Goal: Task Accomplishment & Management: Complete application form

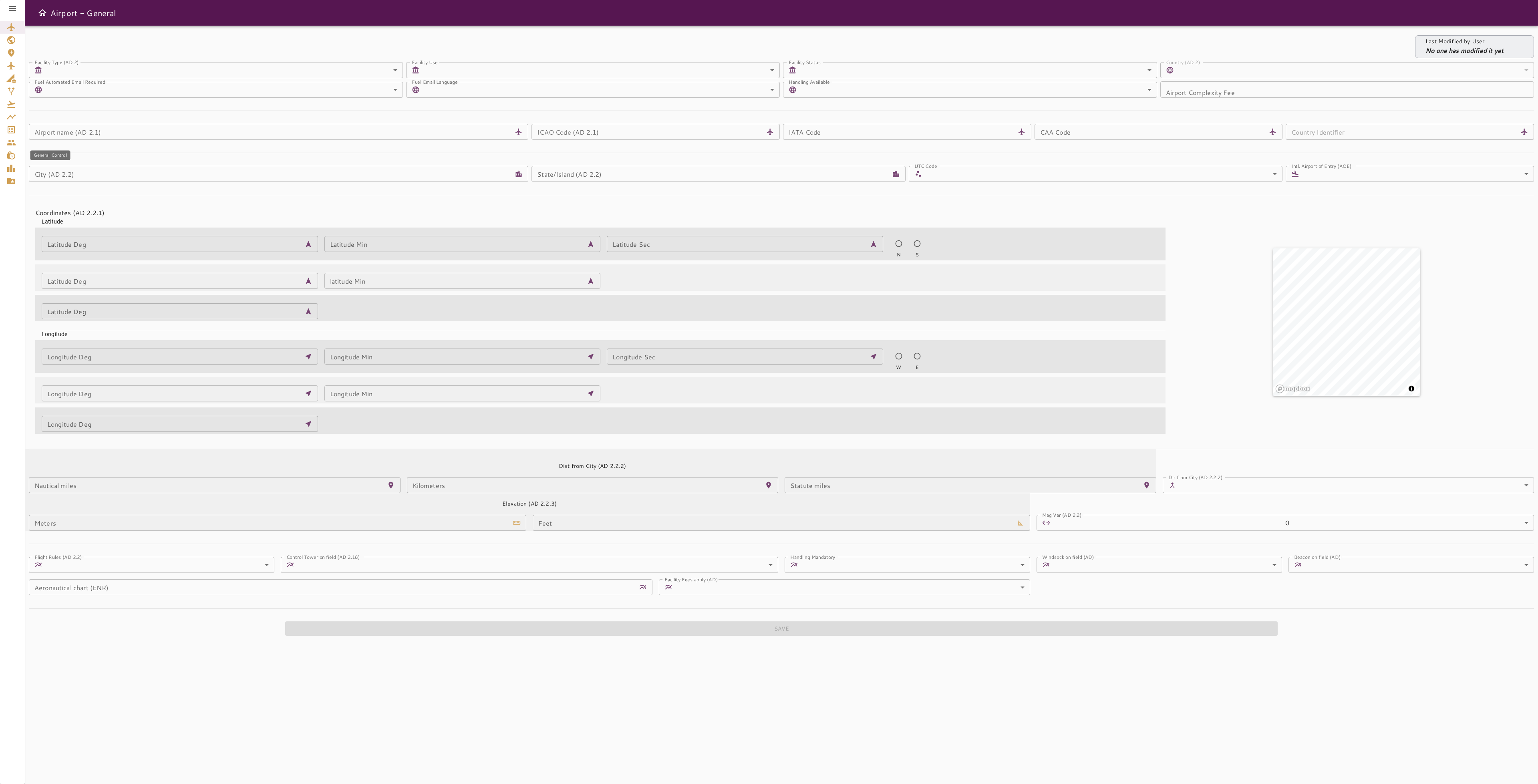
click at [5, 156] on link "General Control" at bounding box center [12, 155] width 24 height 13
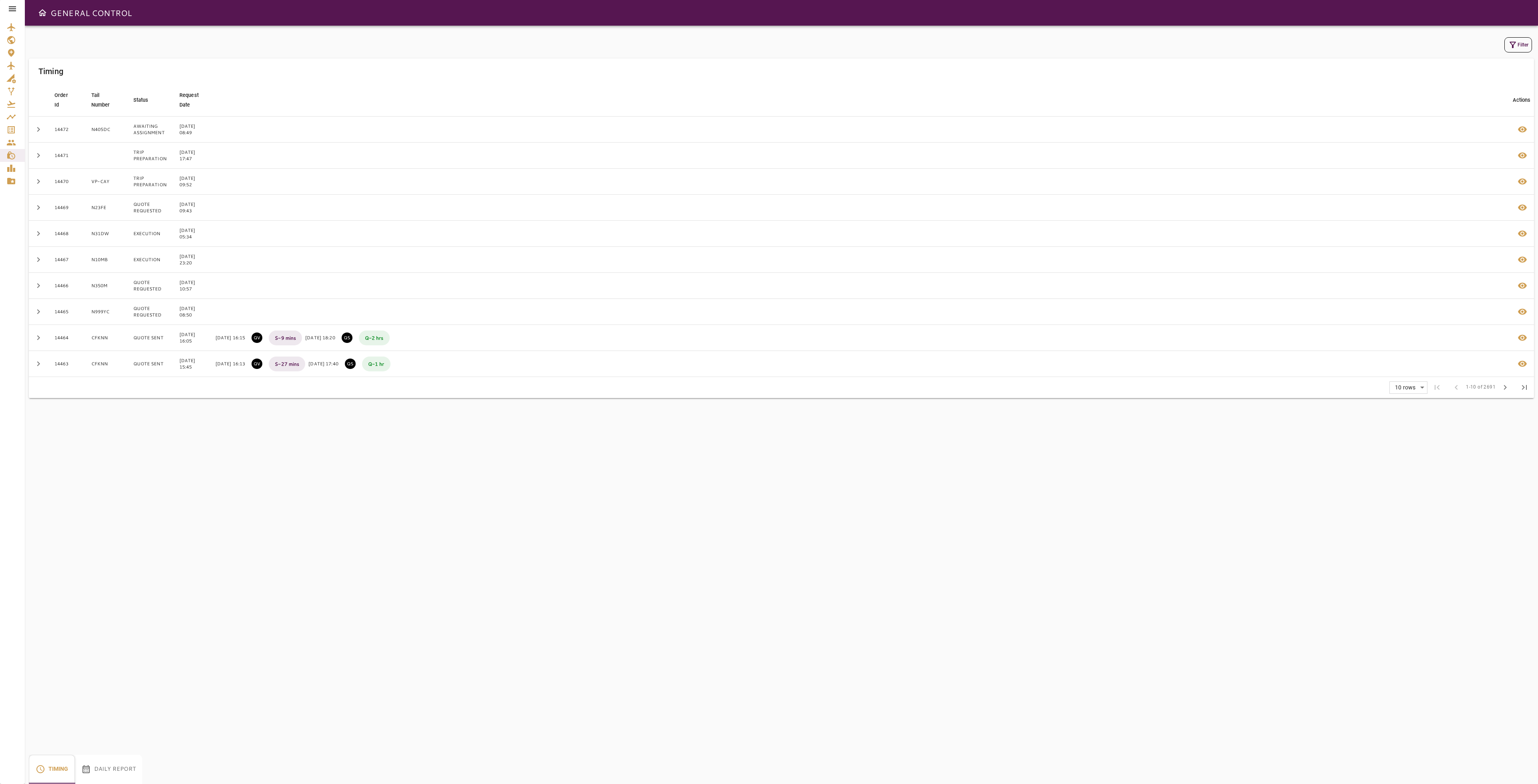
click at [1515, 45] on icon "button" at bounding box center [1512, 45] width 9 height 9
drag, startPoint x: 1162, startPoint y: 493, endPoint x: 918, endPoint y: 429, distance: 252.3
click at [1161, 493] on div at bounding box center [769, 392] width 1538 height 784
click at [13, 129] on icon "Service Orders" at bounding box center [11, 129] width 9 height 9
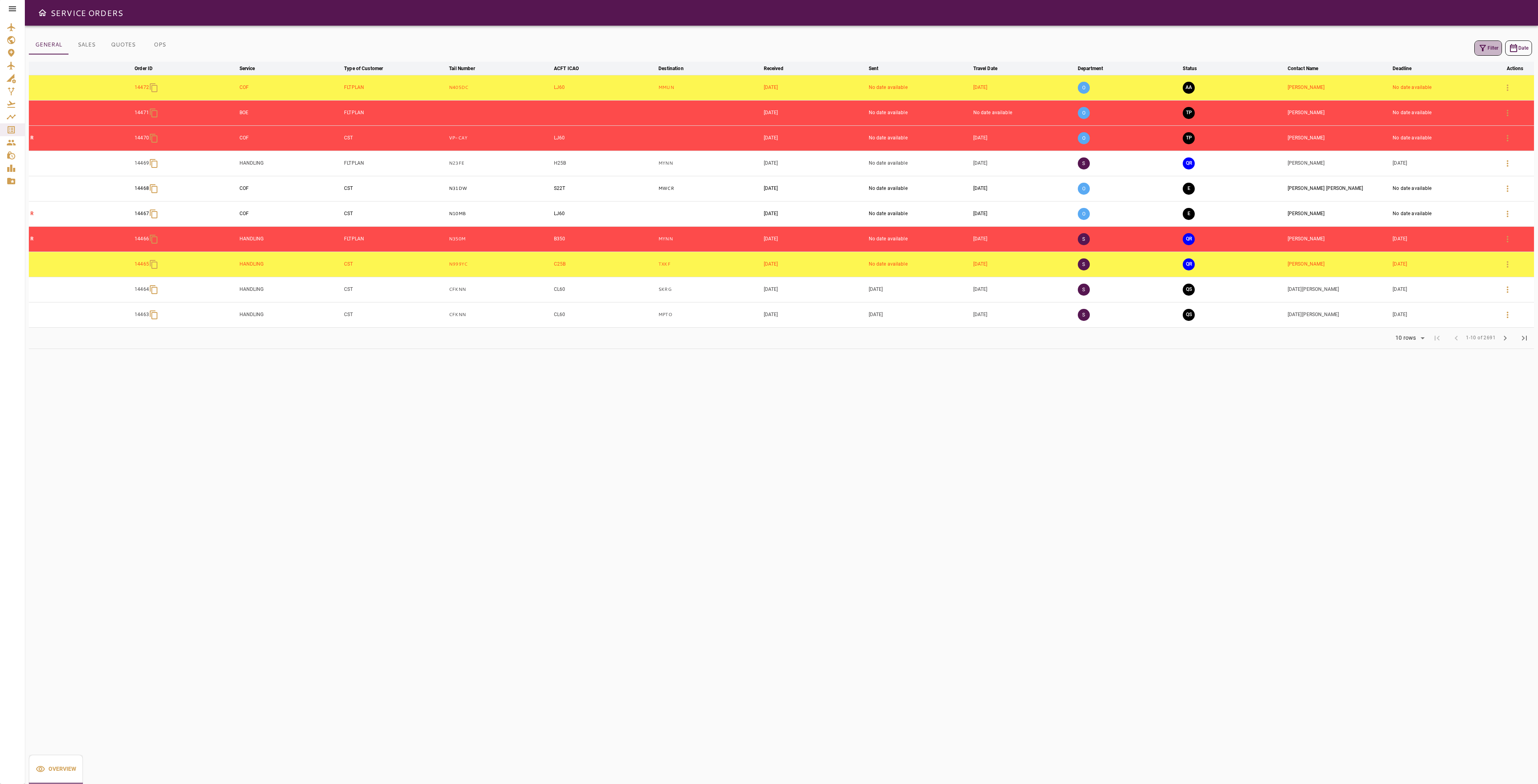
click at [1491, 48] on button "Filter" at bounding box center [1487, 48] width 28 height 15
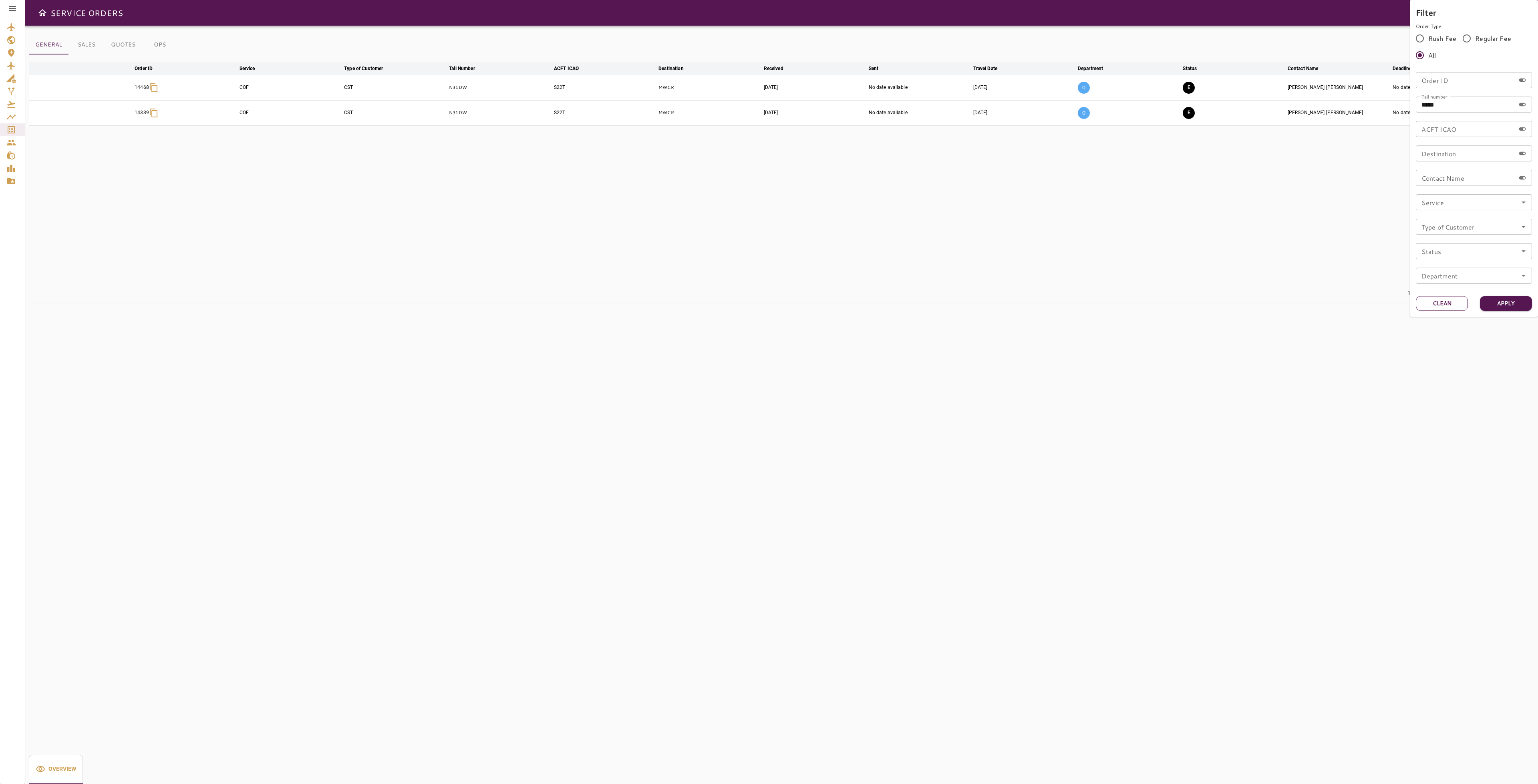
click at [1450, 303] on button "Clean" at bounding box center [1442, 303] width 52 height 15
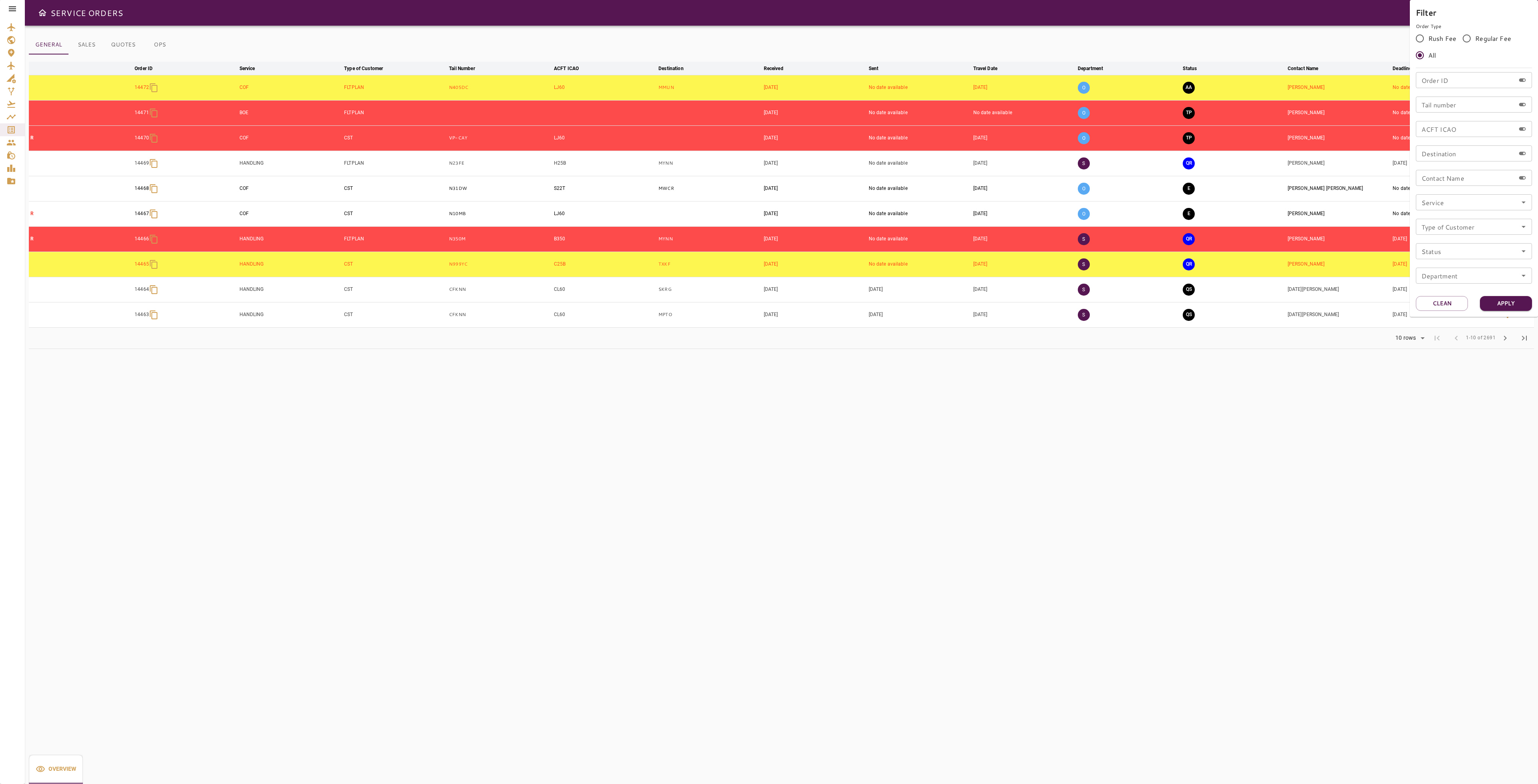
click at [1446, 106] on input "Tail number" at bounding box center [1466, 104] width 99 height 16
type input "*****"
click at [1498, 300] on button "Apply" at bounding box center [1506, 303] width 52 height 15
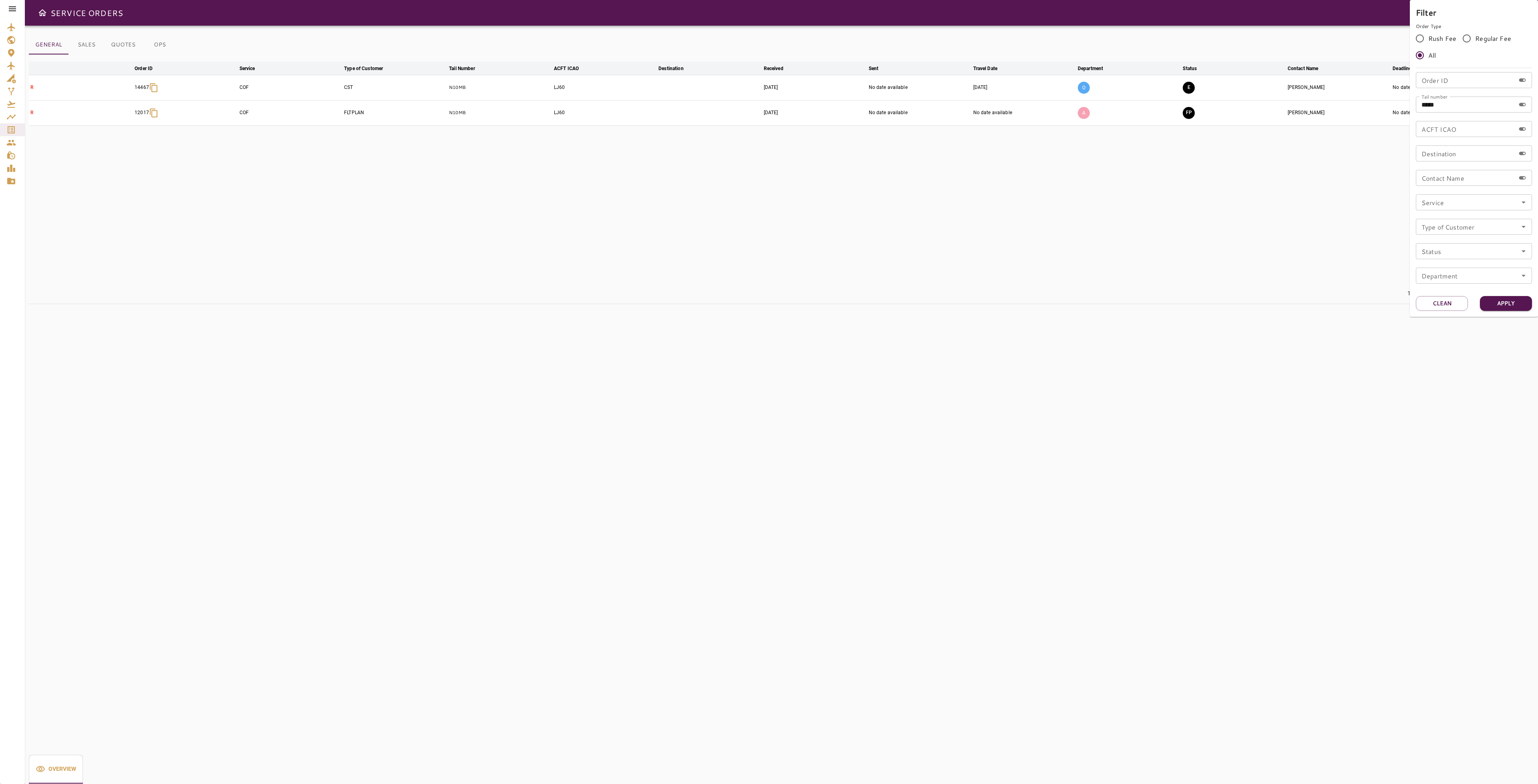
click at [1282, 287] on div at bounding box center [769, 392] width 1538 height 784
click at [1188, 89] on button "E" at bounding box center [1188, 88] width 12 height 12
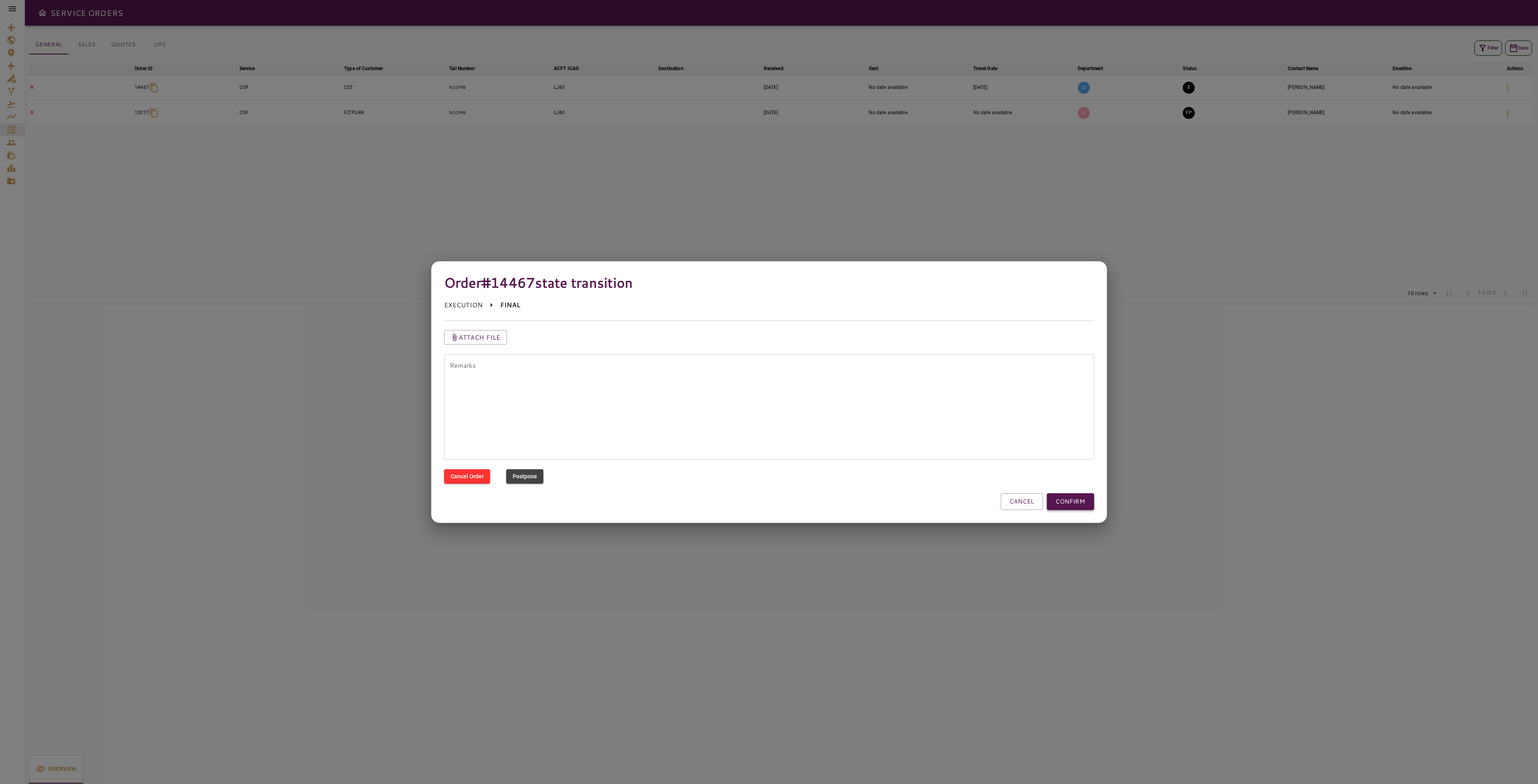
click at [1090, 501] on button "CONFIRM" at bounding box center [1071, 501] width 47 height 17
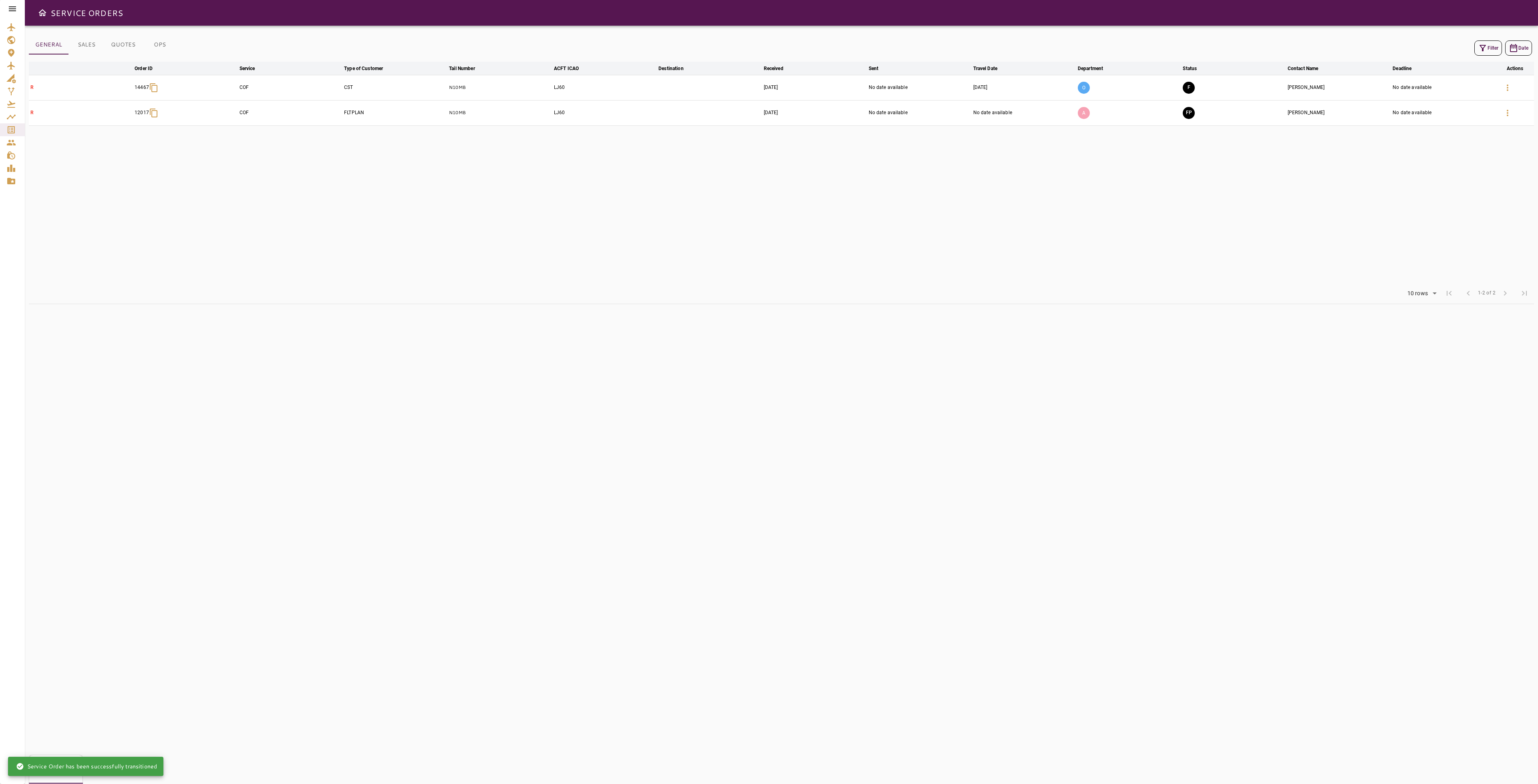
click at [16, 10] on icon at bounding box center [12, 8] width 9 height 9
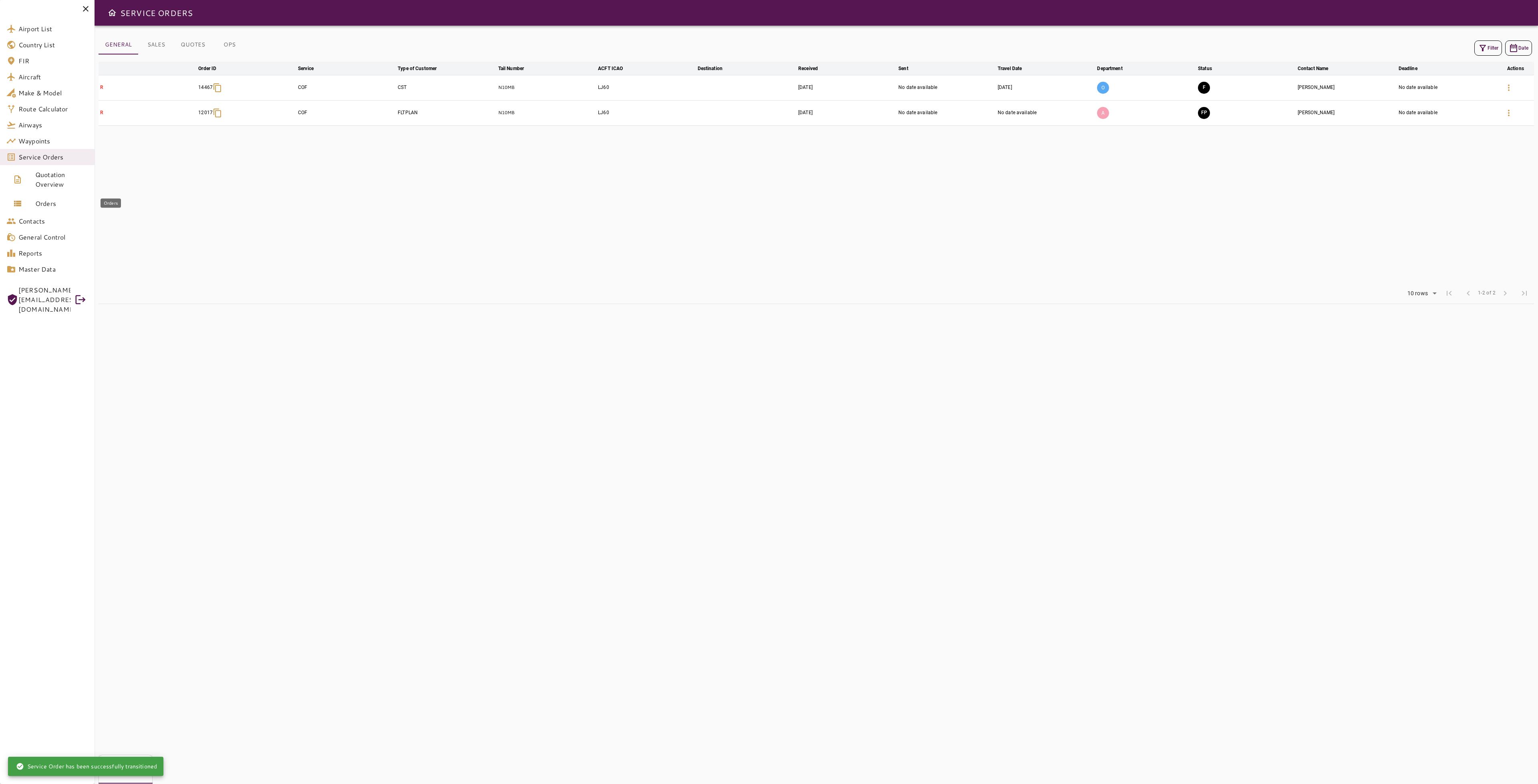
click at [56, 208] on span "Orders" at bounding box center [61, 203] width 53 height 9
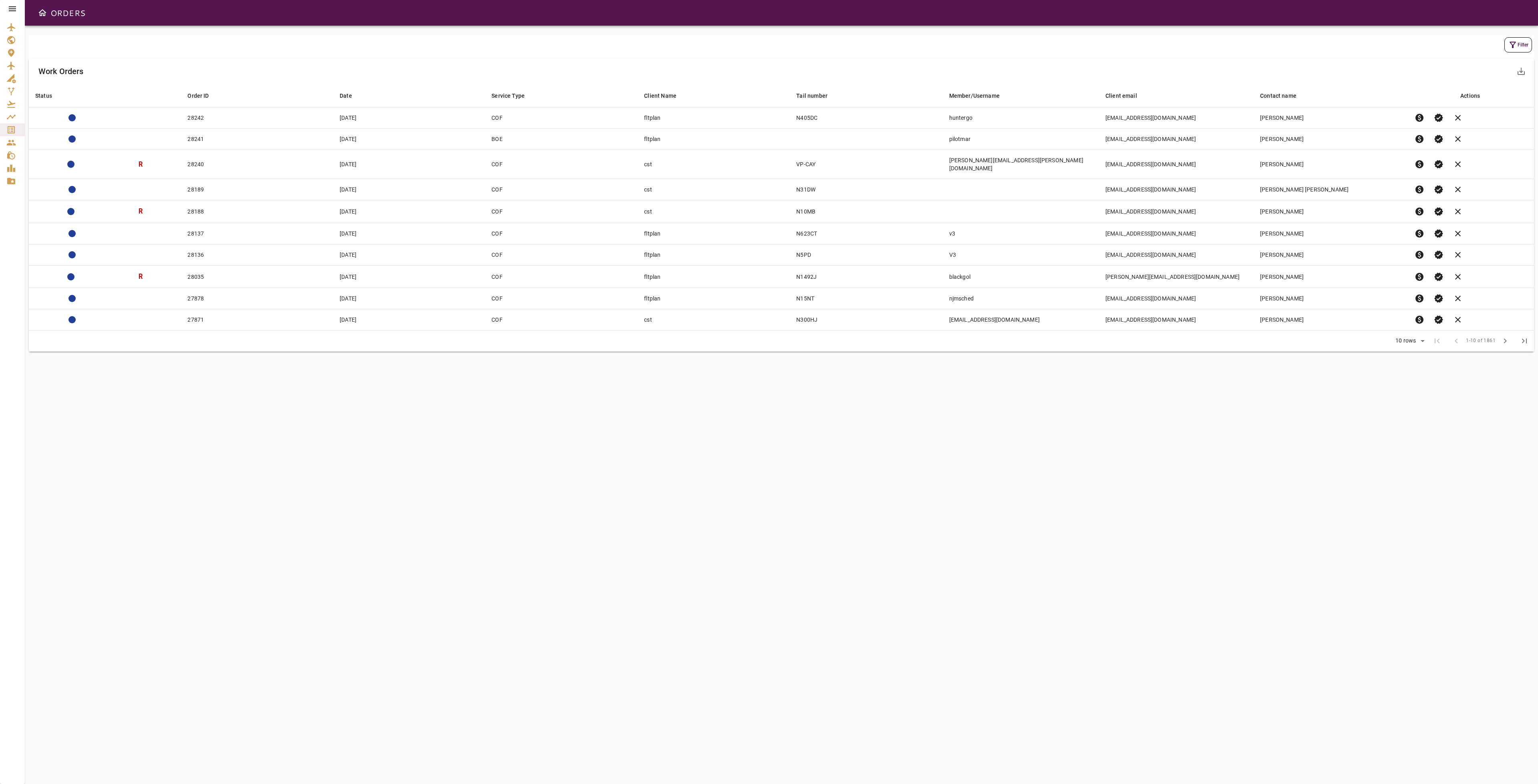
click at [1509, 41] on icon "button" at bounding box center [1512, 45] width 9 height 9
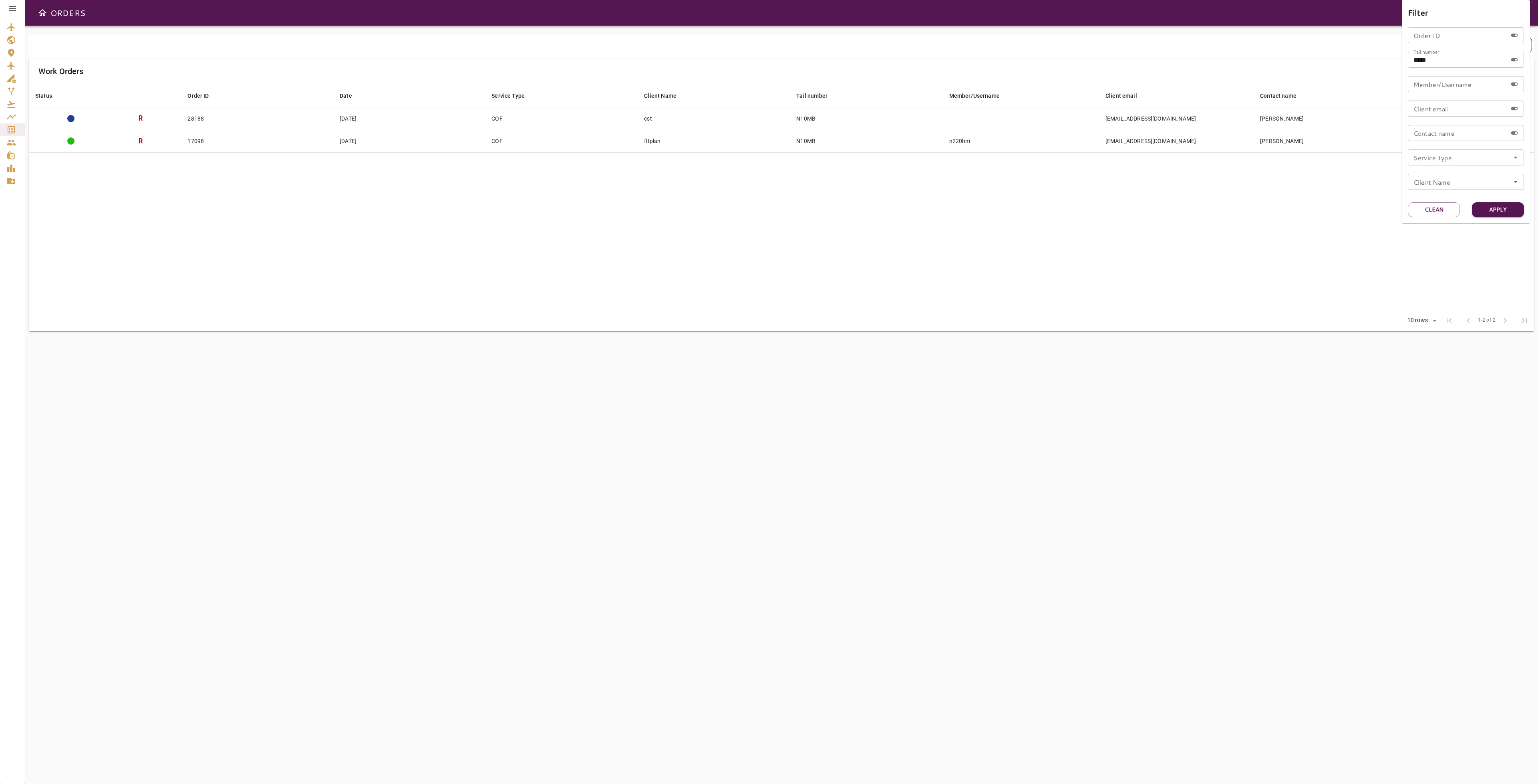
click at [1288, 244] on div at bounding box center [769, 392] width 1538 height 784
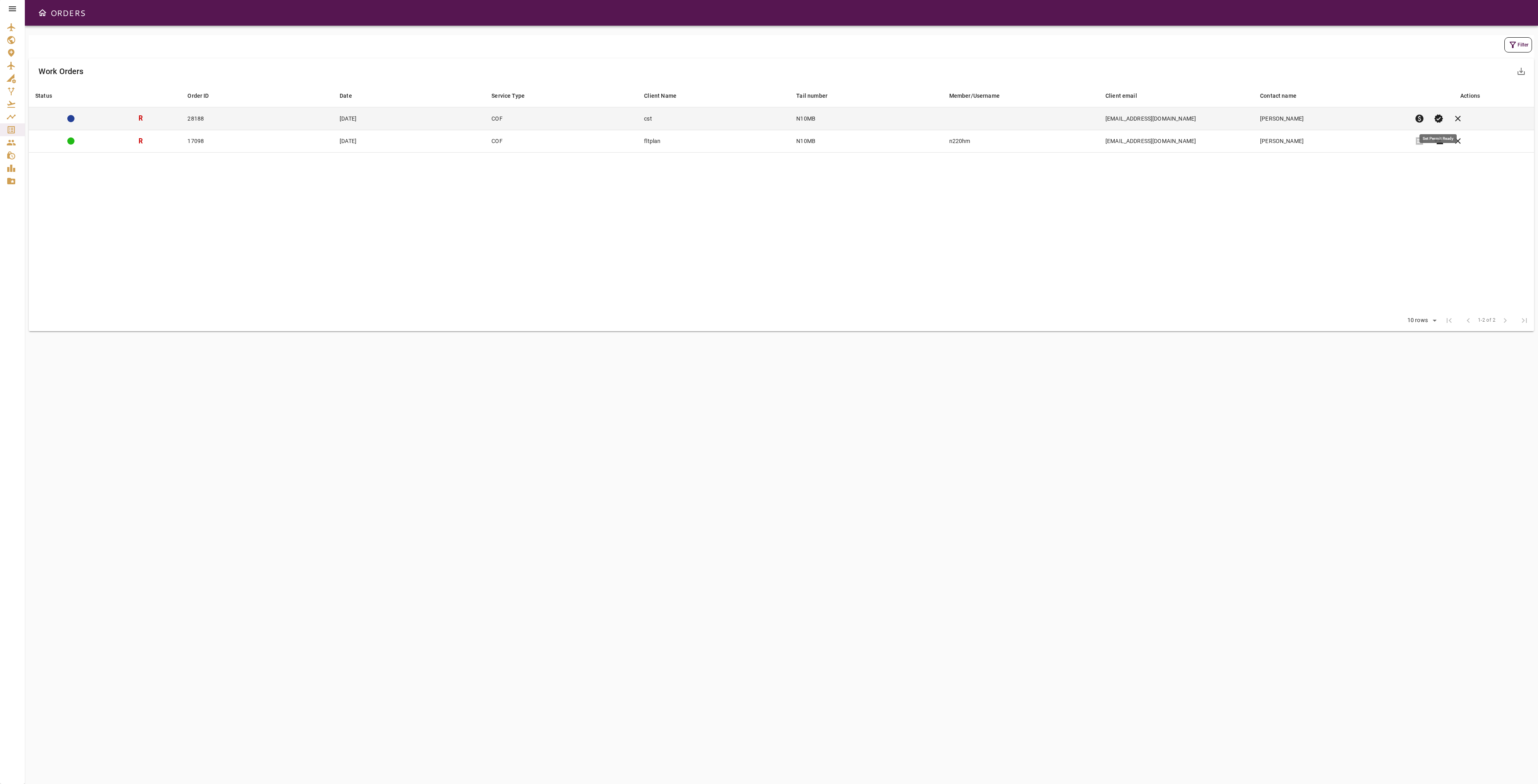
click at [1439, 119] on span "verified" at bounding box center [1438, 118] width 9 height 9
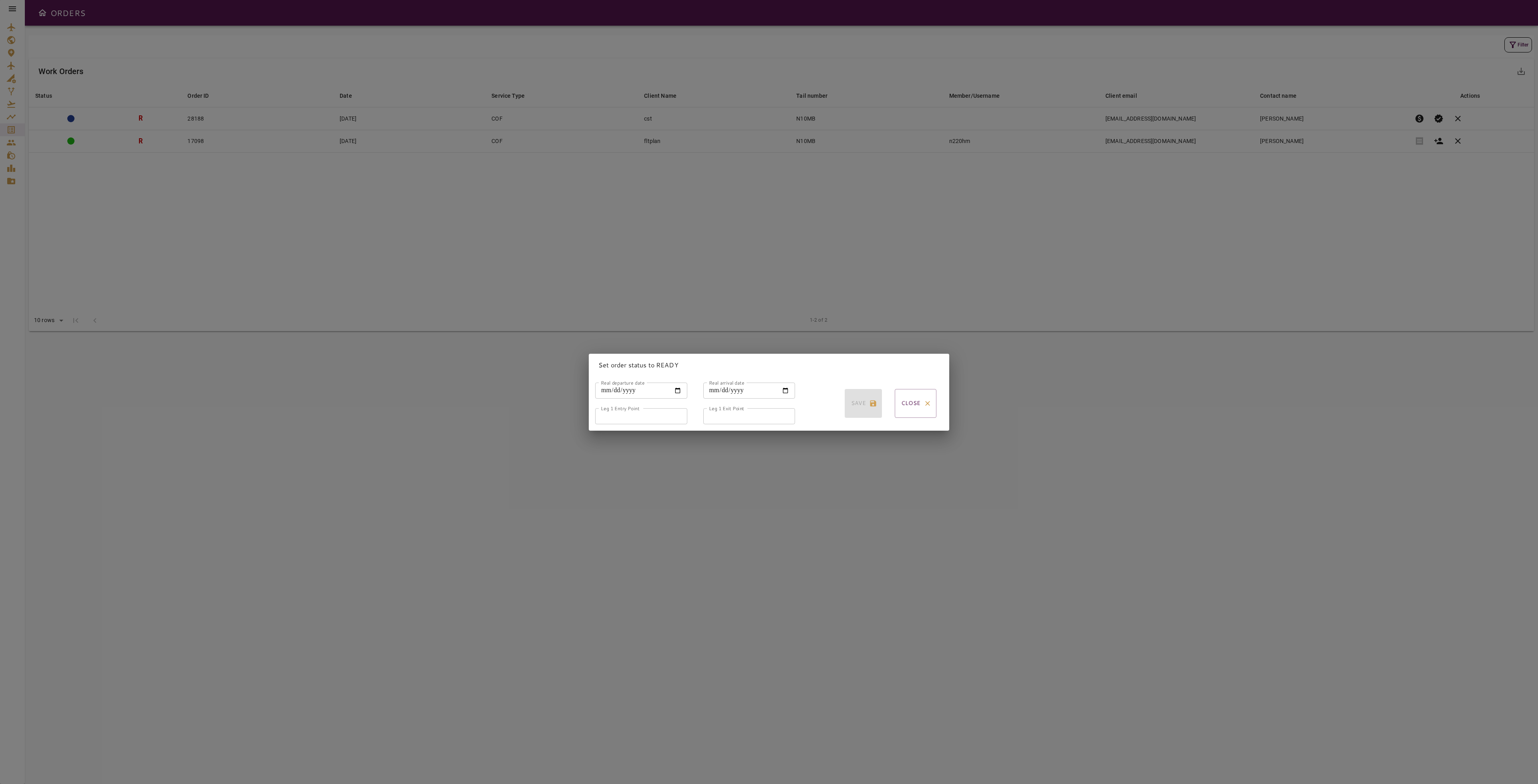
click at [676, 388] on input "Real departure date" at bounding box center [641, 390] width 92 height 16
type input "**********"
click at [782, 385] on input "Real arrival date" at bounding box center [749, 390] width 92 height 16
type input "**********"
click at [633, 416] on input "Leg 1 Entry Point" at bounding box center [641, 416] width 92 height 16
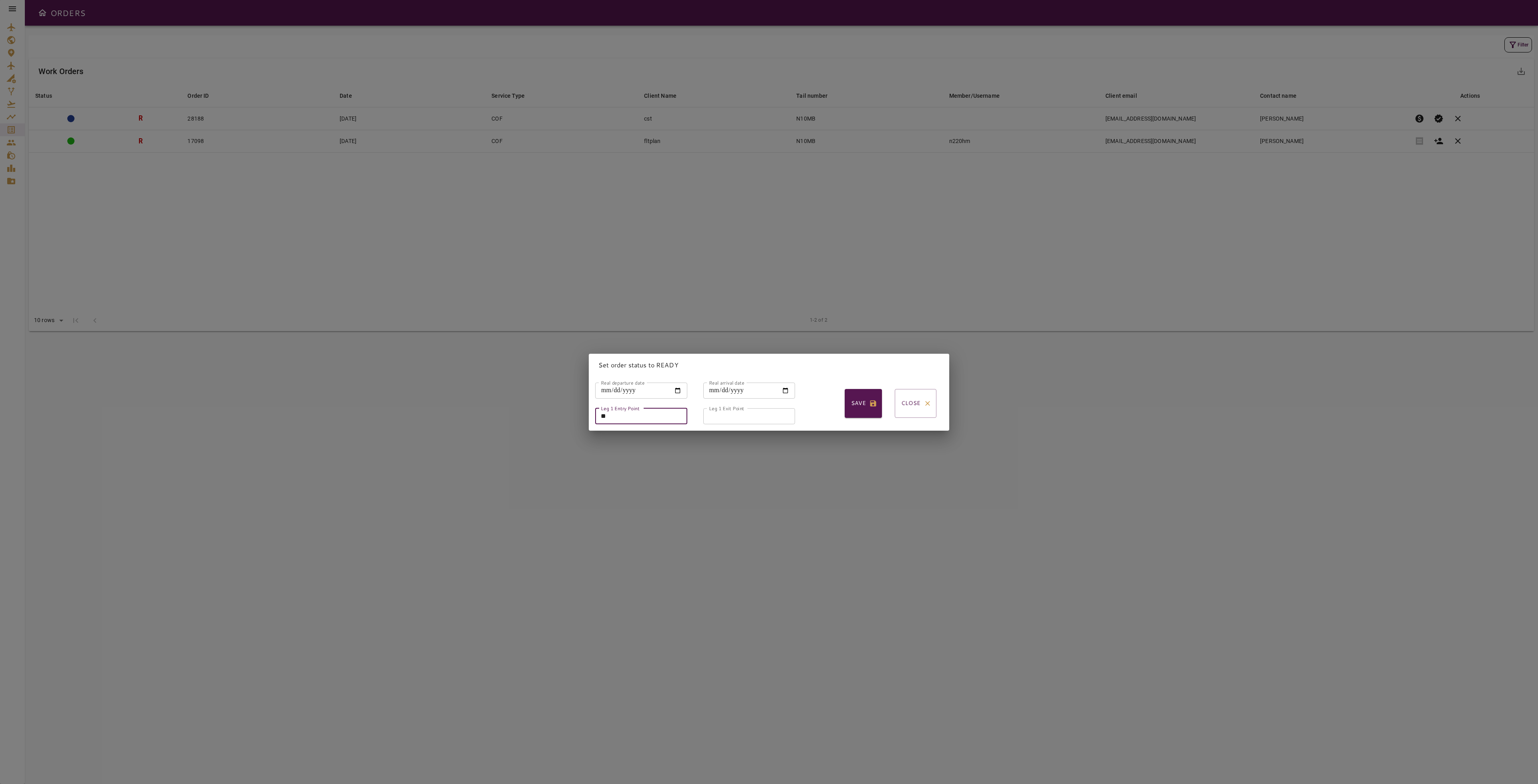
type input "*"
type input "*****"
click at [737, 408] on input "Leg 1 Exit Point" at bounding box center [749, 416] width 92 height 16
type input "*****"
click at [847, 398] on button "Save" at bounding box center [863, 403] width 37 height 29
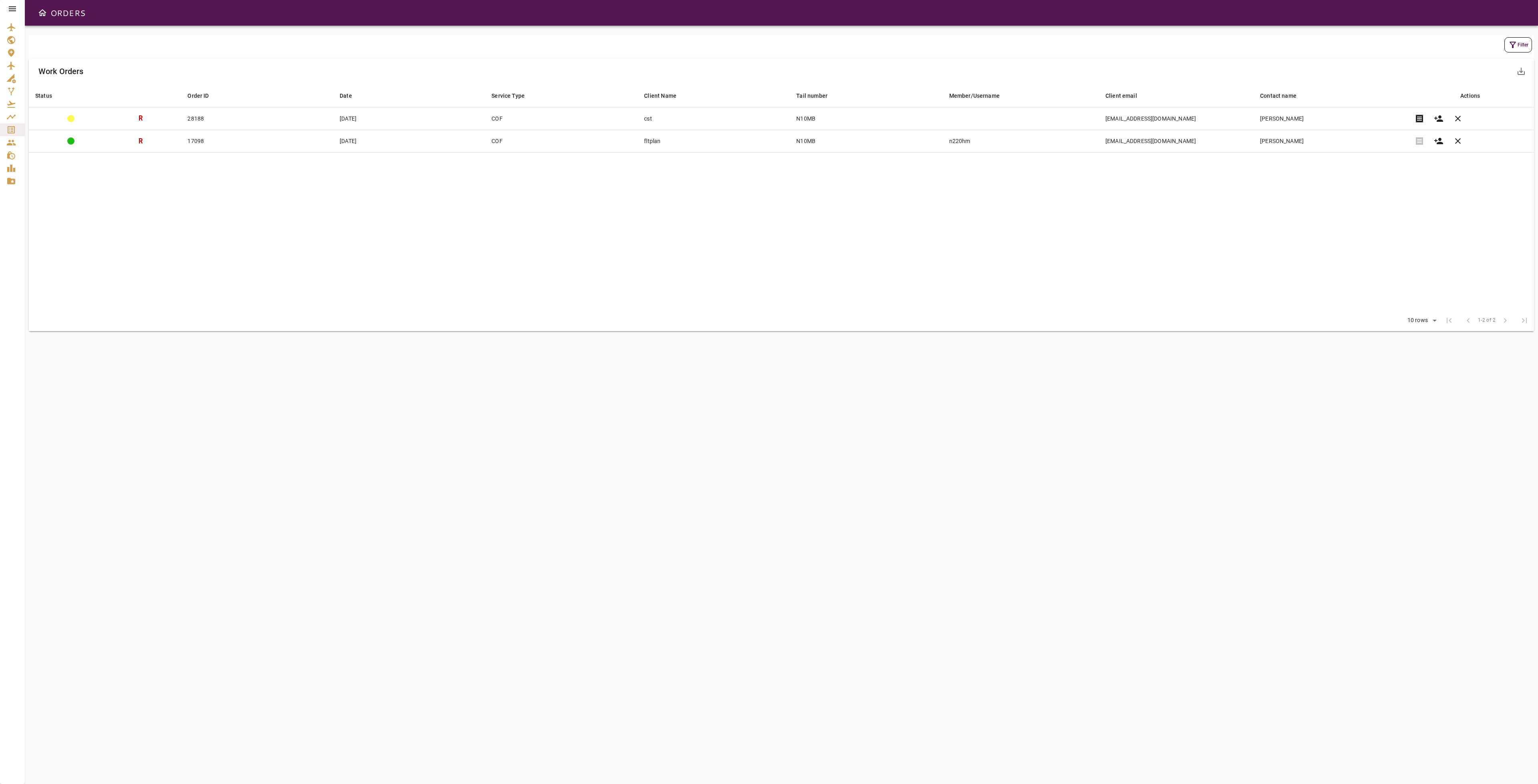
click at [1514, 42] on icon "button" at bounding box center [1513, 45] width 7 height 7
drag, startPoint x: 1443, startPoint y: 61, endPoint x: 1422, endPoint y: 58, distance: 21.2
click at [1422, 58] on input "*****" at bounding box center [1458, 59] width 99 height 16
type input "******"
click at [1508, 205] on button "Apply" at bounding box center [1498, 210] width 52 height 15
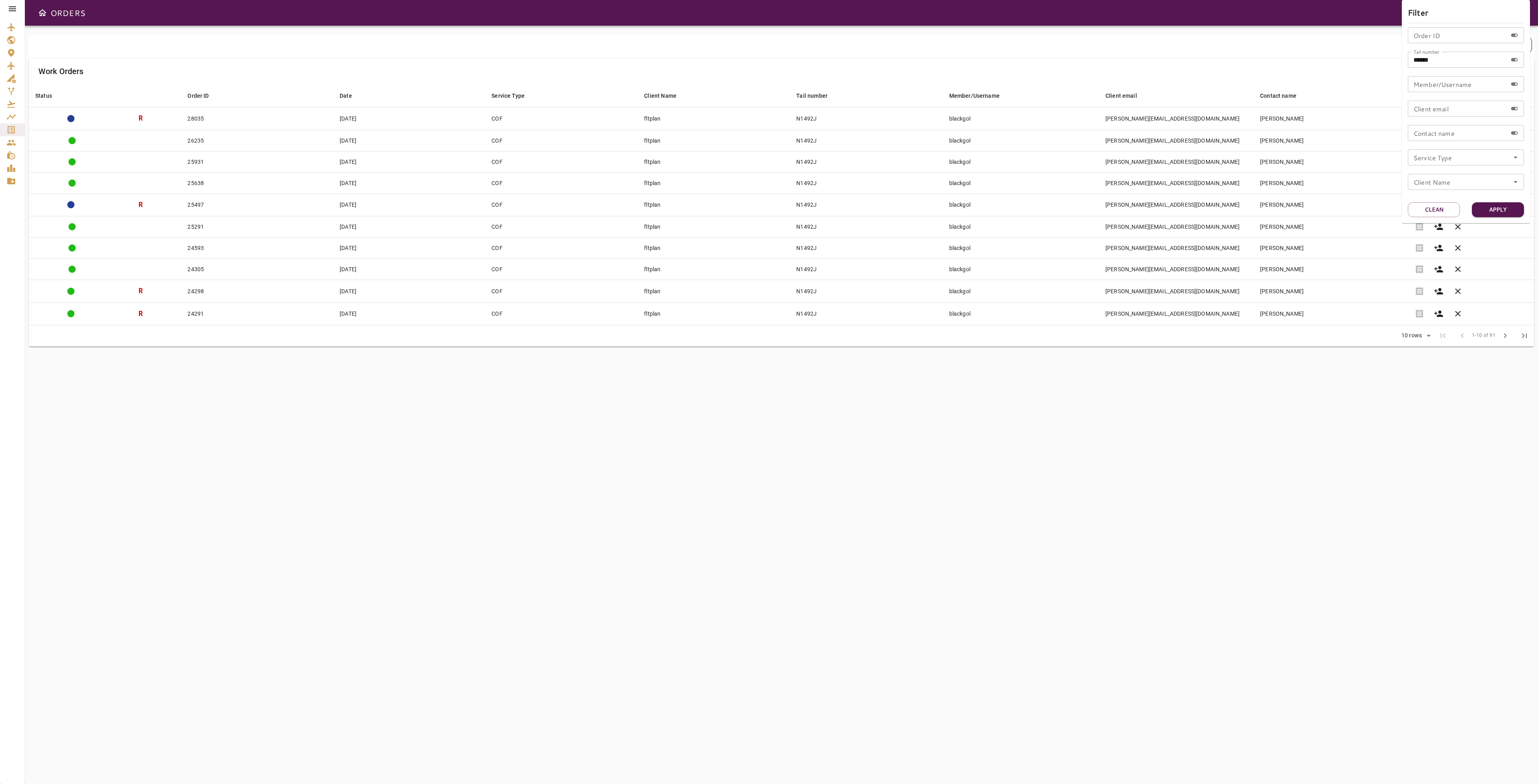
click at [1258, 381] on div at bounding box center [769, 392] width 1538 height 784
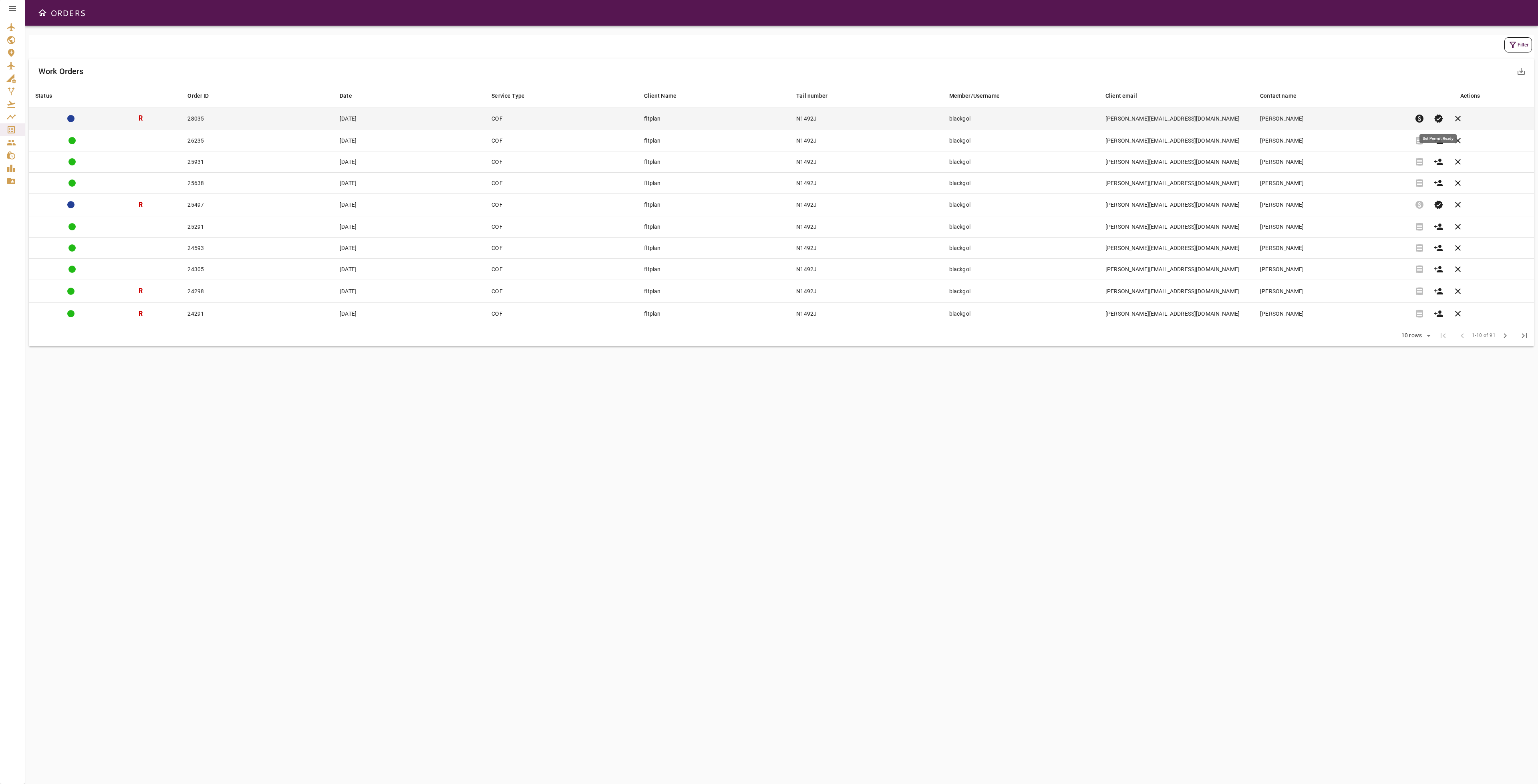
click at [1440, 115] on span "verified" at bounding box center [1438, 118] width 9 height 9
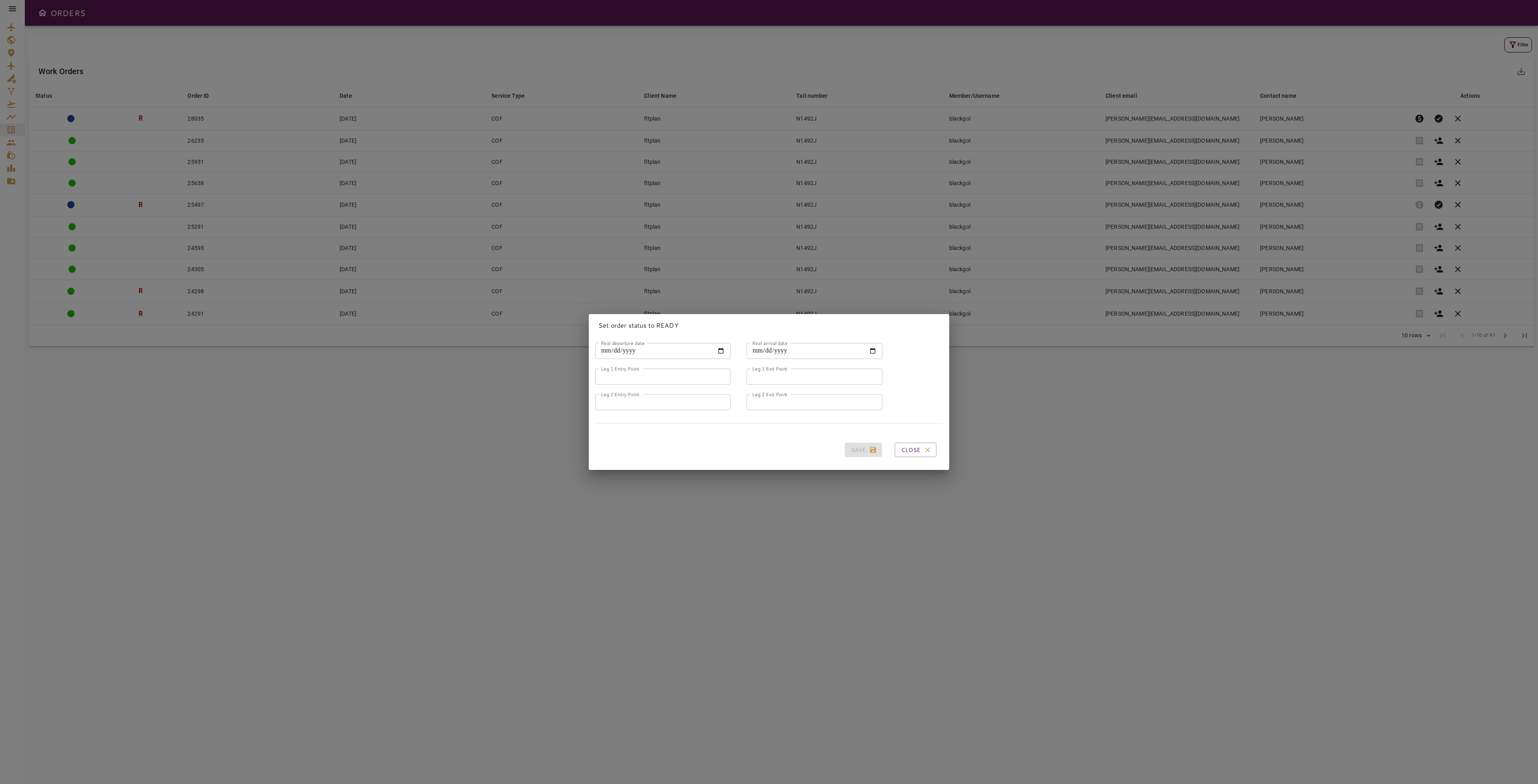
click at [717, 344] on input "Real departure date" at bounding box center [663, 350] width 136 height 16
type input "**********"
click at [868, 347] on input "Real arrival date" at bounding box center [814, 350] width 136 height 16
type input "**********"
click at [656, 368] on input "Leg 1 Entry Point" at bounding box center [663, 376] width 136 height 16
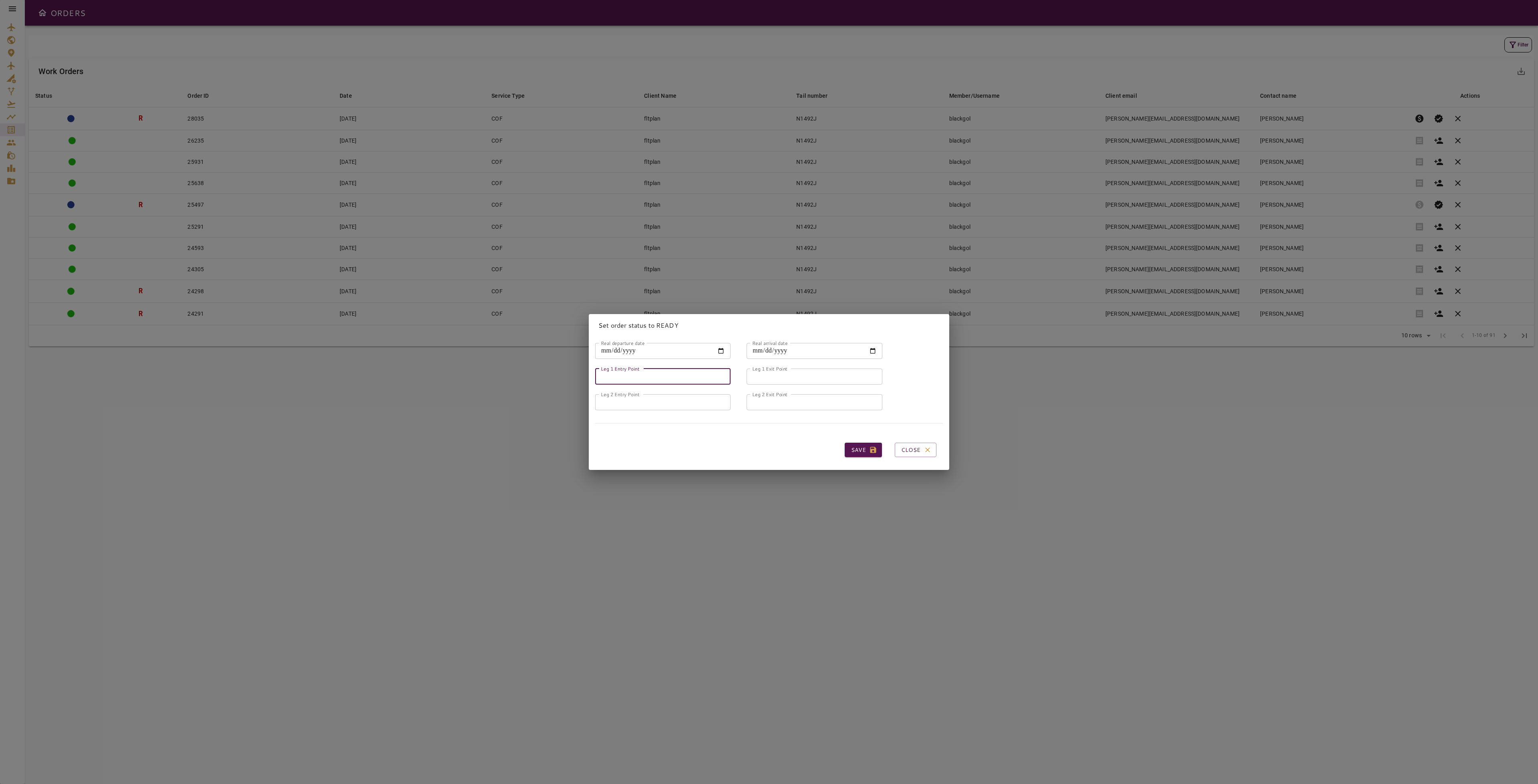
type input "*****"
click at [795, 369] on input "Leg 1 Exit Point" at bounding box center [814, 376] width 136 height 16
type input "*****"
click at [656, 403] on input "Leg 2 Entry Point" at bounding box center [663, 402] width 136 height 16
type input "*****"
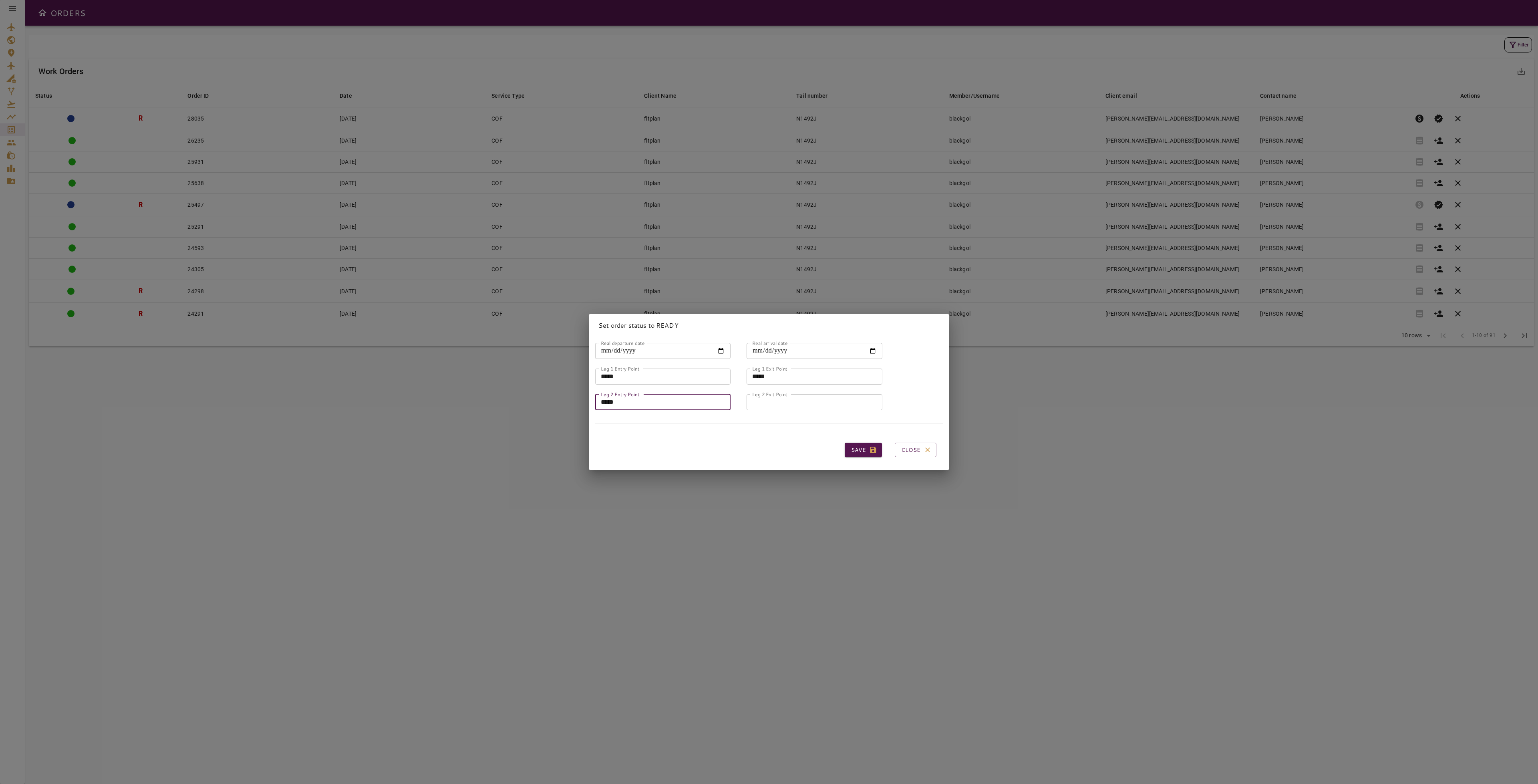
click at [770, 397] on input "Leg 2 Exit Point" at bounding box center [814, 402] width 136 height 16
type input "*****"
click at [853, 445] on button "Save" at bounding box center [863, 450] width 37 height 15
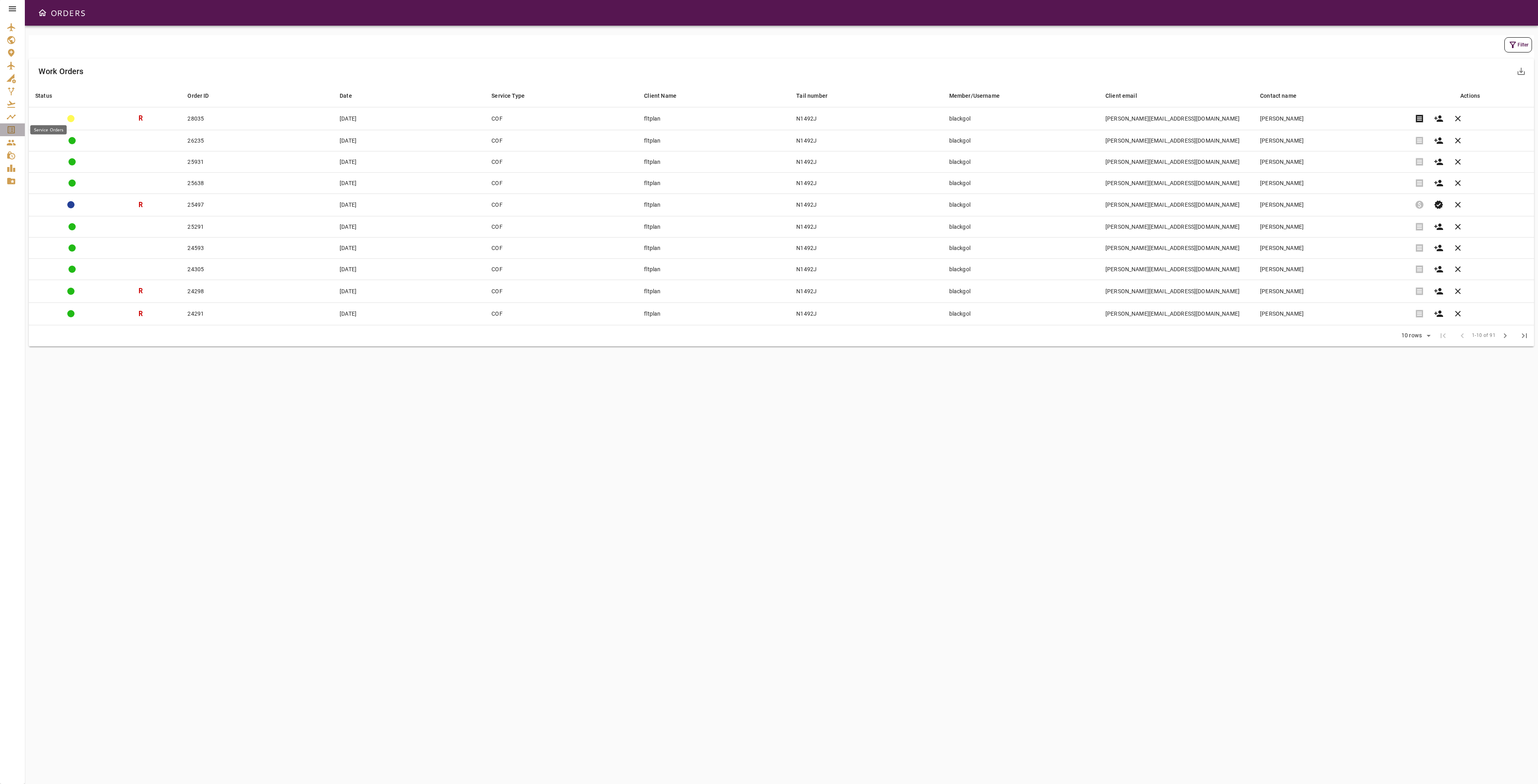
click at [13, 128] on icon "Service Orders" at bounding box center [11, 129] width 9 height 9
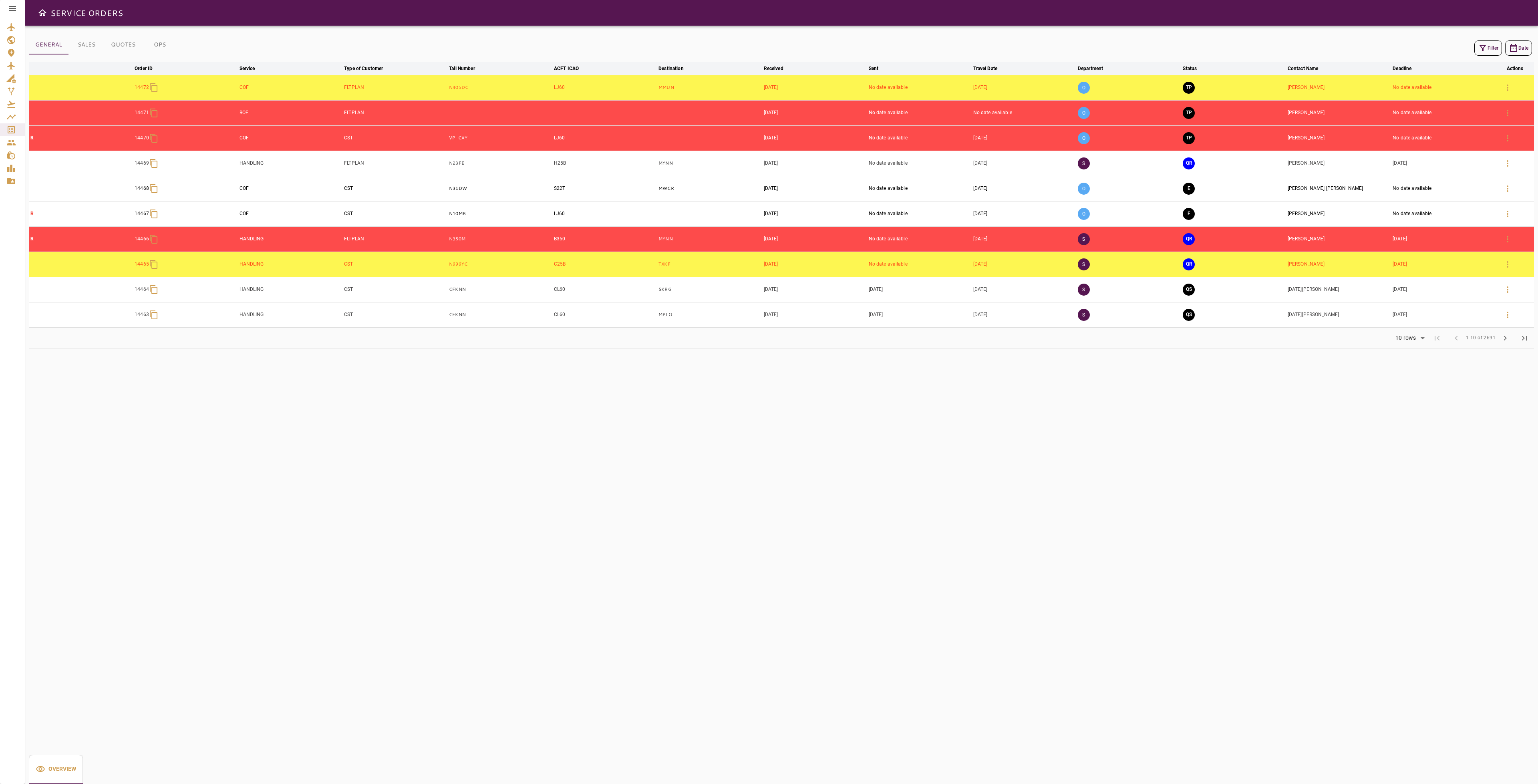
click at [1489, 44] on button "Filter" at bounding box center [1487, 48] width 28 height 15
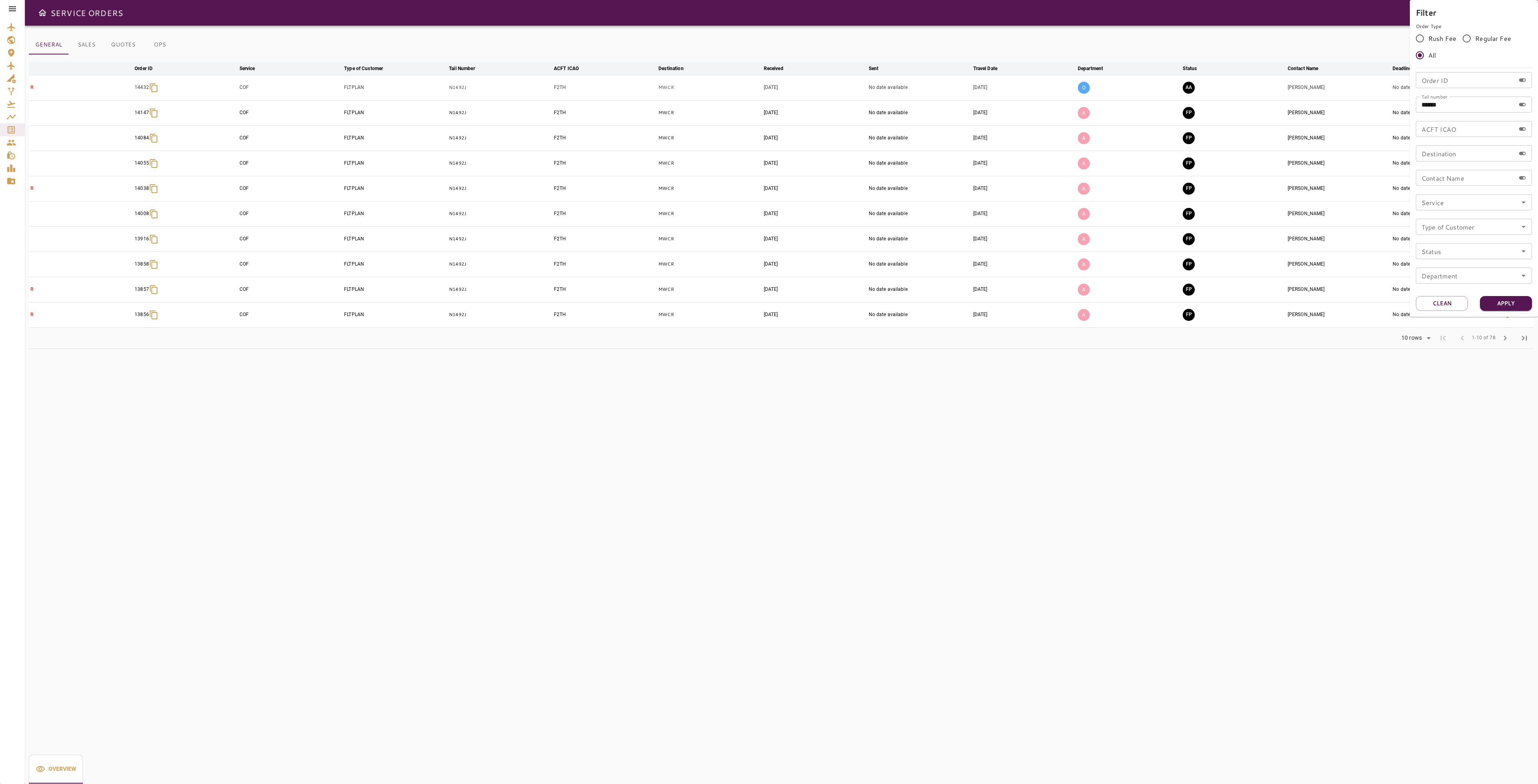
click at [1258, 362] on div at bounding box center [769, 392] width 1538 height 784
click at [1191, 88] on button "AA" at bounding box center [1188, 88] width 12 height 12
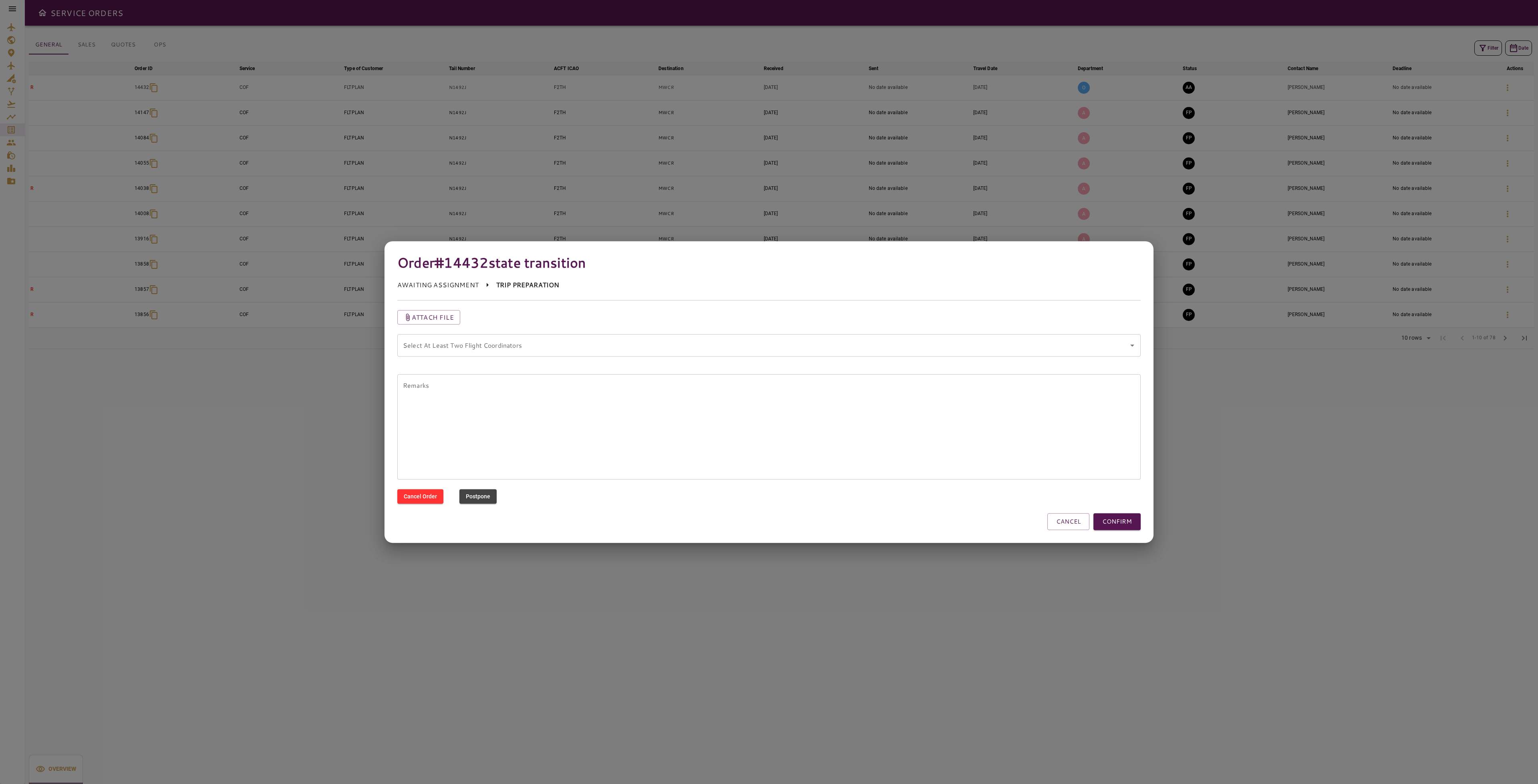
click at [740, 349] on coordinators "Select At Least Two Flight Coordinators" at bounding box center [763, 345] width 724 height 15
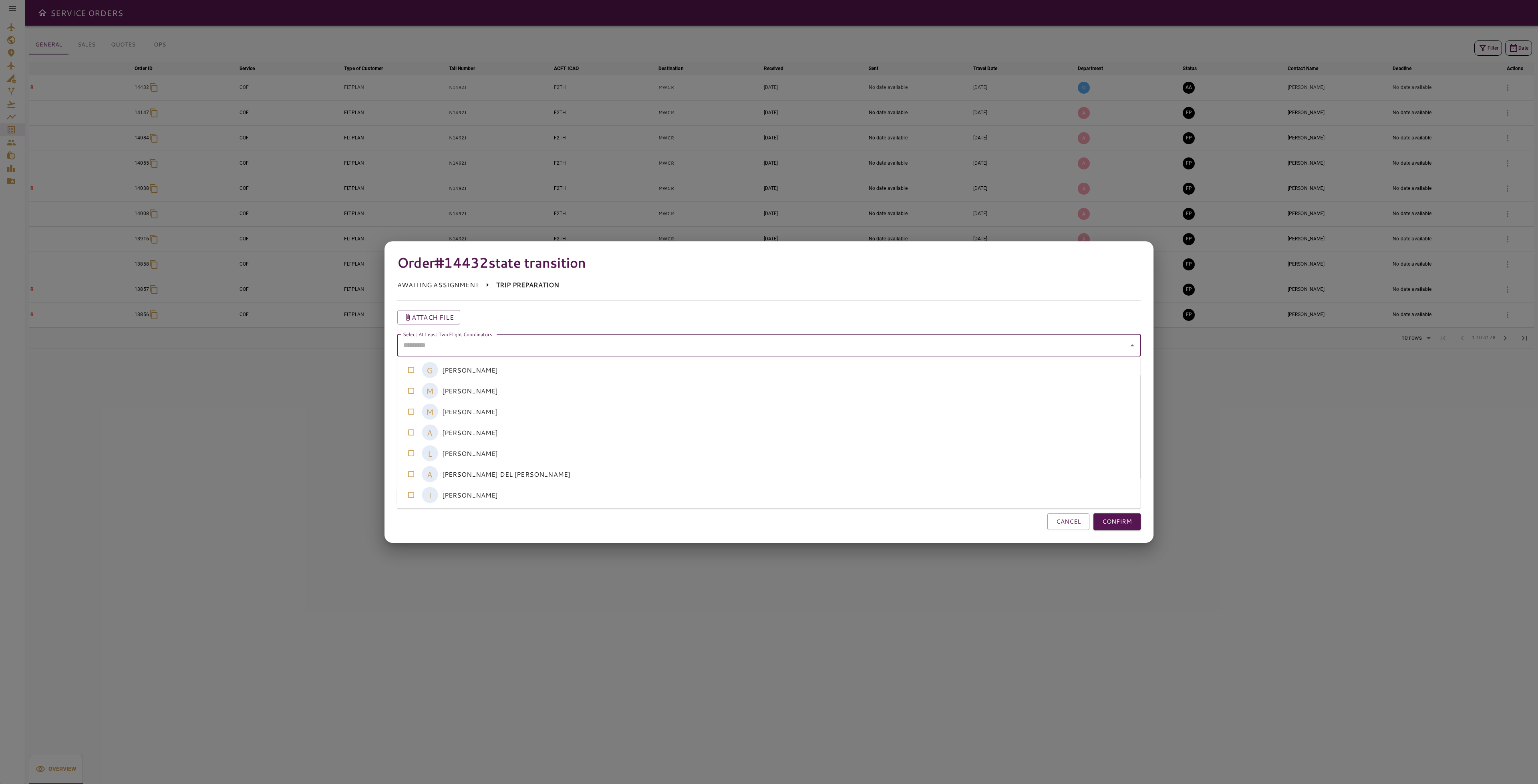
click at [518, 415] on coordinators-option-2 "M [PERSON_NAME]" at bounding box center [769, 411] width 744 height 21
click at [494, 477] on coordinators-option-5 "A [PERSON_NAME] DEL [PERSON_NAME]" at bounding box center [769, 474] width 744 height 21
click at [1131, 521] on button "CONFIRM" at bounding box center [1117, 521] width 47 height 17
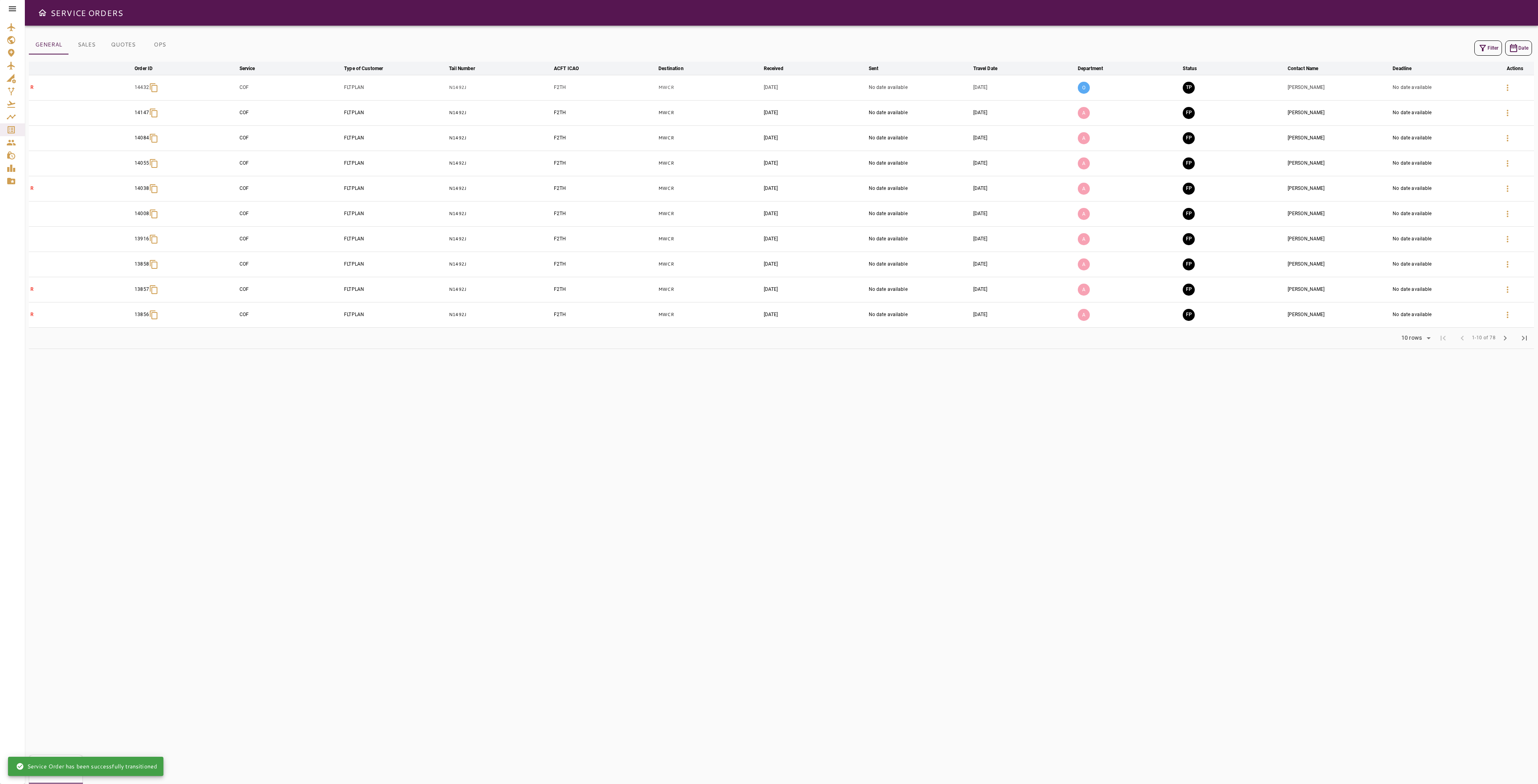
click at [1189, 87] on button "TP" at bounding box center [1188, 88] width 12 height 12
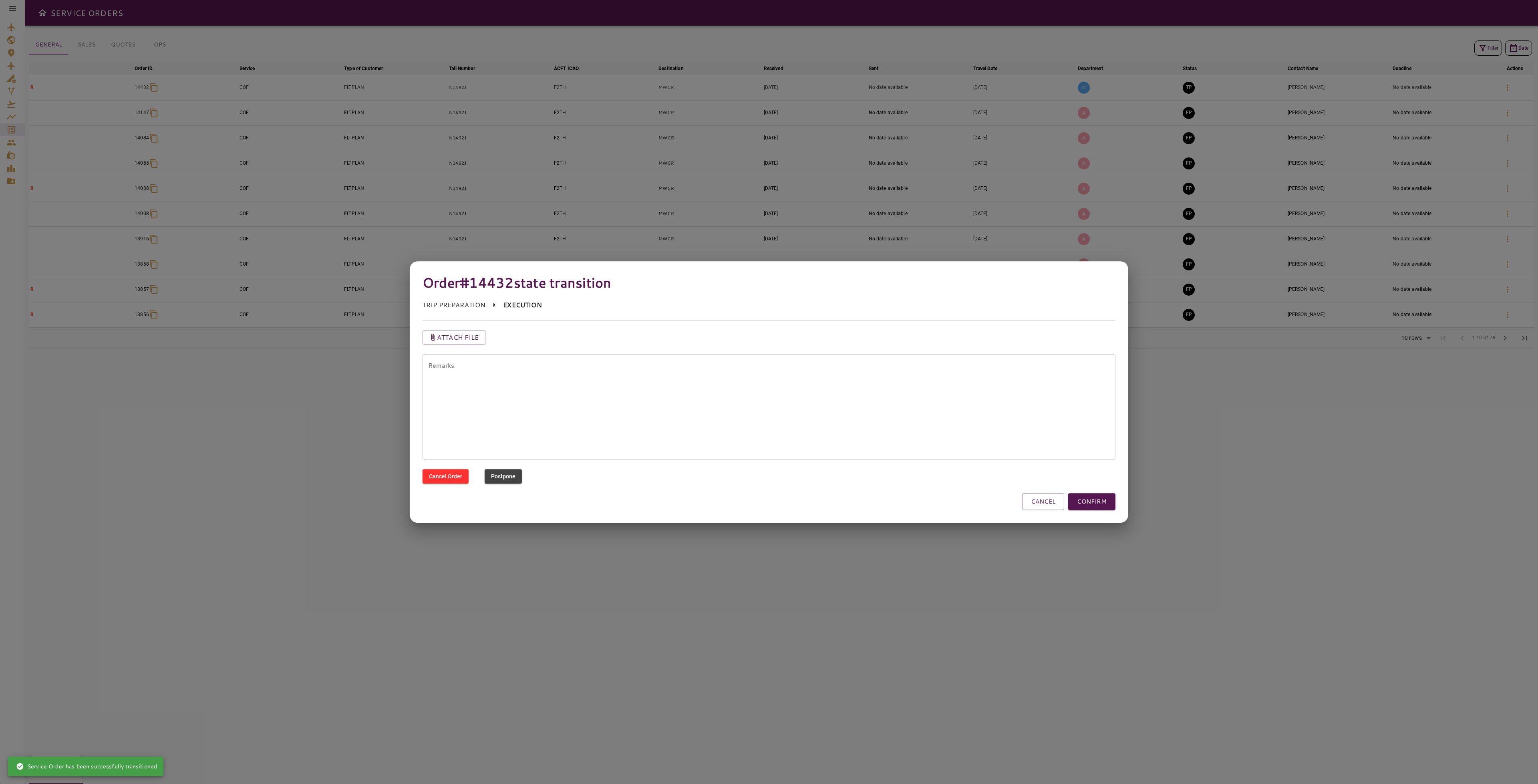
click at [1108, 501] on button "CONFIRM" at bounding box center [1092, 501] width 47 height 17
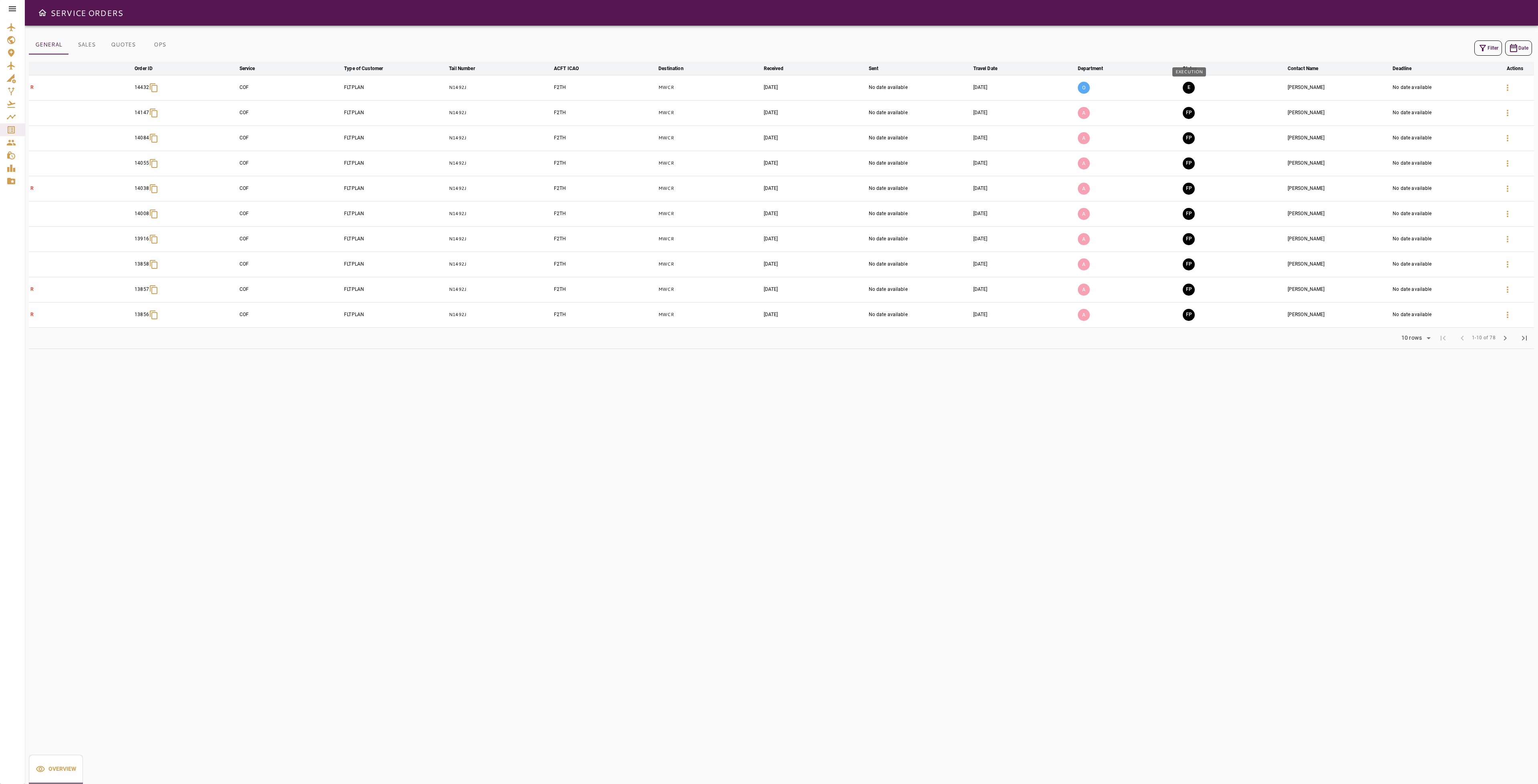
click at [1187, 86] on button "E" at bounding box center [1188, 88] width 12 height 12
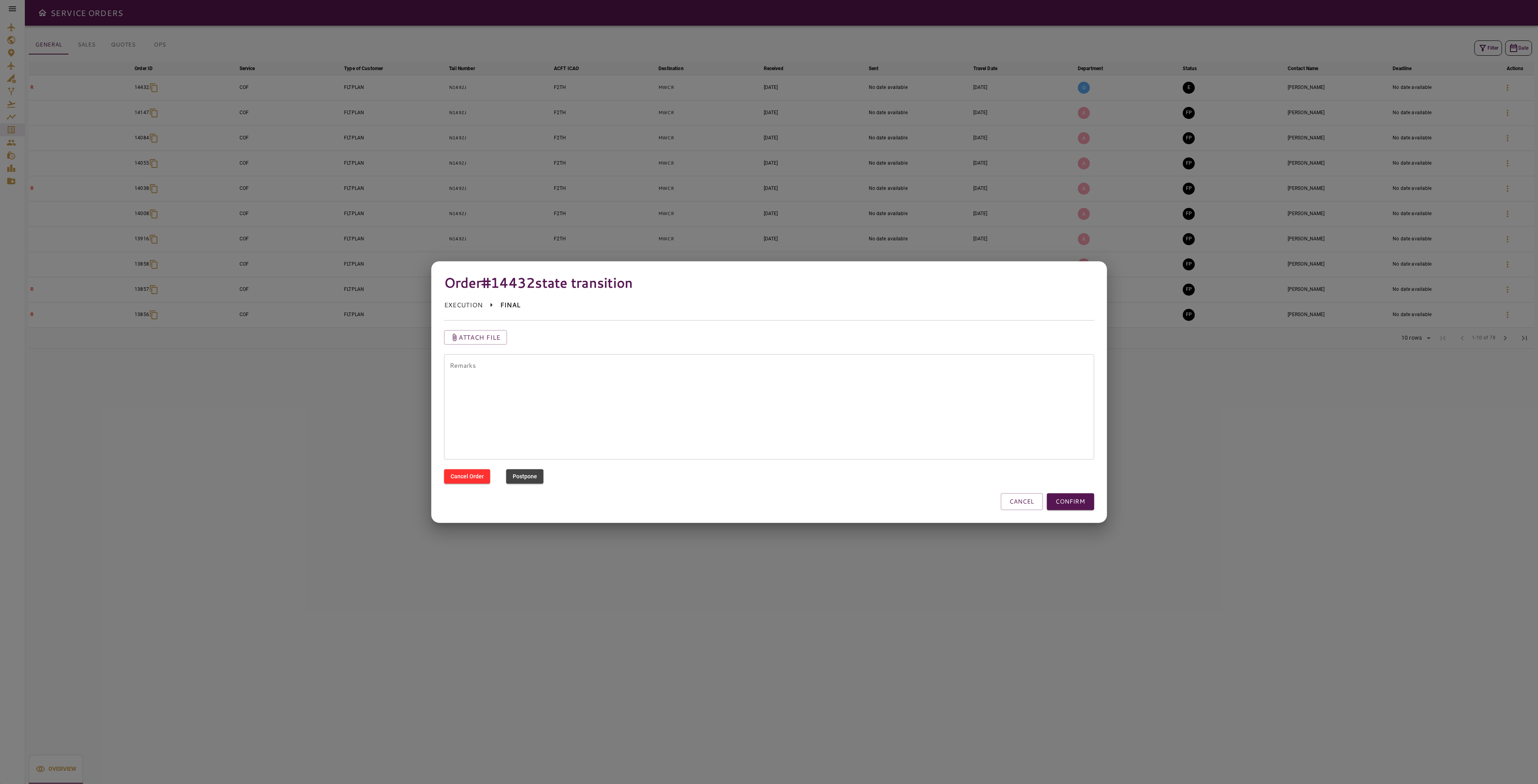
click at [1089, 499] on button "CONFIRM" at bounding box center [1071, 501] width 47 height 17
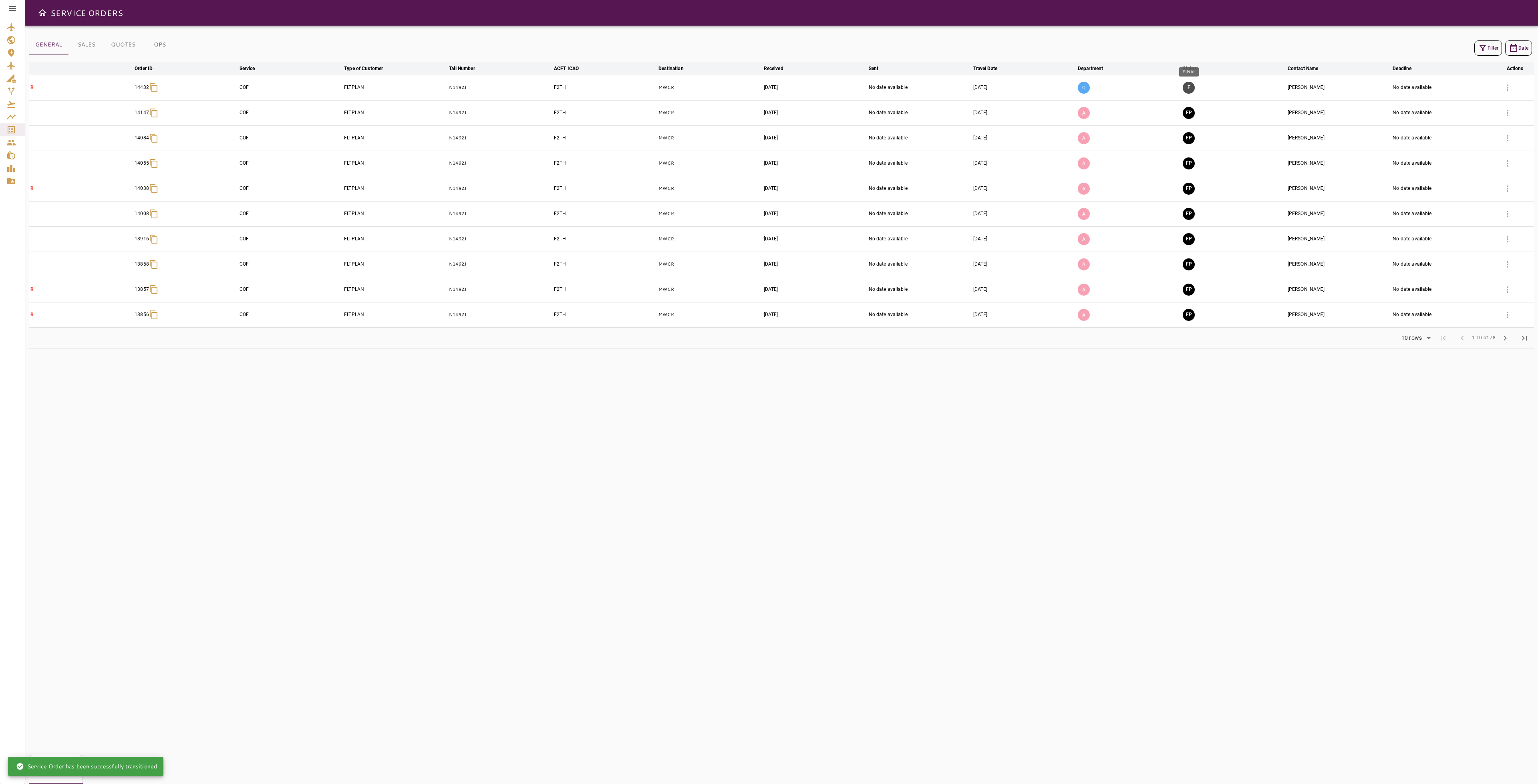
click at [1187, 88] on button "F" at bounding box center [1188, 88] width 12 height 12
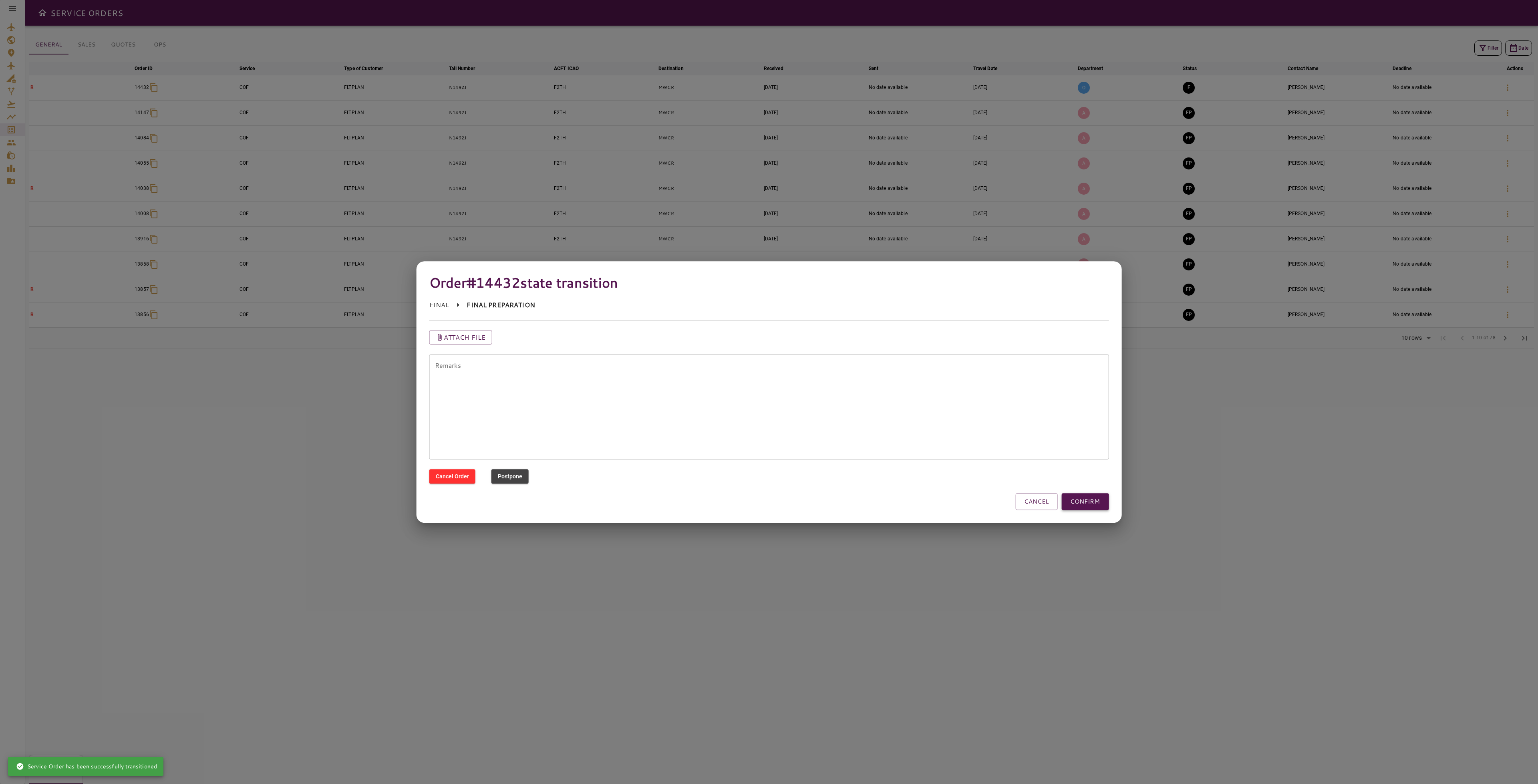
click at [1092, 498] on button "CONFIRM" at bounding box center [1085, 501] width 47 height 17
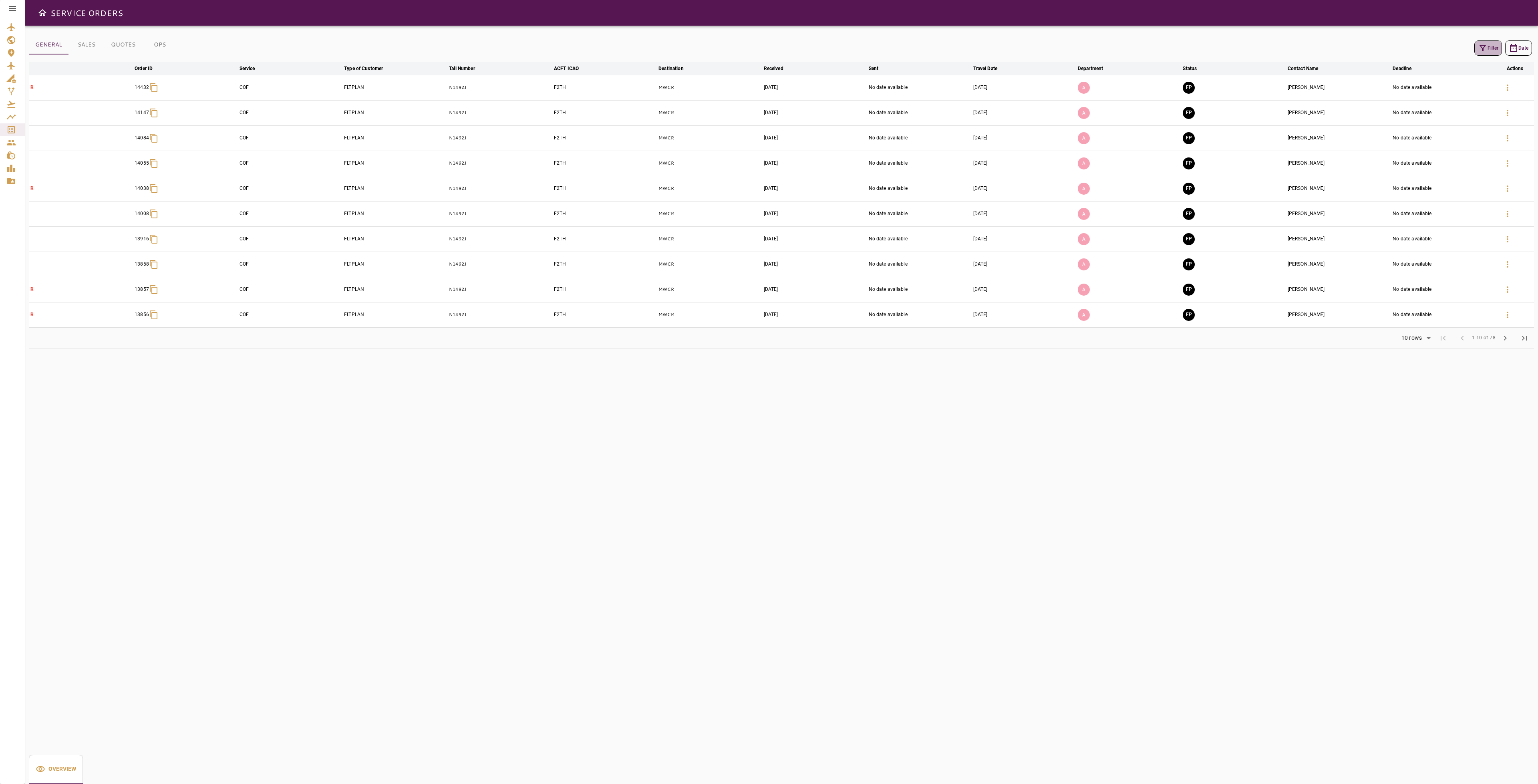
click at [1494, 45] on button "Filter" at bounding box center [1487, 48] width 28 height 15
drag, startPoint x: 1464, startPoint y: 100, endPoint x: 1431, endPoint y: 103, distance: 33.1
click at [1431, 103] on input "******" at bounding box center [1466, 104] width 99 height 16
type input "*****"
click at [1498, 302] on button "Apply" at bounding box center [1506, 303] width 52 height 15
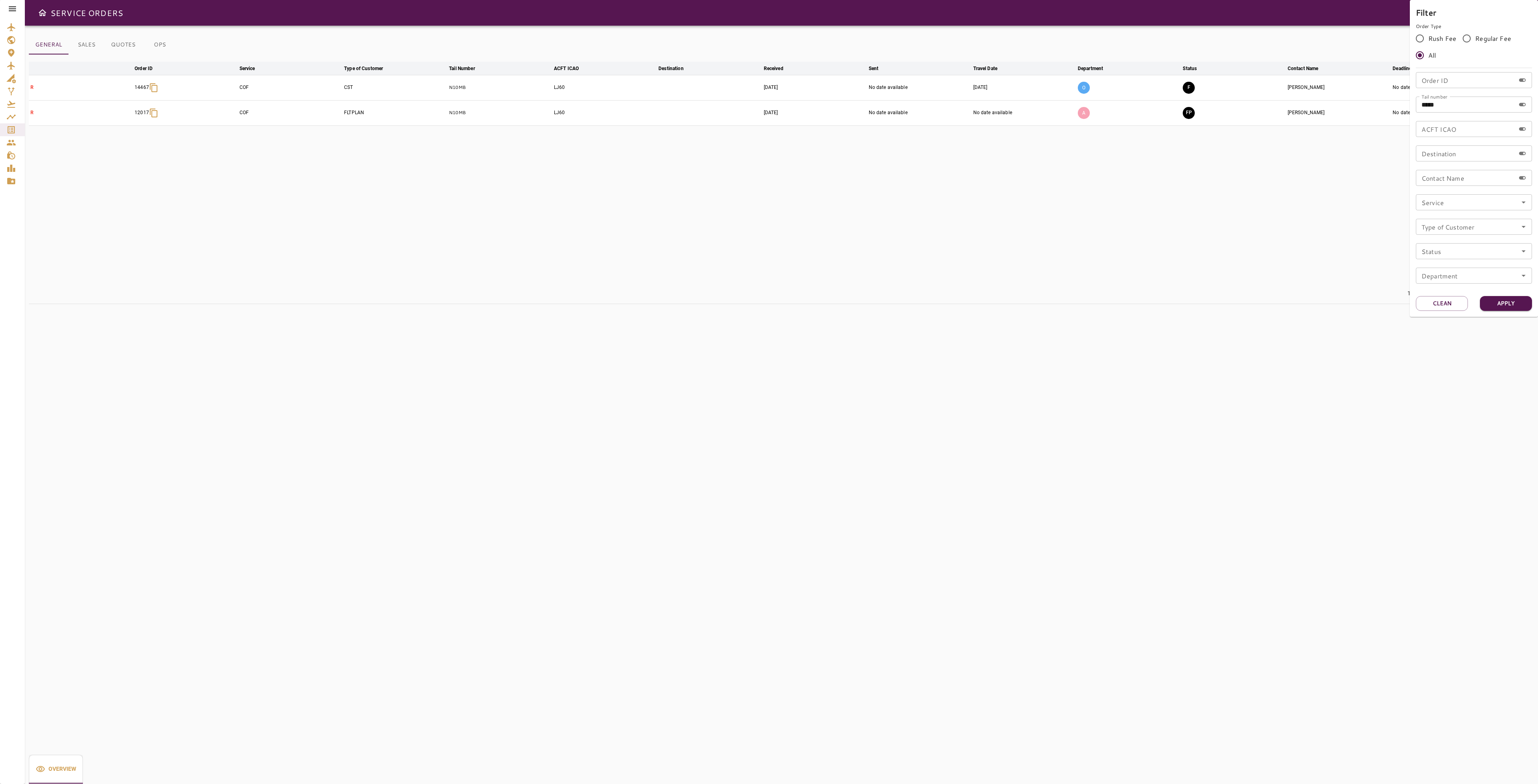
click at [1263, 206] on div at bounding box center [769, 392] width 1538 height 784
click at [1188, 87] on button "F" at bounding box center [1188, 88] width 12 height 12
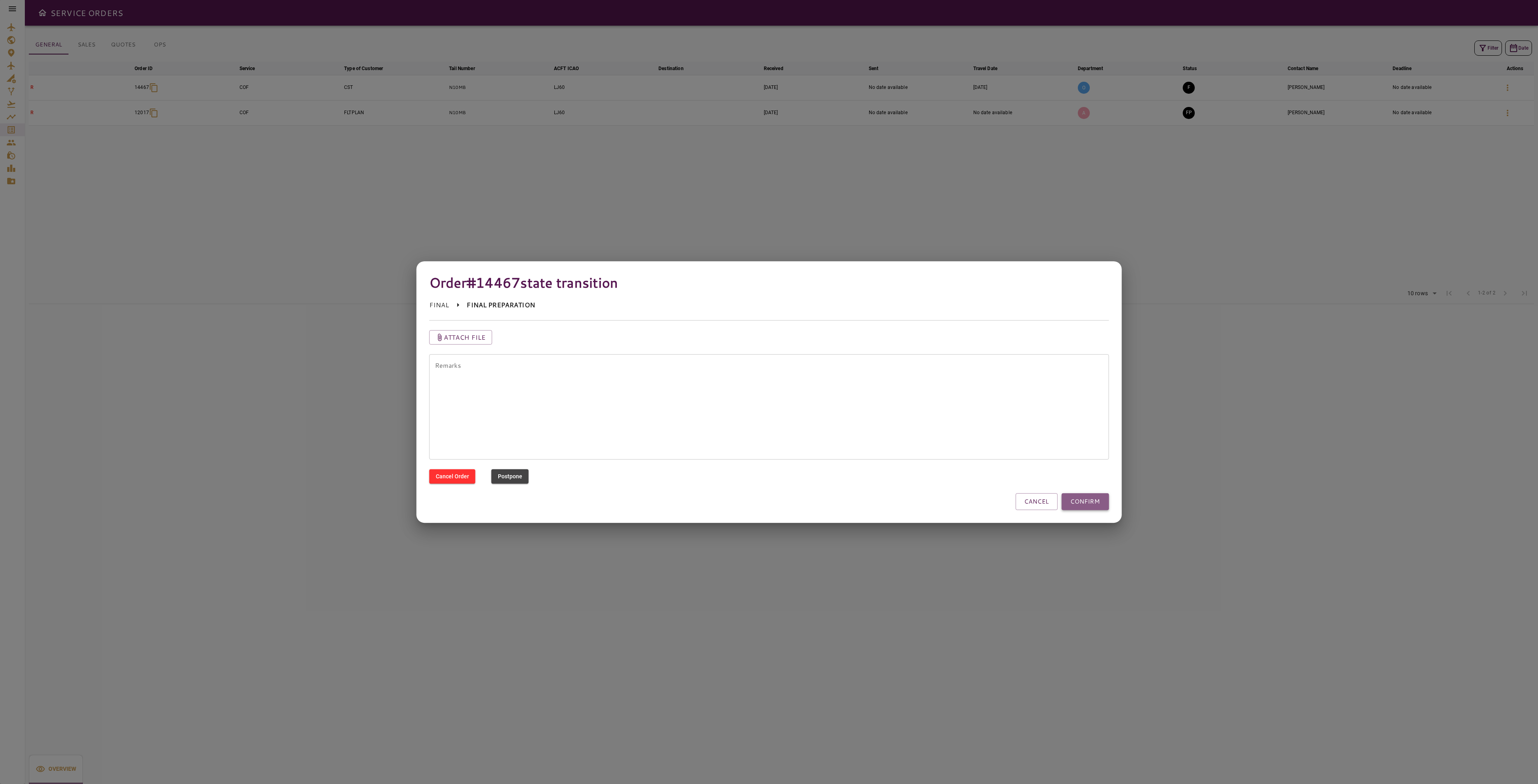
click at [1097, 497] on button "CONFIRM" at bounding box center [1085, 501] width 47 height 17
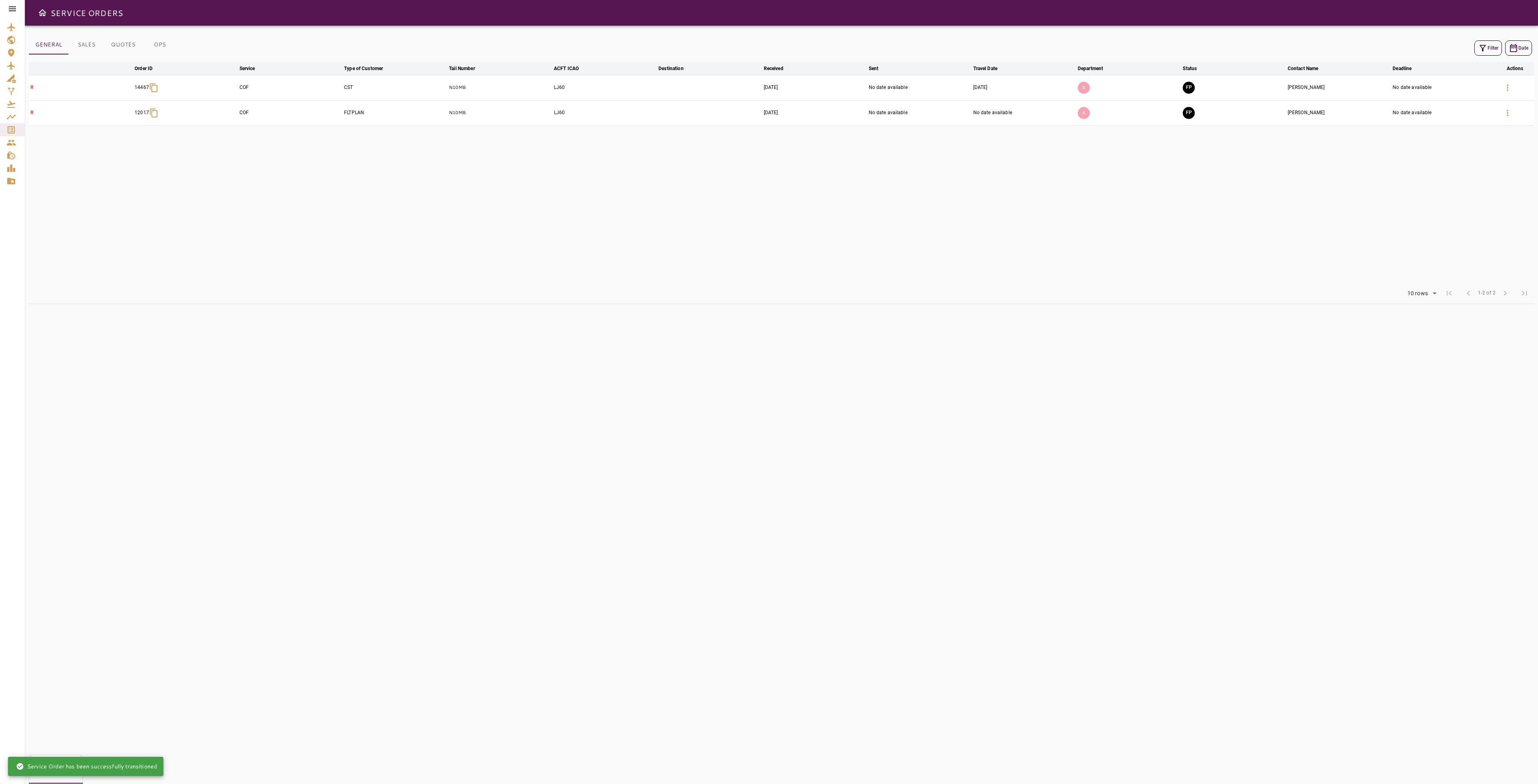
click at [1481, 48] on icon "button" at bounding box center [1483, 48] width 7 height 7
click at [1450, 105] on input "*****" at bounding box center [1466, 104] width 99 height 16
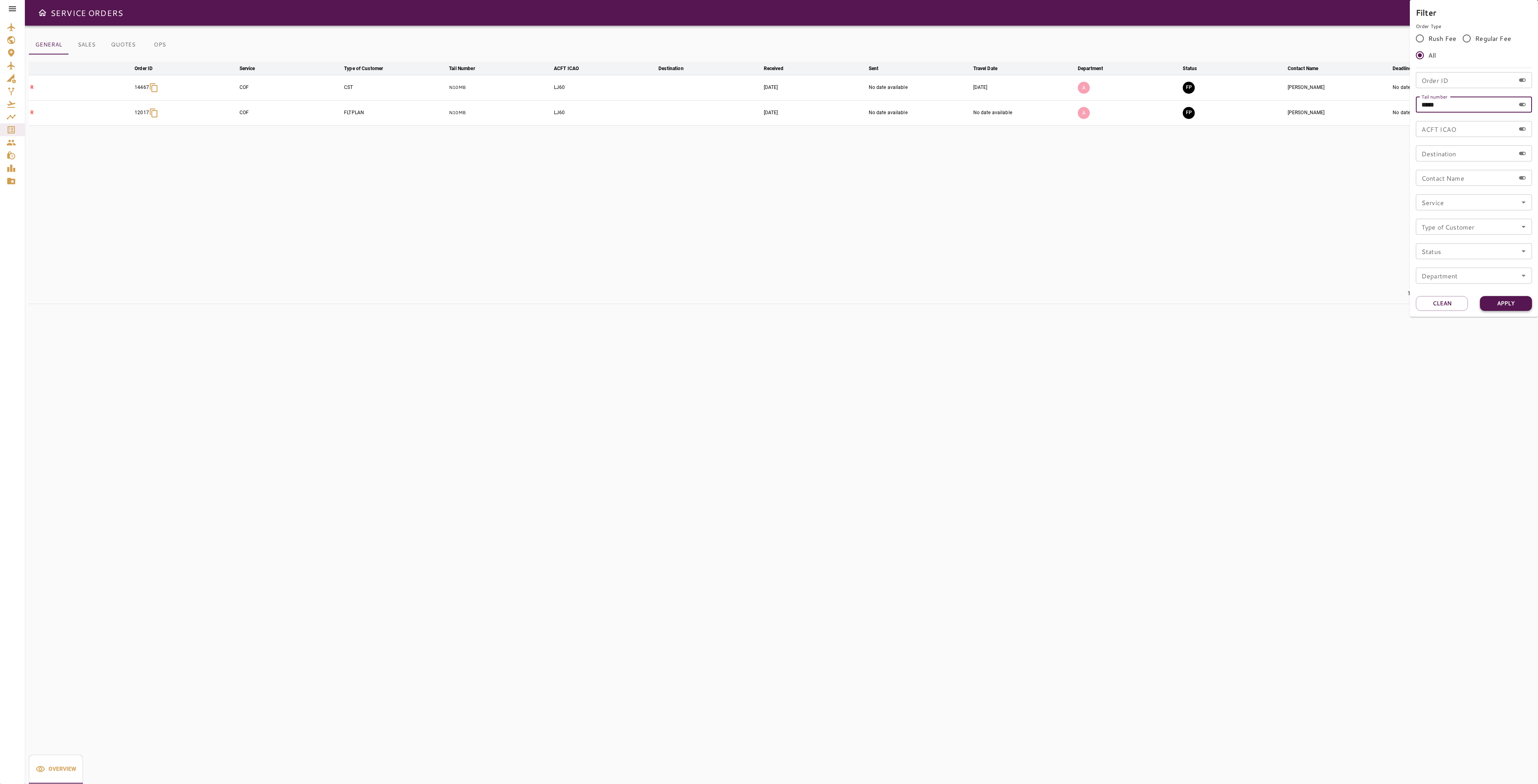
type input "*****"
click at [1512, 296] on button "Apply" at bounding box center [1506, 303] width 52 height 15
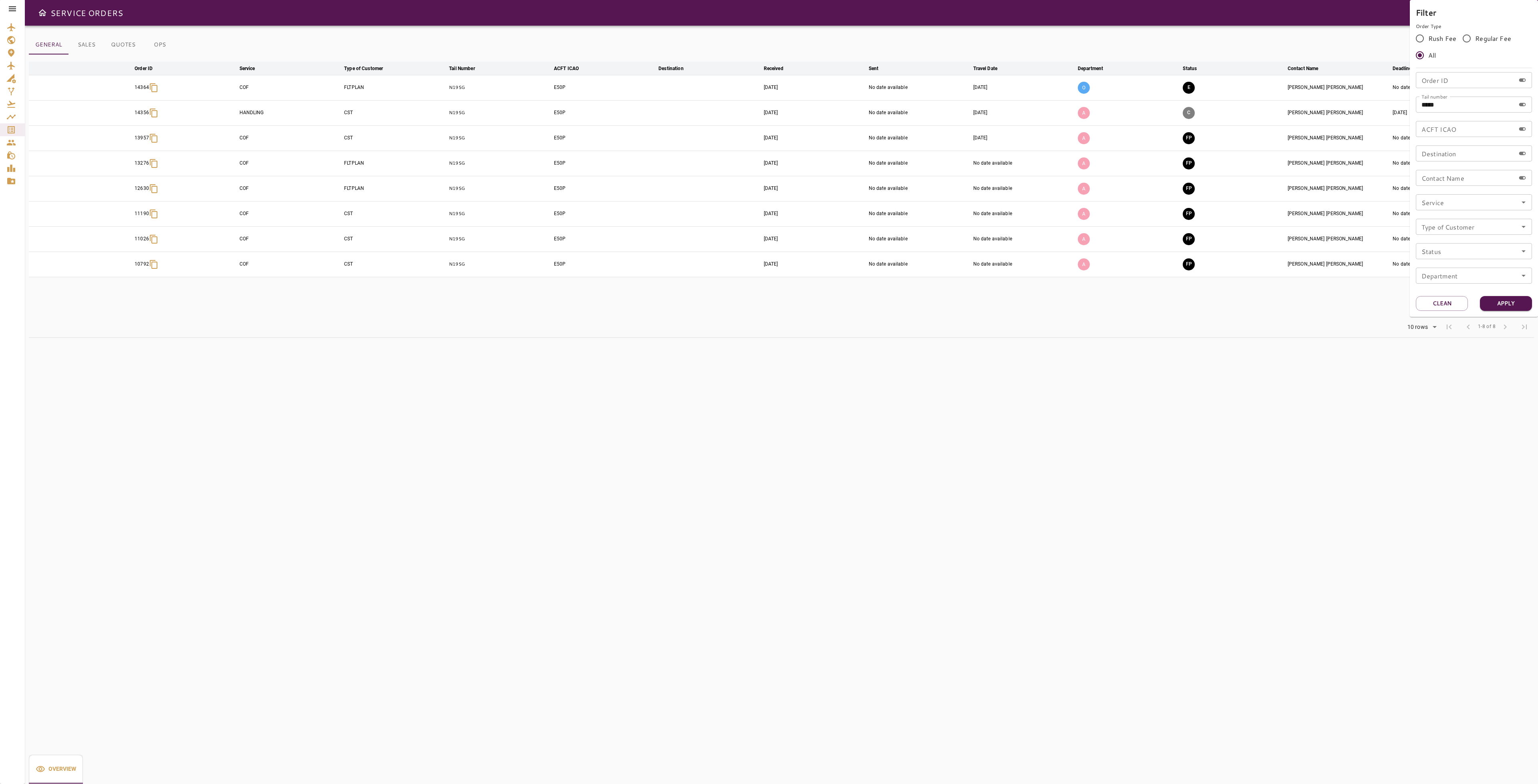
click at [1190, 88] on div at bounding box center [769, 392] width 1538 height 784
click at [1190, 88] on button "E" at bounding box center [1188, 88] width 12 height 12
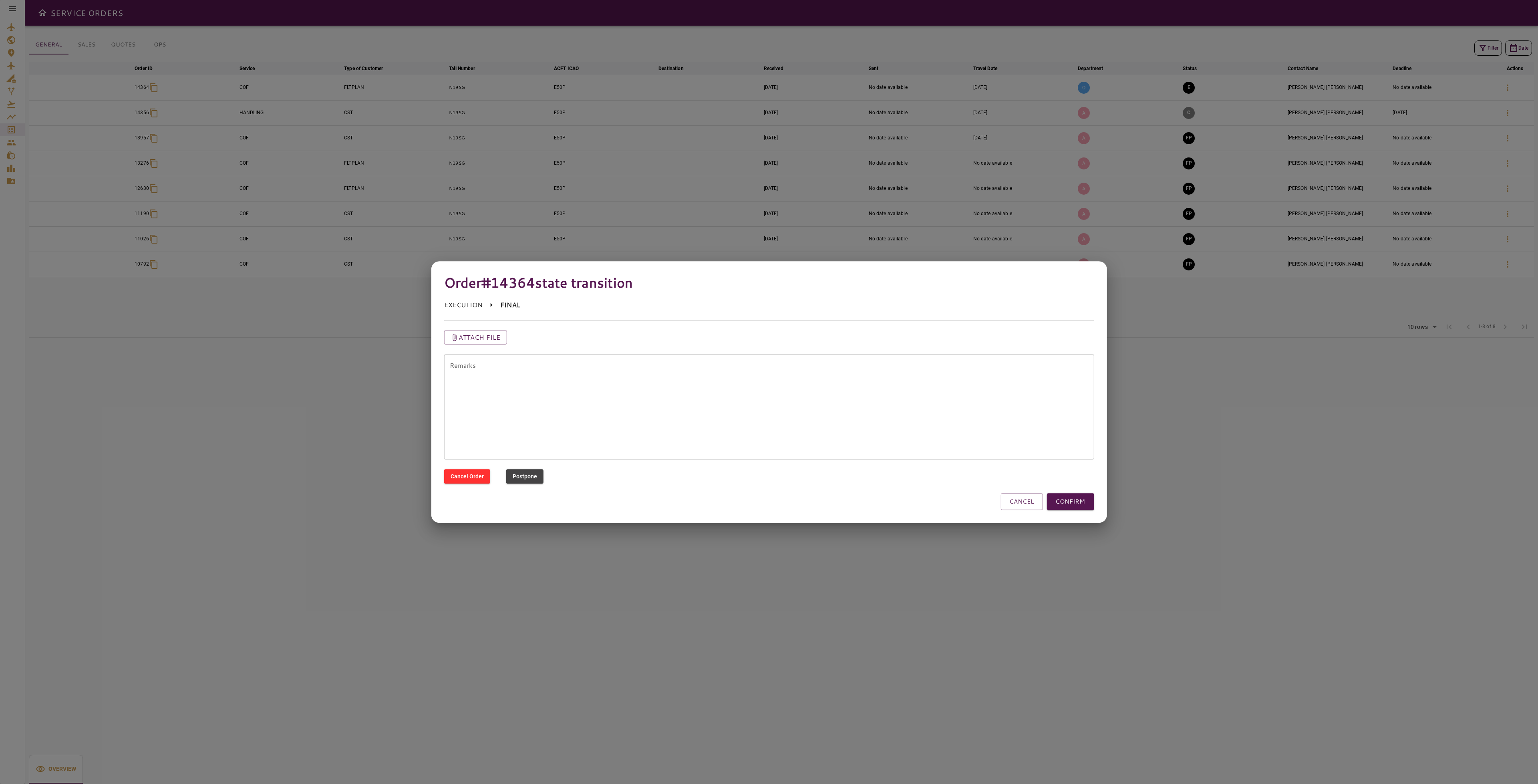
click at [1089, 495] on button "CONFIRM" at bounding box center [1071, 501] width 47 height 17
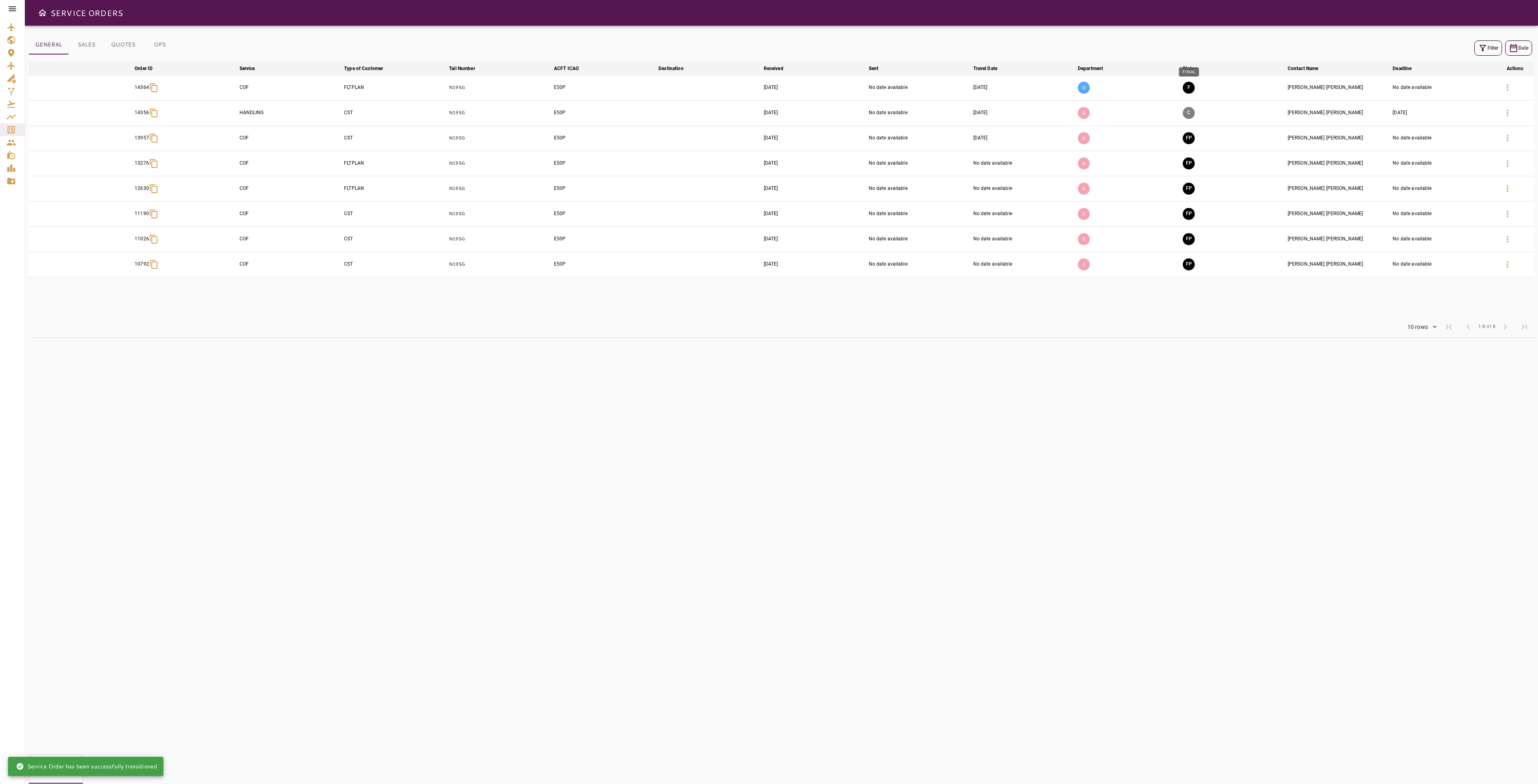
click at [1187, 91] on button "F" at bounding box center [1188, 88] width 12 height 12
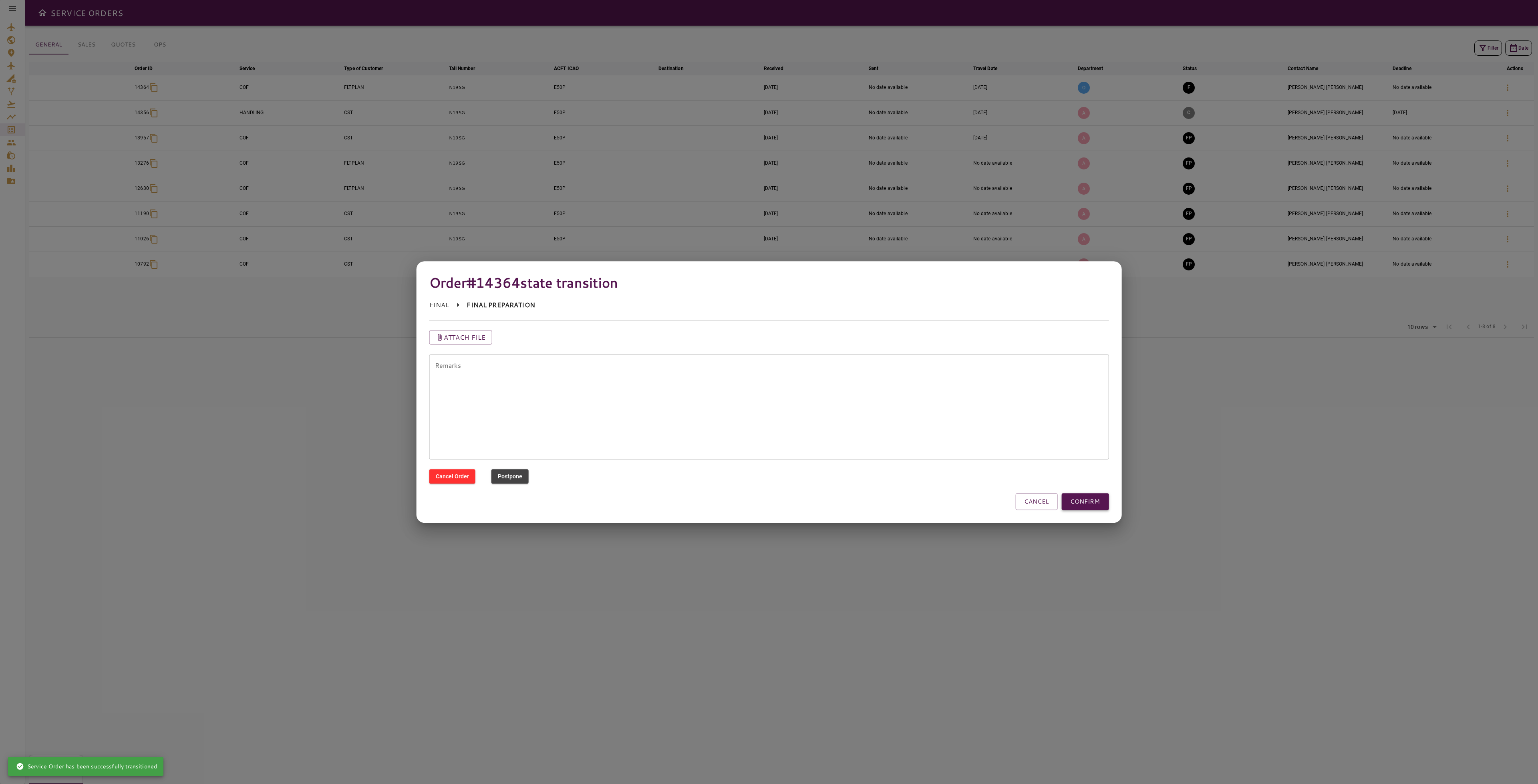
click at [1107, 505] on button "CONFIRM" at bounding box center [1085, 501] width 47 height 17
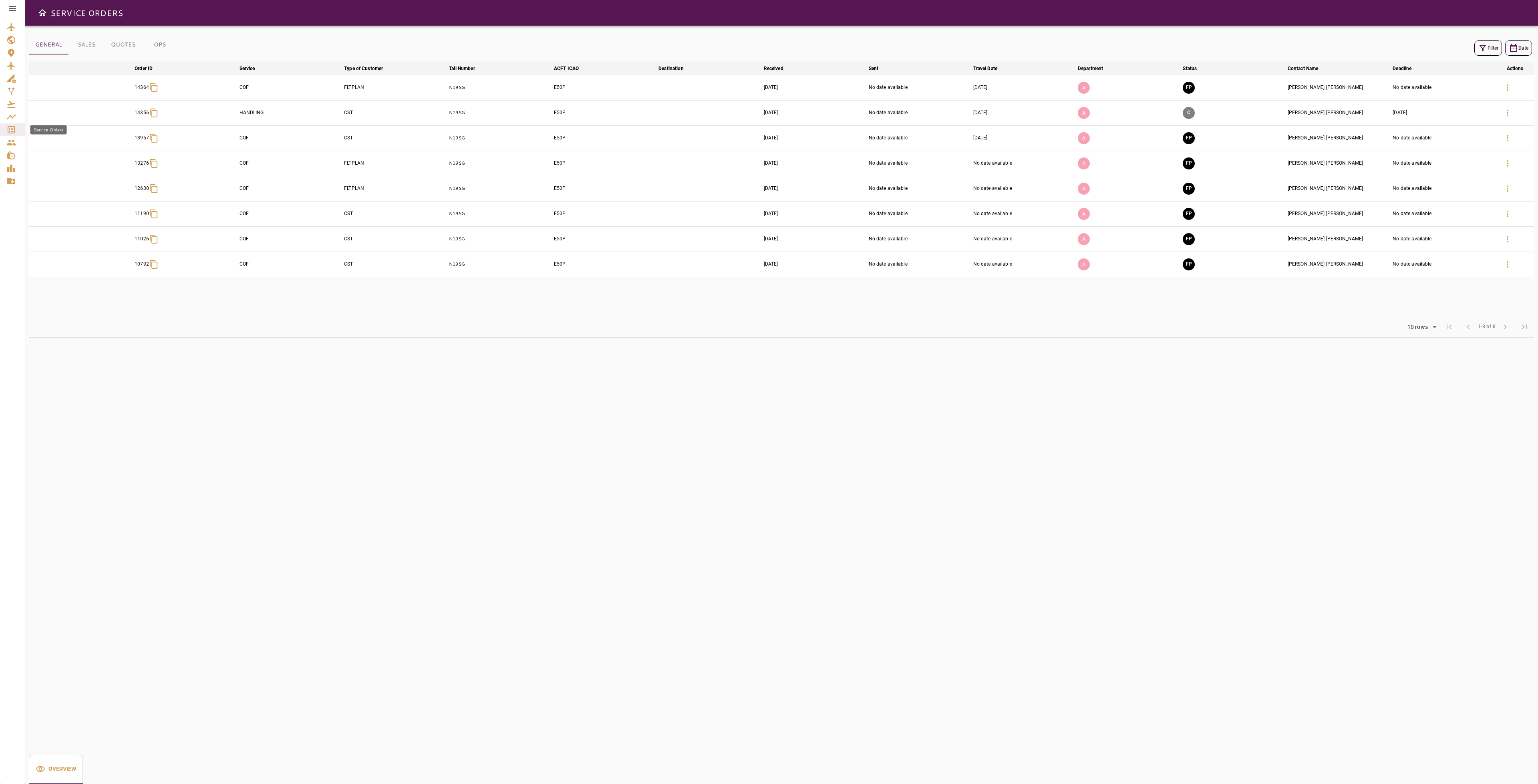
click at [13, 131] on icon "Service Orders" at bounding box center [11, 129] width 9 height 9
click at [13, 131] on icon "Service Orders" at bounding box center [11, 129] width 9 height 9
click at [8, 8] on icon at bounding box center [12, 8] width 9 height 9
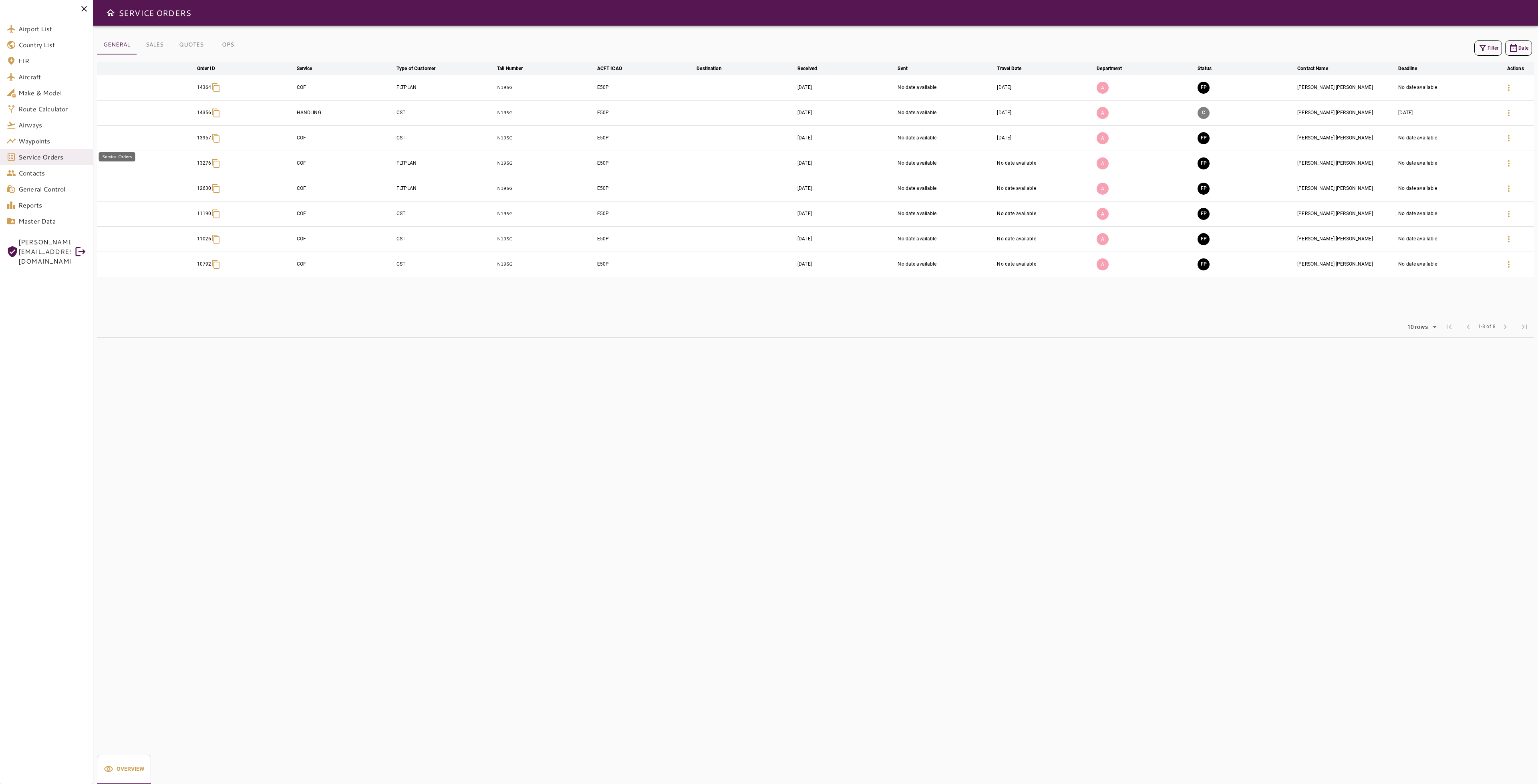
click at [57, 159] on span "Service Orders" at bounding box center [52, 157] width 68 height 9
click at [56, 199] on span "Orders" at bounding box center [61, 203] width 53 height 9
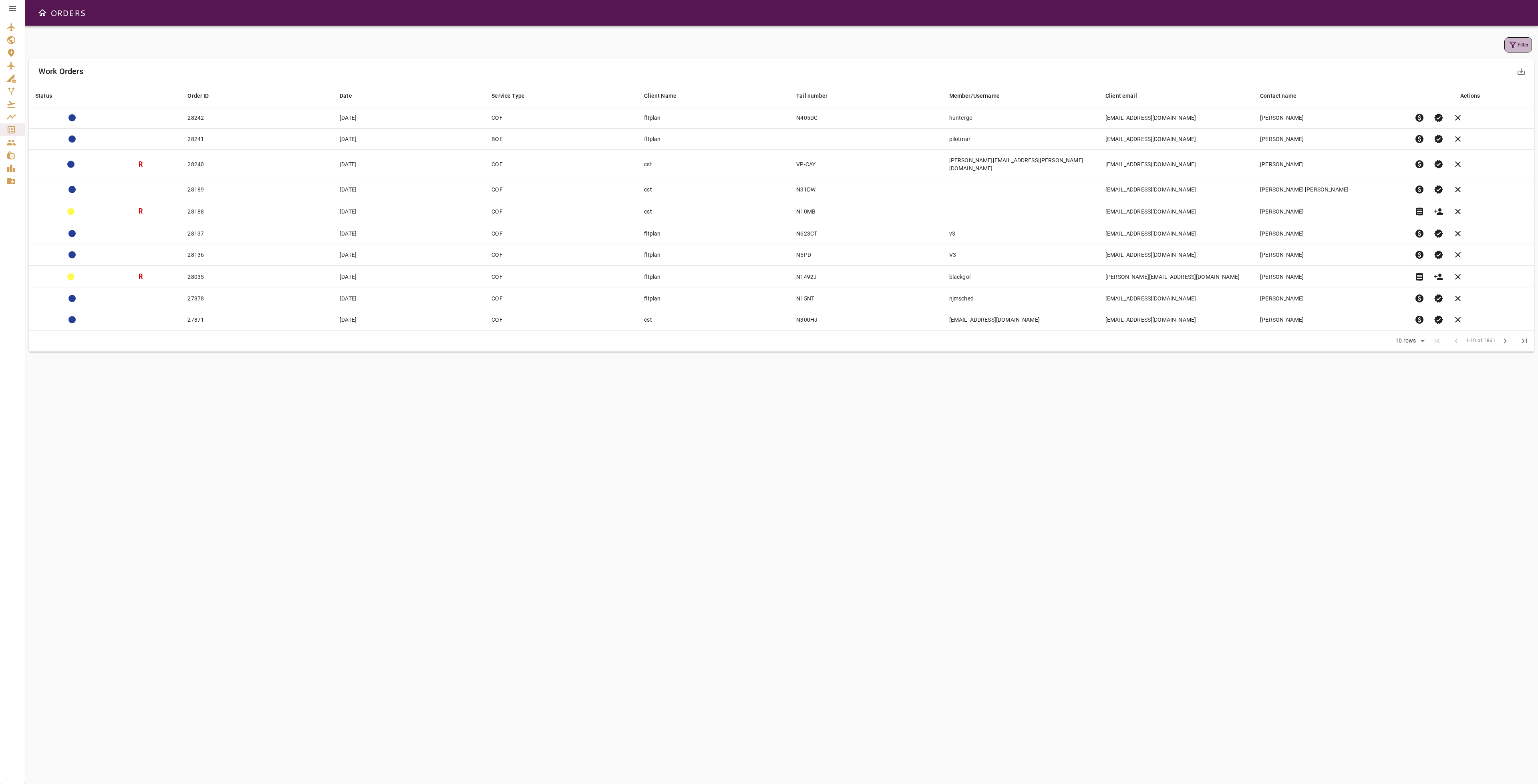
click at [1509, 37] on button "Filter" at bounding box center [1518, 45] width 28 height 15
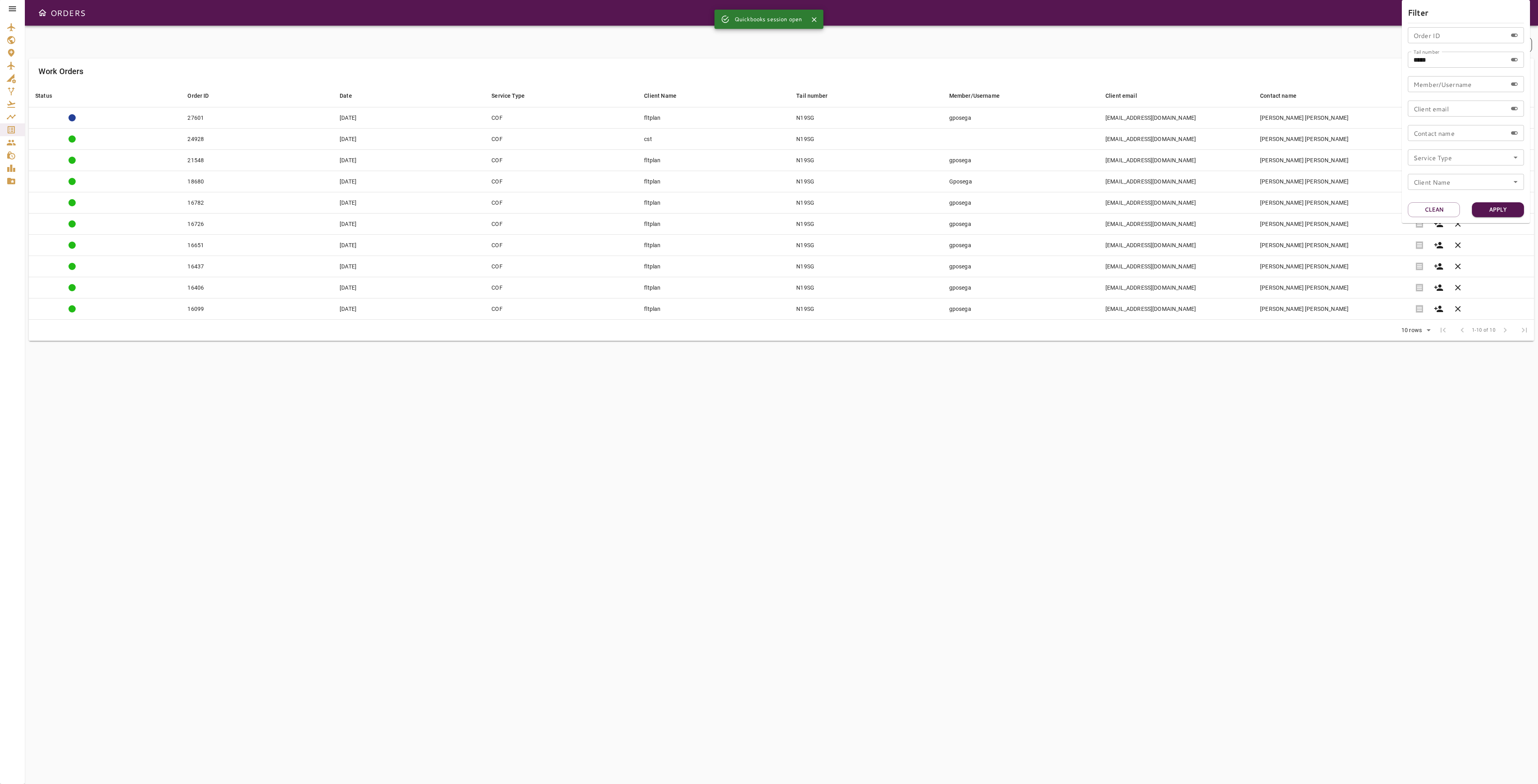
click at [1433, 348] on div at bounding box center [769, 392] width 1538 height 784
click at [1438, 115] on span "verified" at bounding box center [1438, 117] width 9 height 9
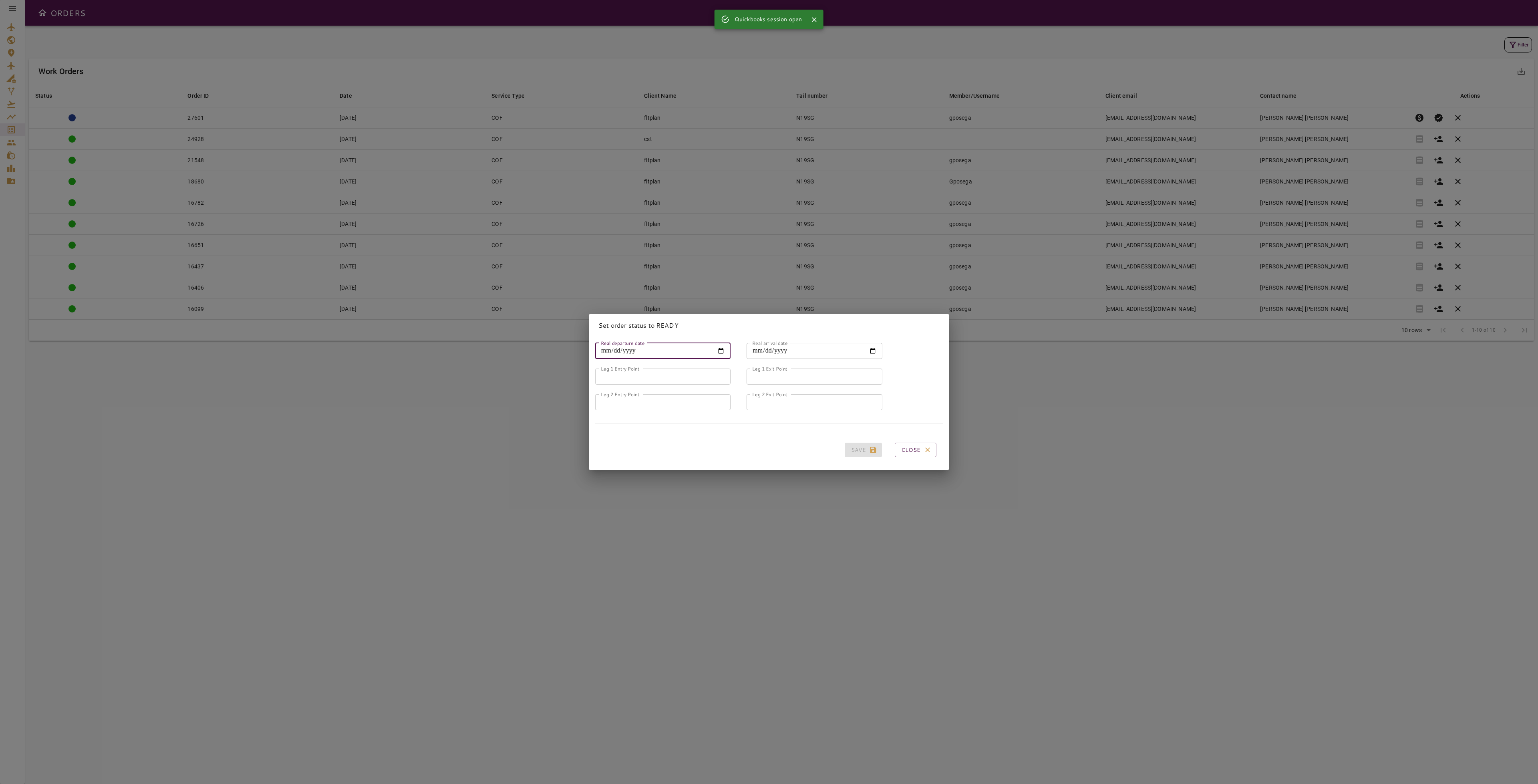
click at [702, 344] on input "Real departure date" at bounding box center [663, 350] width 136 height 16
click at [715, 346] on input "Real departure date" at bounding box center [663, 350] width 136 height 16
type input "**********"
click at [862, 343] on input "Real arrival date" at bounding box center [814, 350] width 136 height 16
type input "**********"
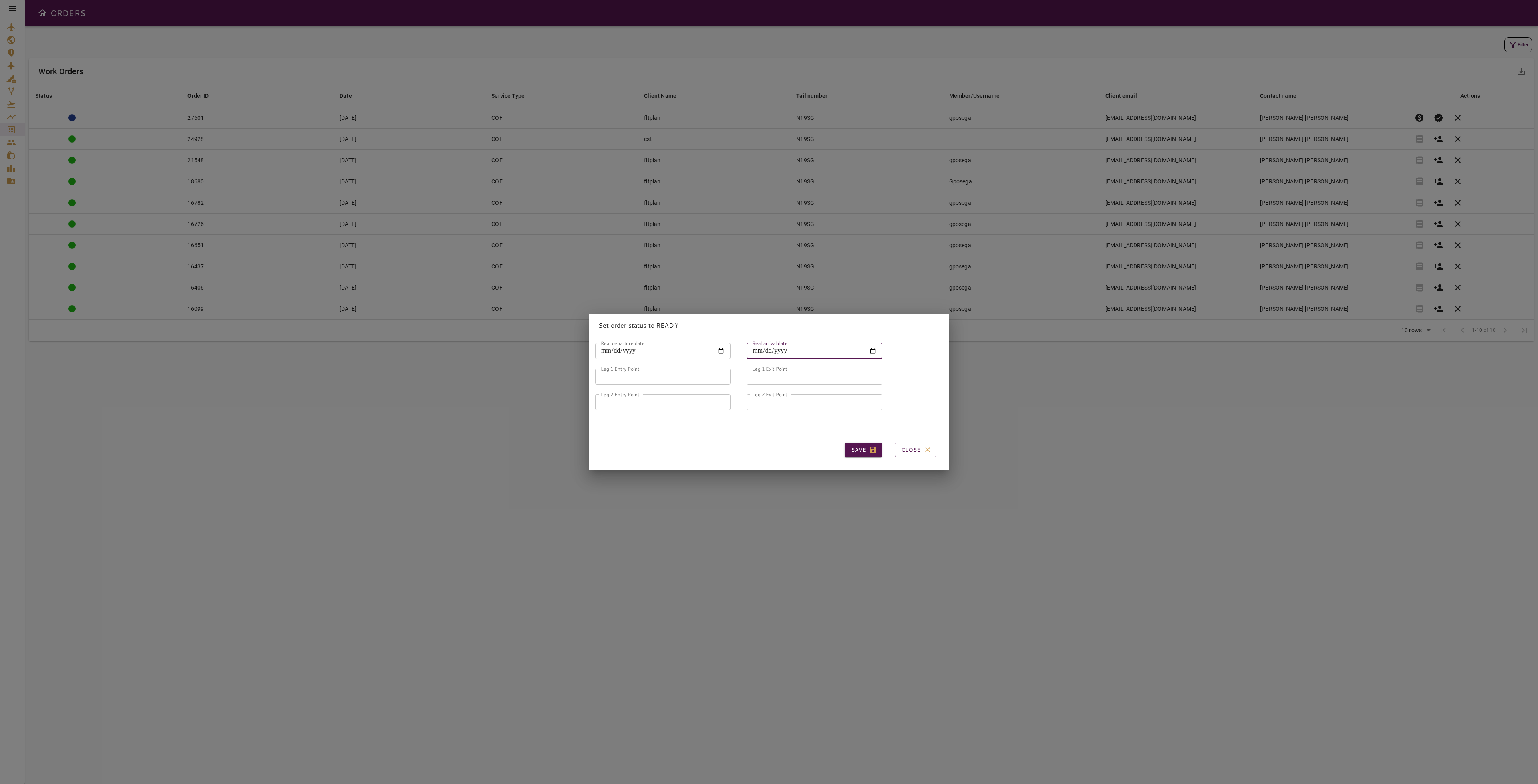
click at [633, 368] on input "Leg 1 Entry Point" at bounding box center [663, 376] width 136 height 16
type input "*"
type input "*****"
click at [789, 370] on input "Leg 1 Exit Point" at bounding box center [814, 376] width 136 height 16
type input "*****"
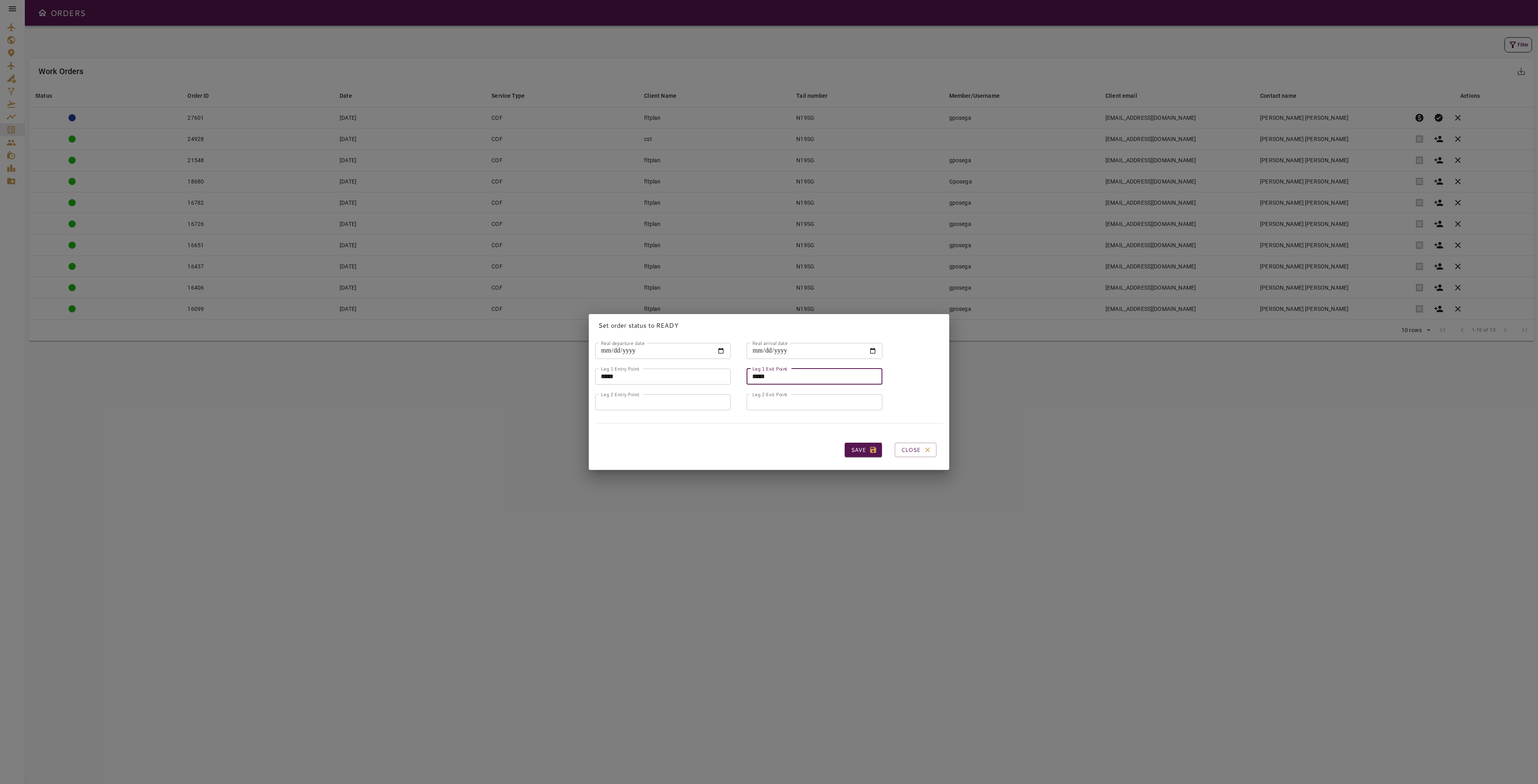
click at [667, 399] on input "Leg 2 Entry Point" at bounding box center [663, 402] width 136 height 16
type input "*****"
click at [770, 401] on input "Leg 2 Exit Point" at bounding box center [814, 402] width 136 height 16
type input "*****"
click at [845, 449] on button "Save" at bounding box center [863, 450] width 37 height 15
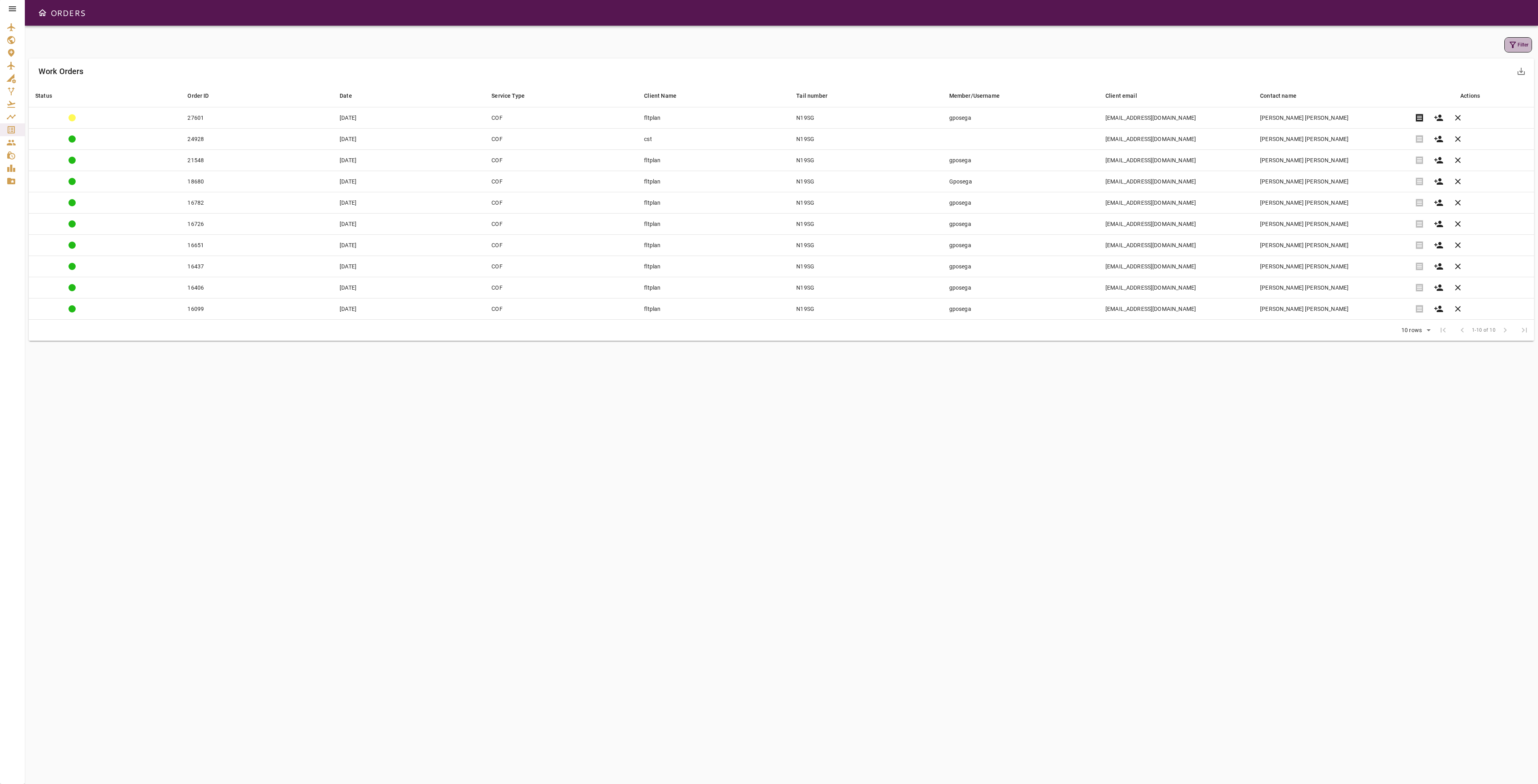
click at [1509, 45] on icon "button" at bounding box center [1512, 45] width 9 height 9
click at [1425, 211] on button "Clean" at bounding box center [1434, 210] width 52 height 15
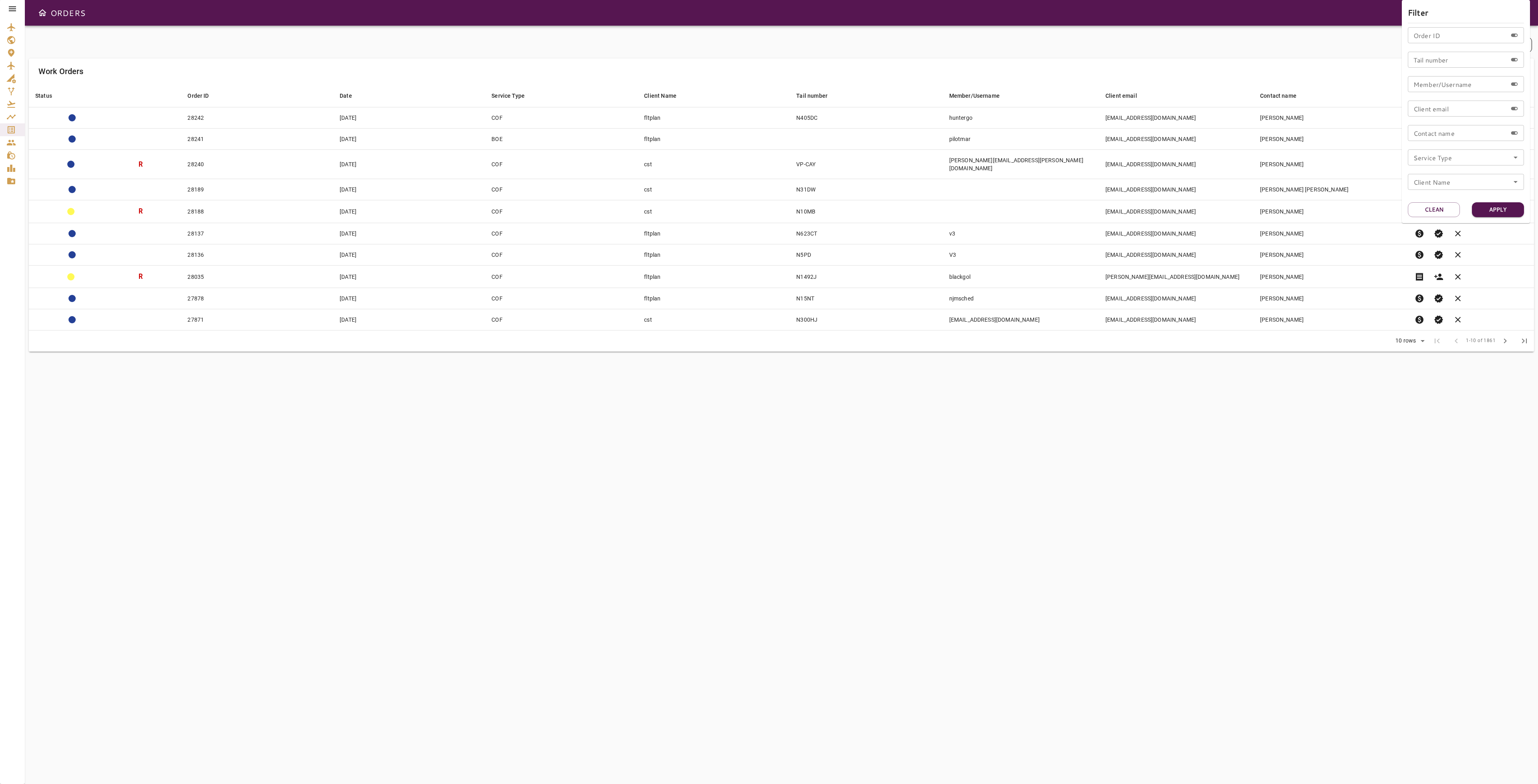
click at [1444, 56] on input "Tail number" at bounding box center [1458, 59] width 99 height 16
type input "******"
drag, startPoint x: 1498, startPoint y: 211, endPoint x: 1493, endPoint y: 211, distance: 5.0
click at [1498, 210] on button "Apply" at bounding box center [1498, 210] width 52 height 15
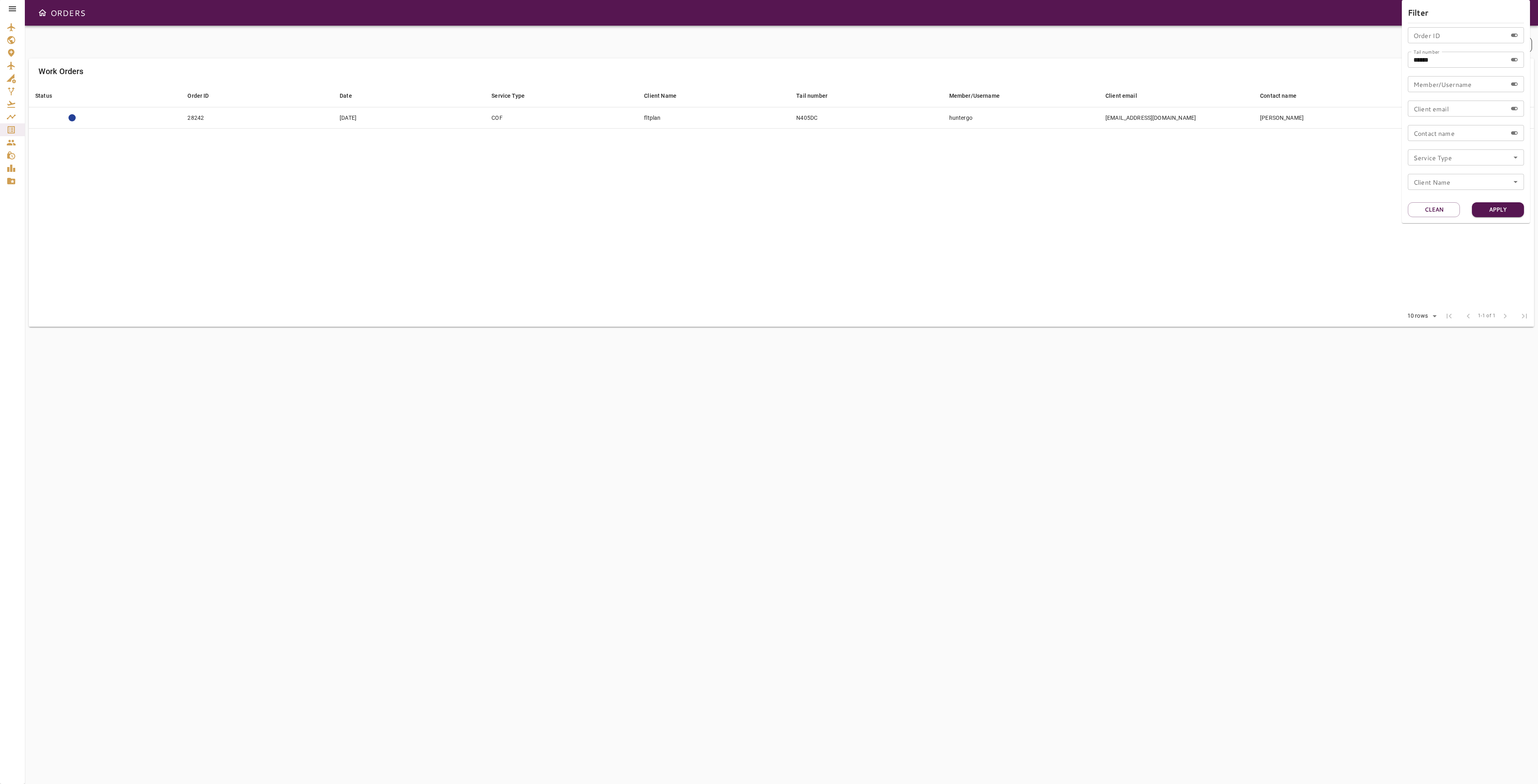
click at [1231, 235] on div at bounding box center [769, 392] width 1538 height 784
click at [17, 5] on icon at bounding box center [12, 8] width 9 height 9
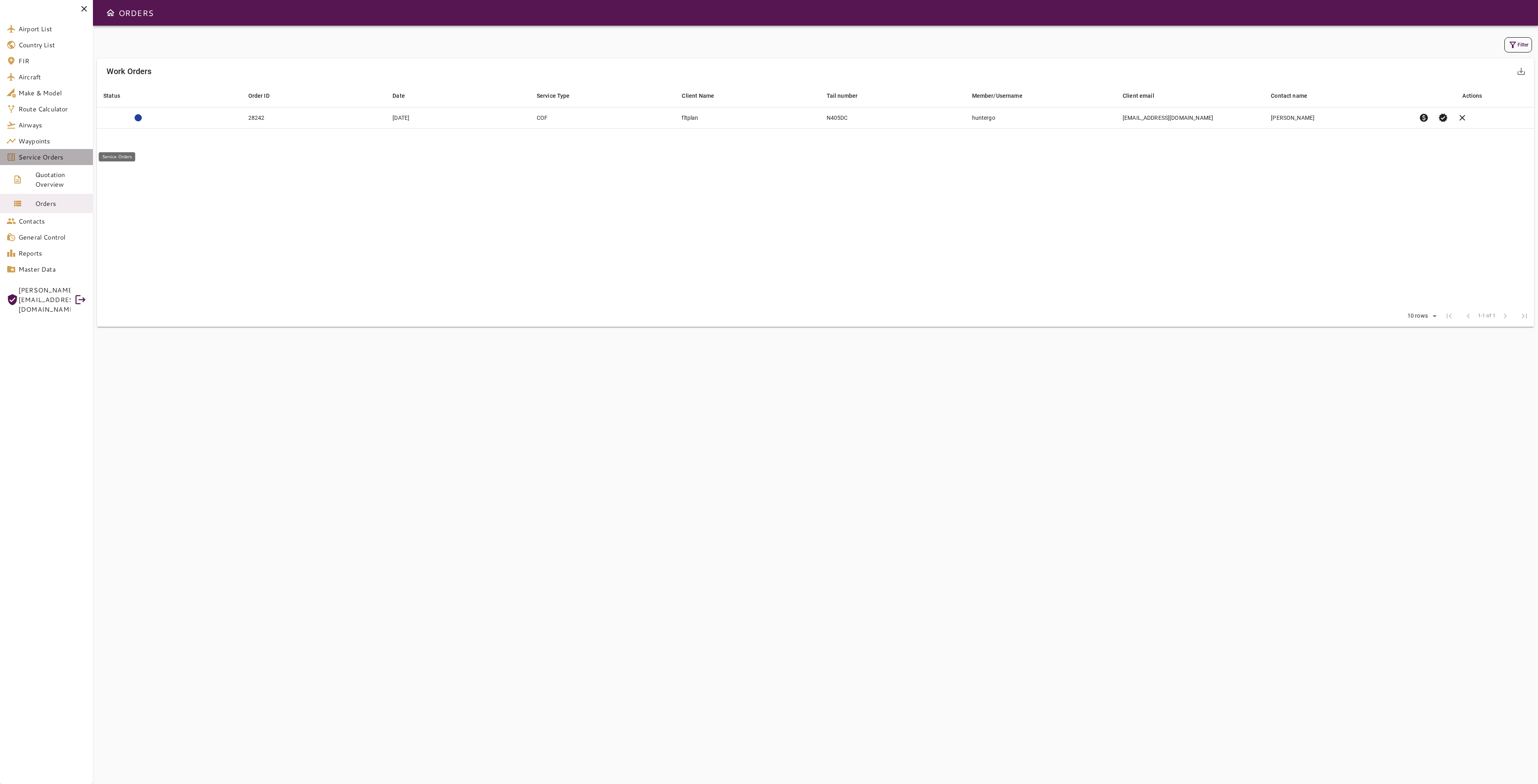
click at [54, 157] on span "Service Orders" at bounding box center [52, 157] width 68 height 9
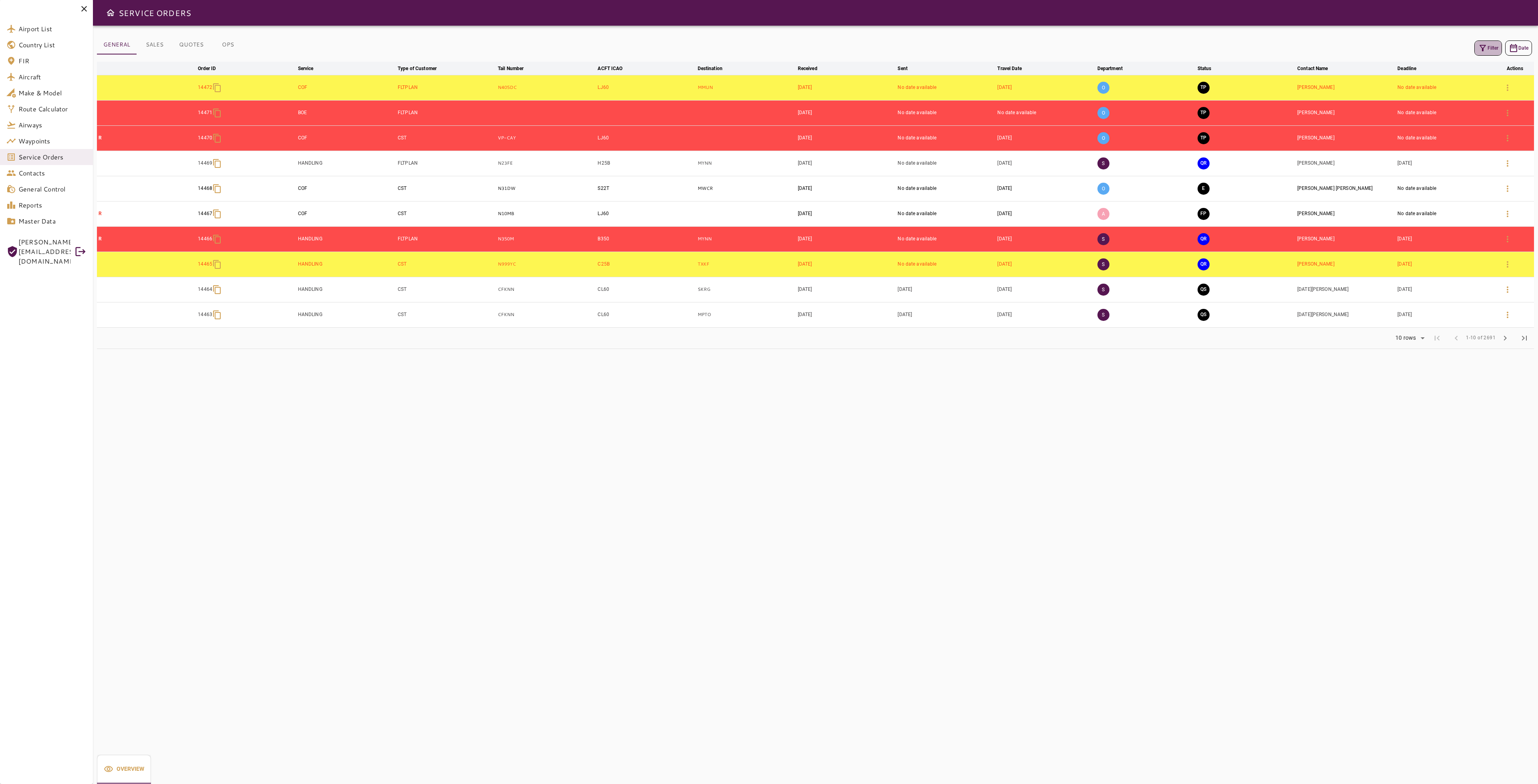
click at [1482, 48] on icon "button" at bounding box center [1483, 48] width 7 height 7
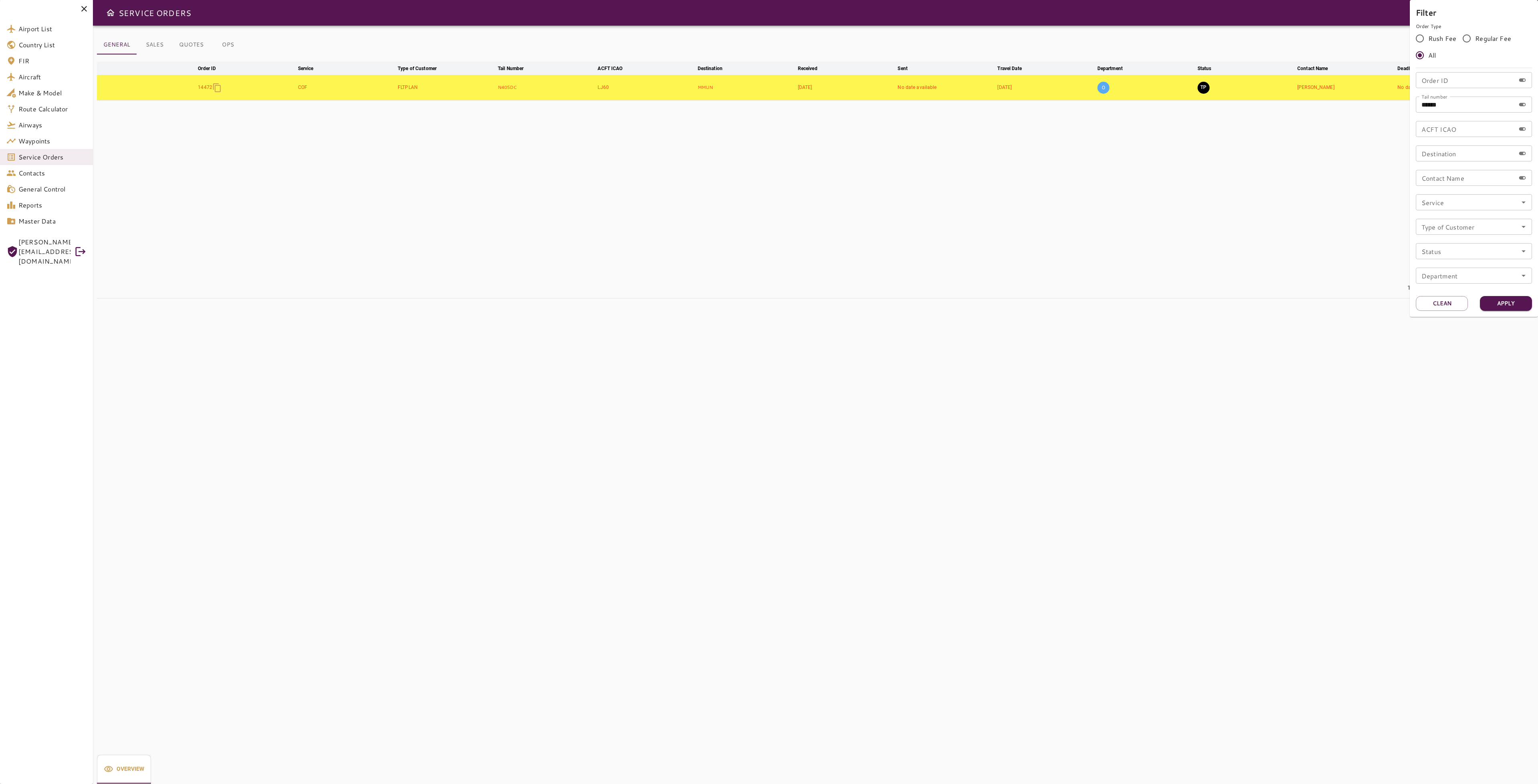
click at [1232, 253] on div at bounding box center [769, 392] width 1538 height 784
click at [1204, 92] on button "TP" at bounding box center [1204, 88] width 12 height 12
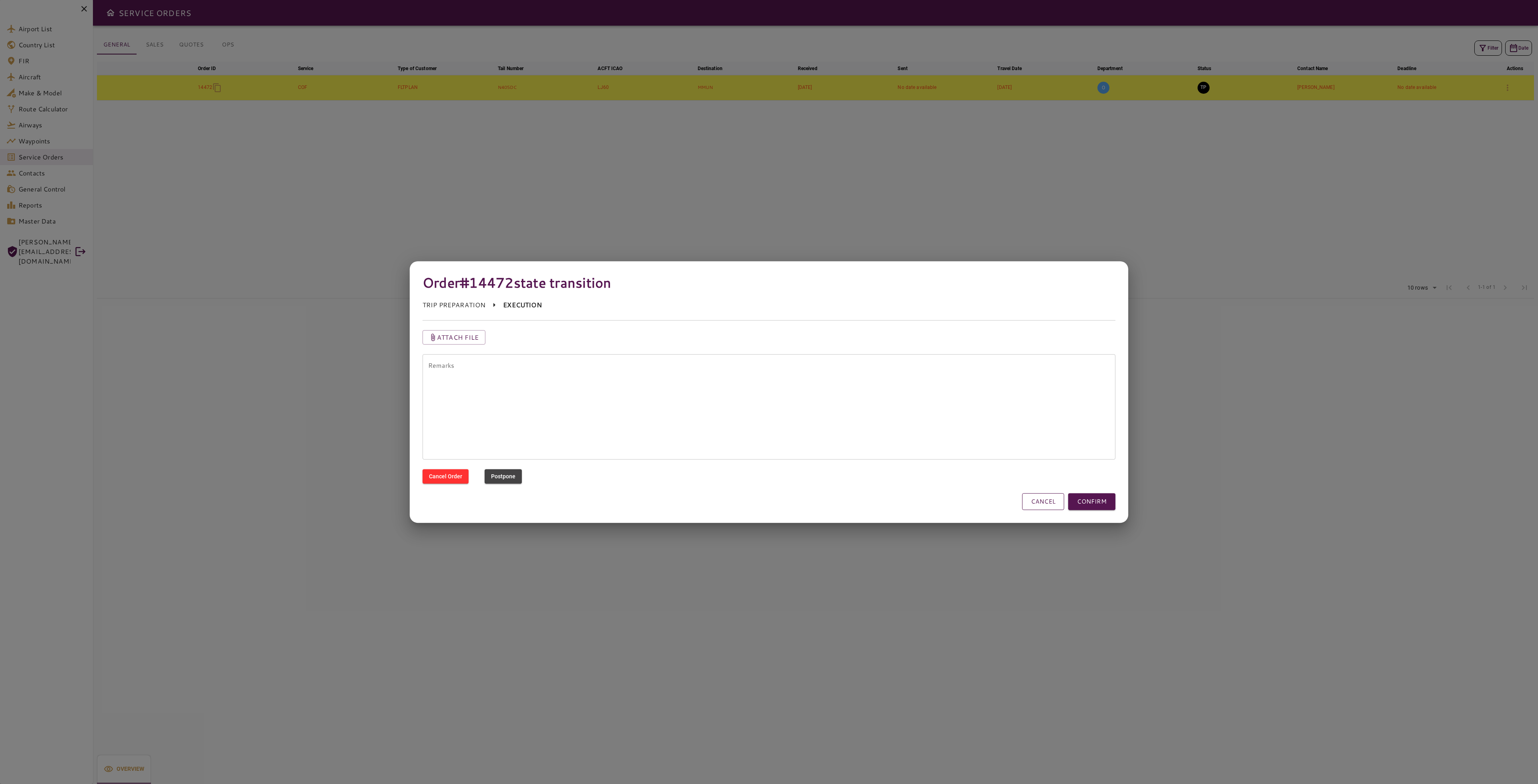
click at [1055, 495] on button "CANCEL" at bounding box center [1044, 501] width 42 height 17
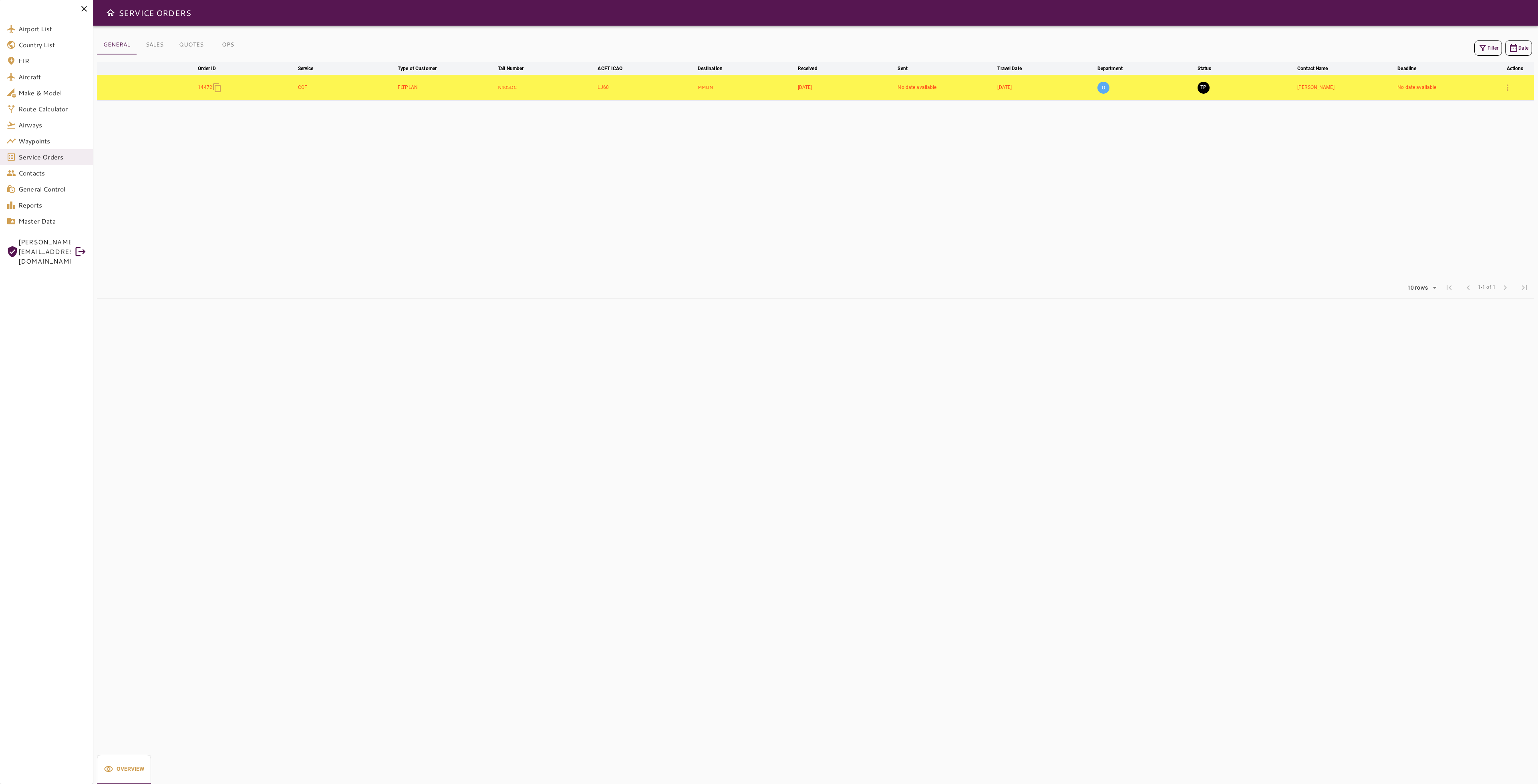
click at [1200, 90] on button "TP" at bounding box center [1204, 88] width 12 height 12
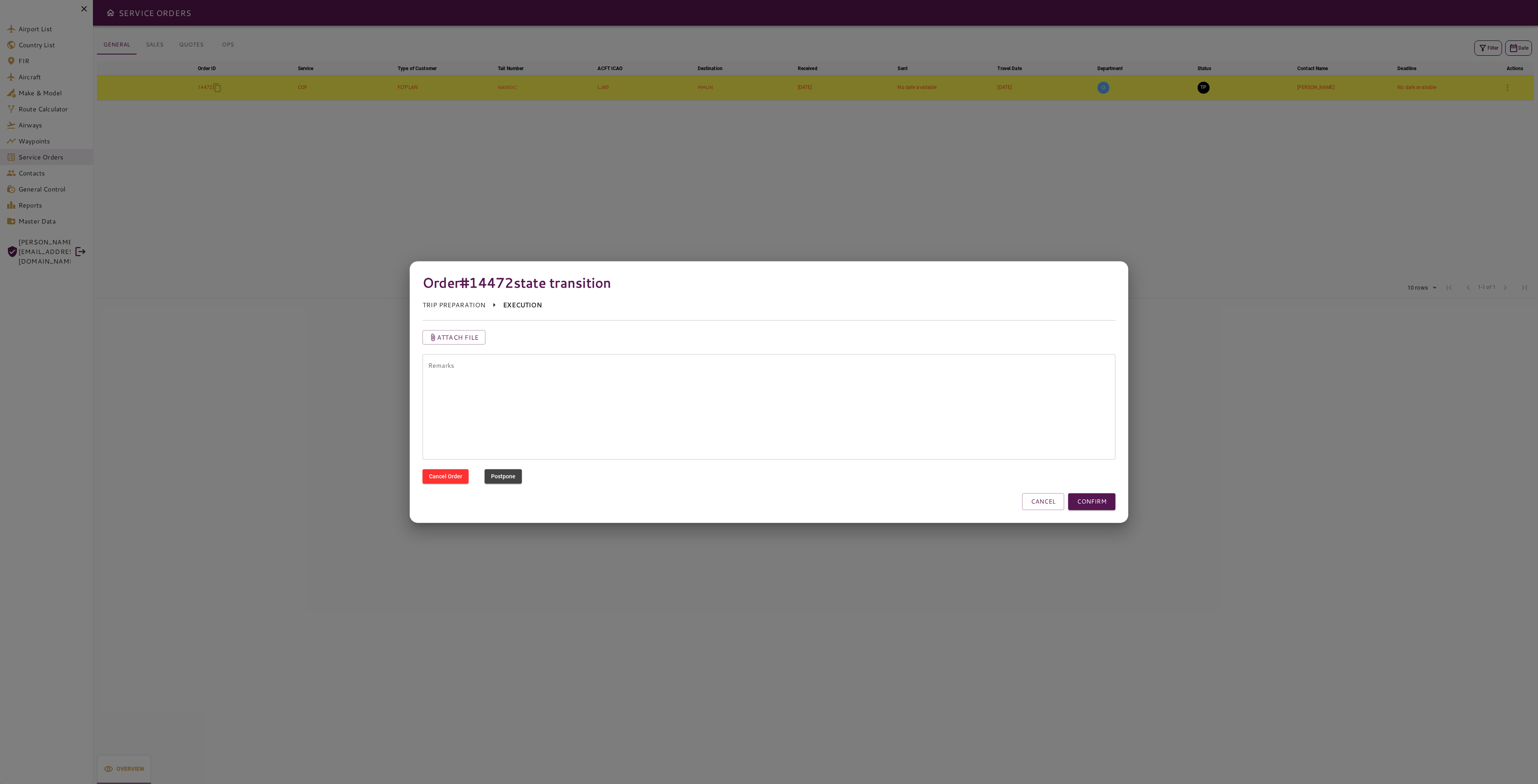
click at [1115, 503] on button "CONFIRM" at bounding box center [1092, 501] width 47 height 17
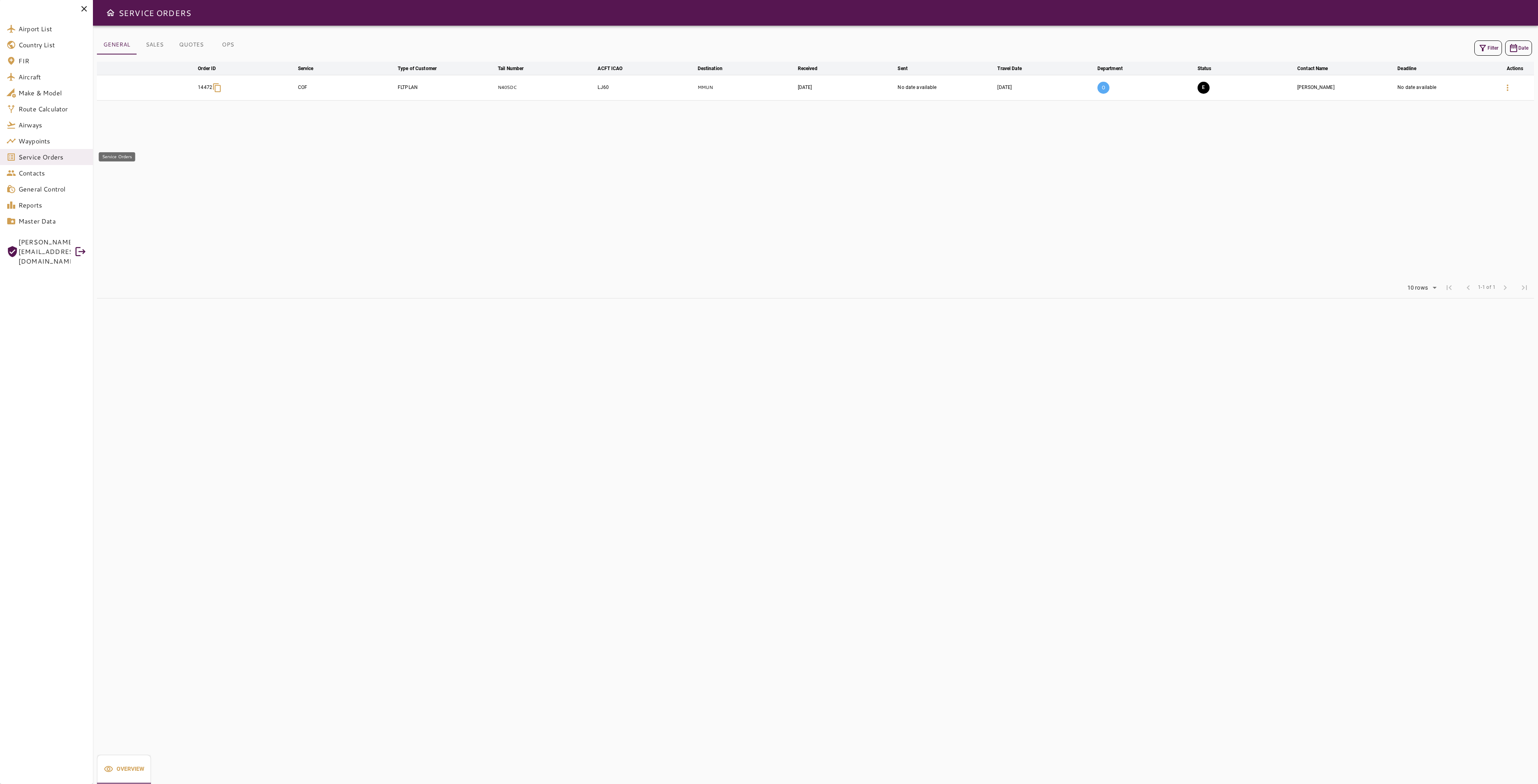
click at [52, 160] on span "Service Orders" at bounding box center [52, 157] width 68 height 9
click at [51, 205] on span "Orders" at bounding box center [64, 203] width 57 height 9
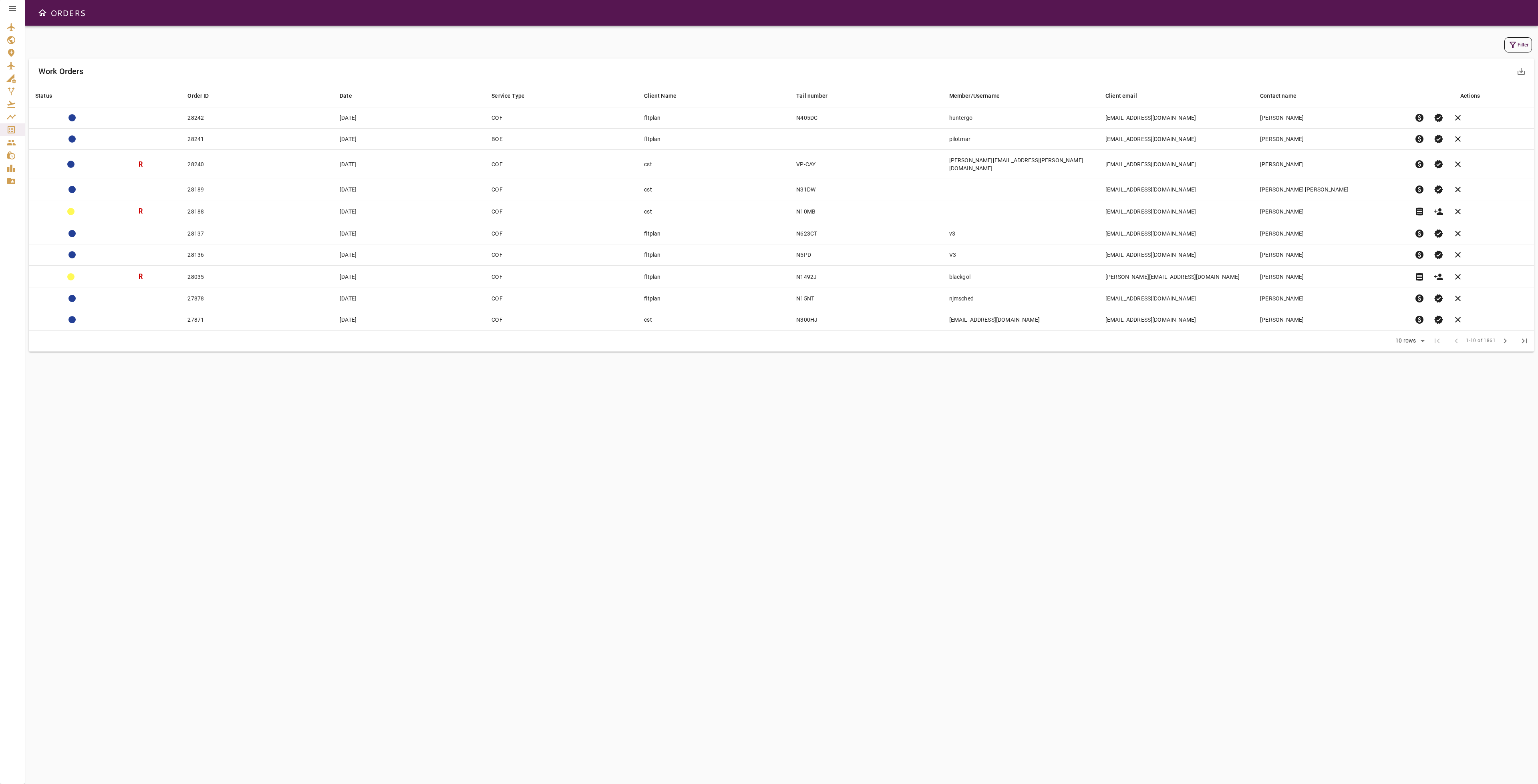
click at [1519, 42] on button "Filter" at bounding box center [1518, 45] width 28 height 15
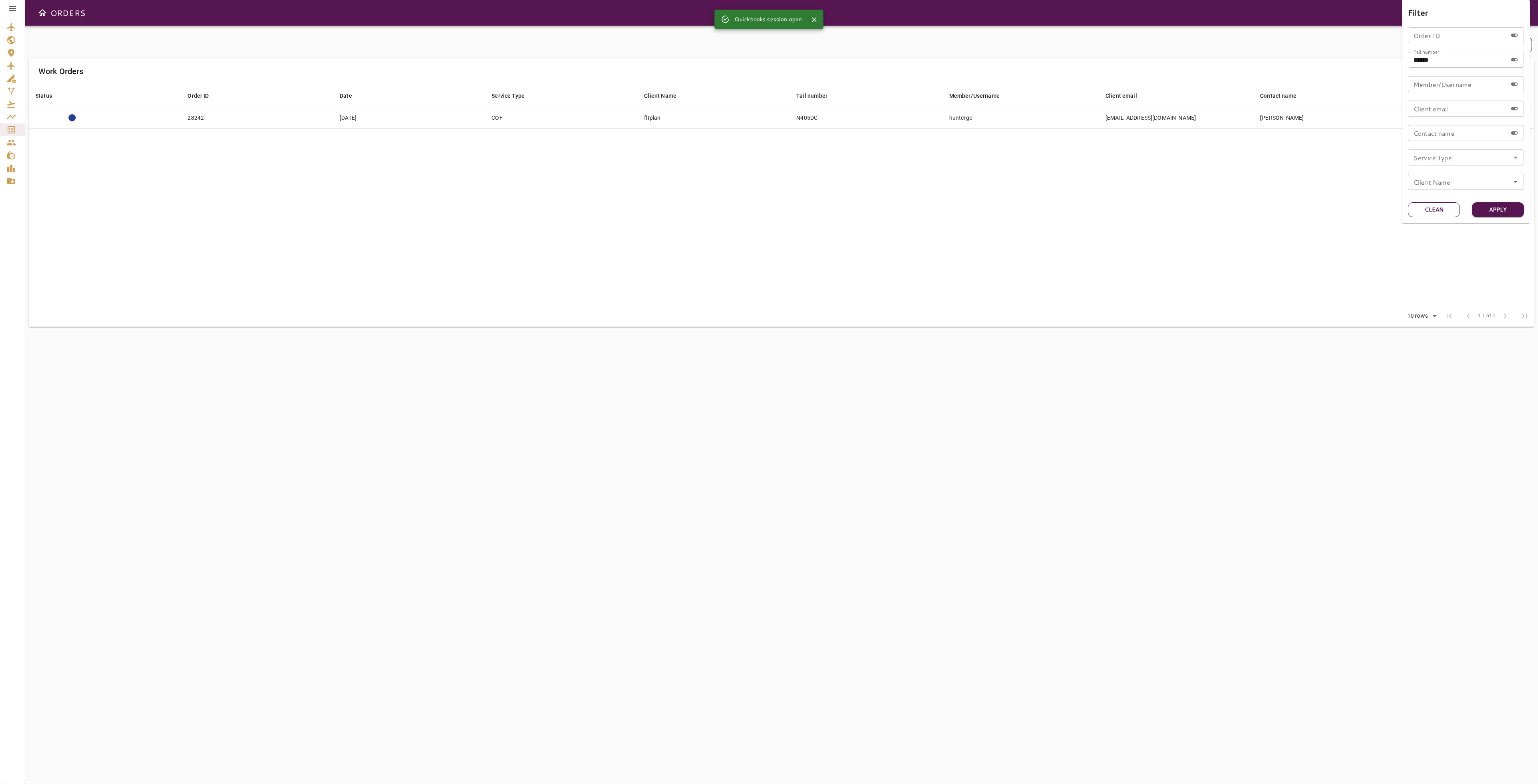
click at [1429, 210] on button "Clean" at bounding box center [1434, 210] width 52 height 15
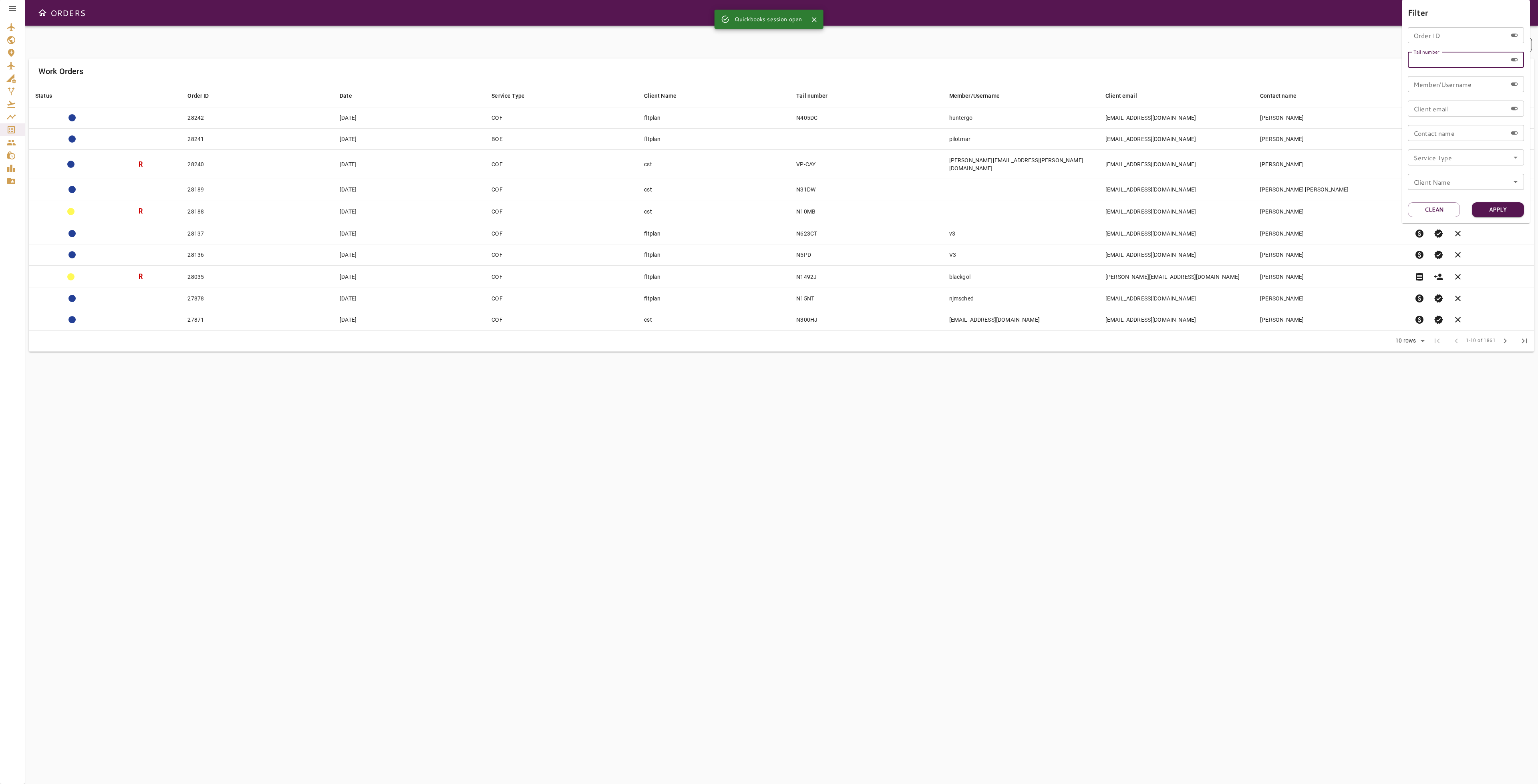
click at [1465, 61] on input "Tail number" at bounding box center [1458, 59] width 99 height 16
type input "*****"
click at [1449, 64] on input "Tail number" at bounding box center [1458, 59] width 99 height 16
type input "*****"
click at [1498, 211] on button "Apply" at bounding box center [1498, 210] width 52 height 15
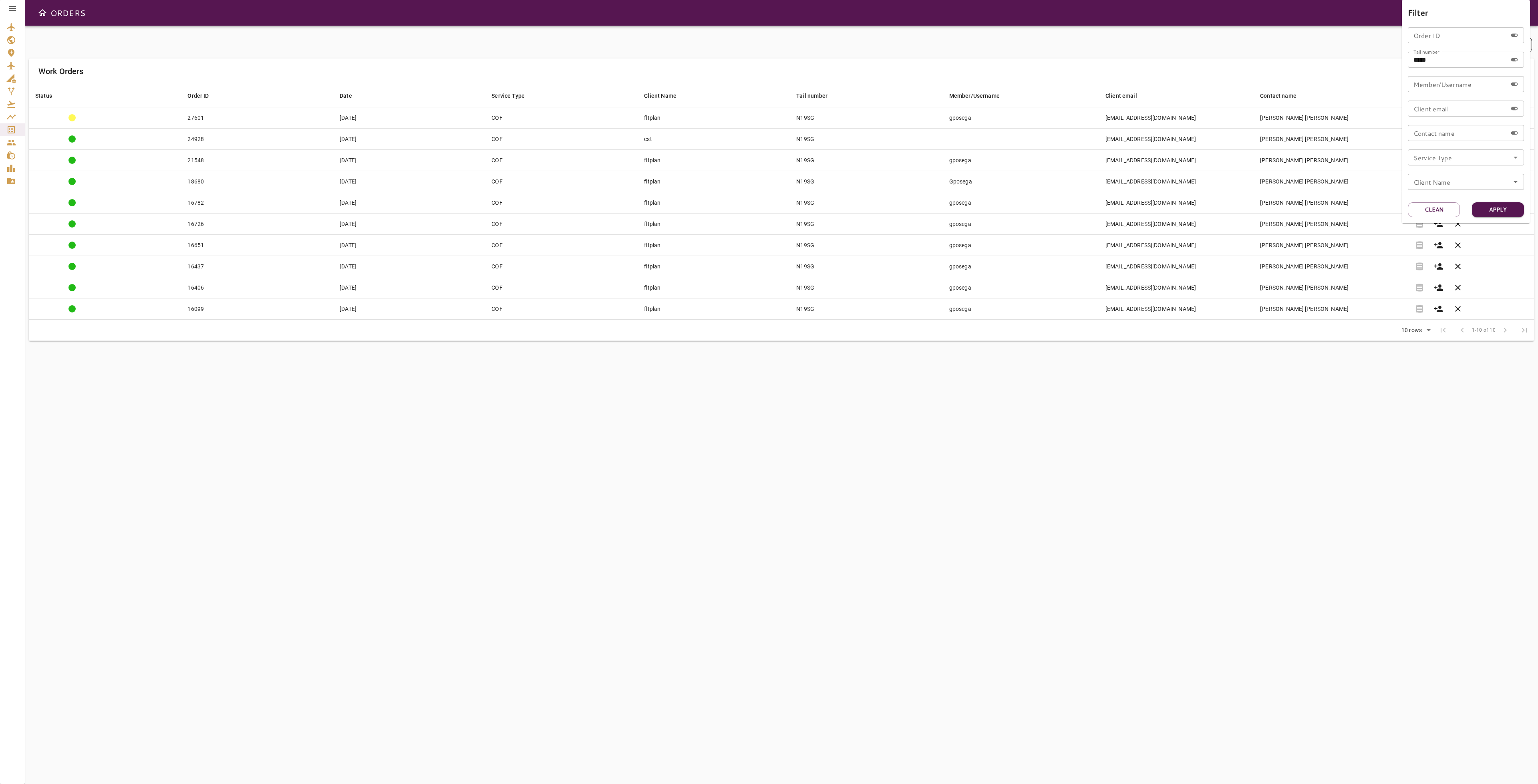
click at [761, 422] on div at bounding box center [769, 392] width 1538 height 784
click at [8, 13] on icon at bounding box center [12, 8] width 9 height 9
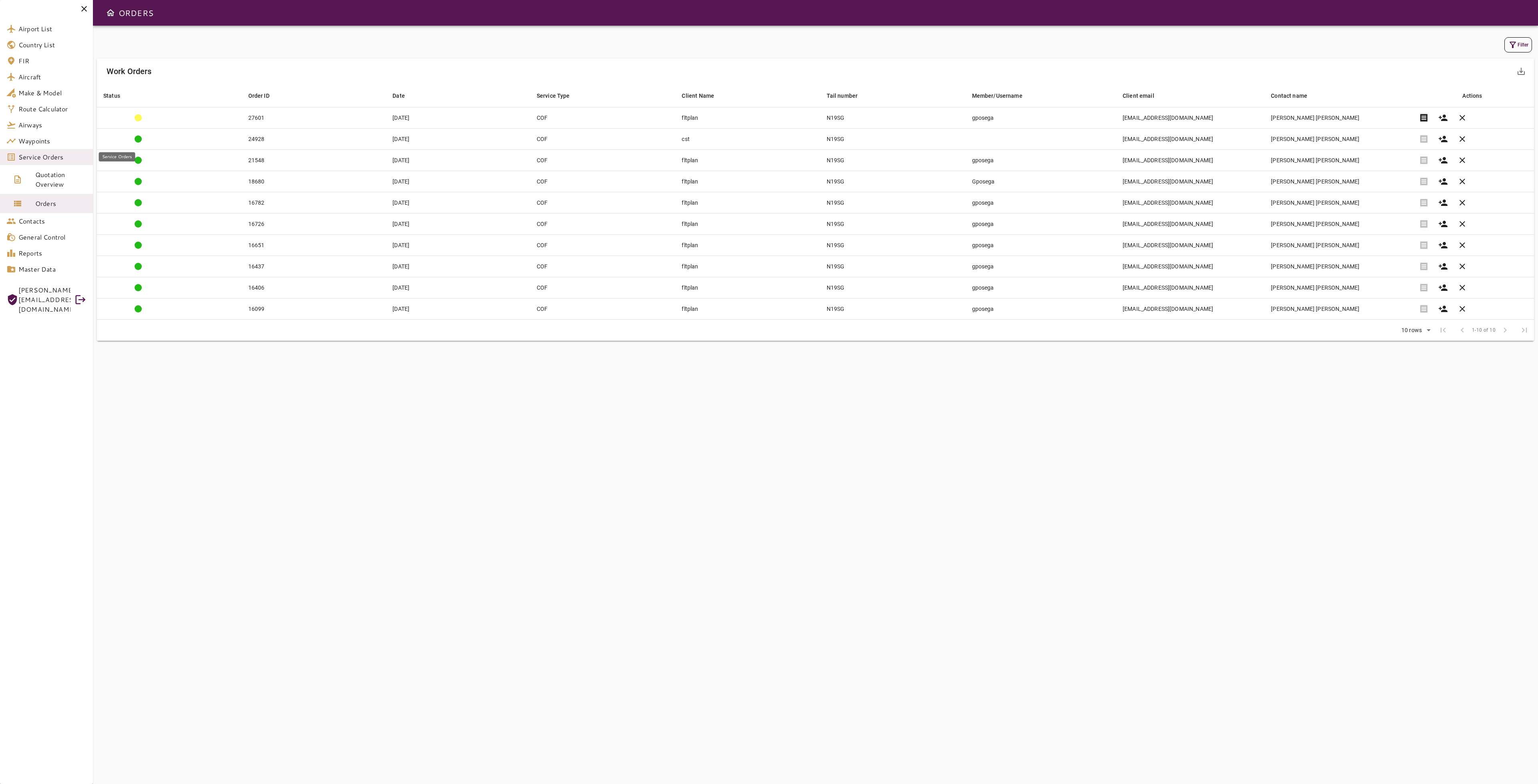
click at [64, 154] on span "Service Orders" at bounding box center [52, 157] width 68 height 9
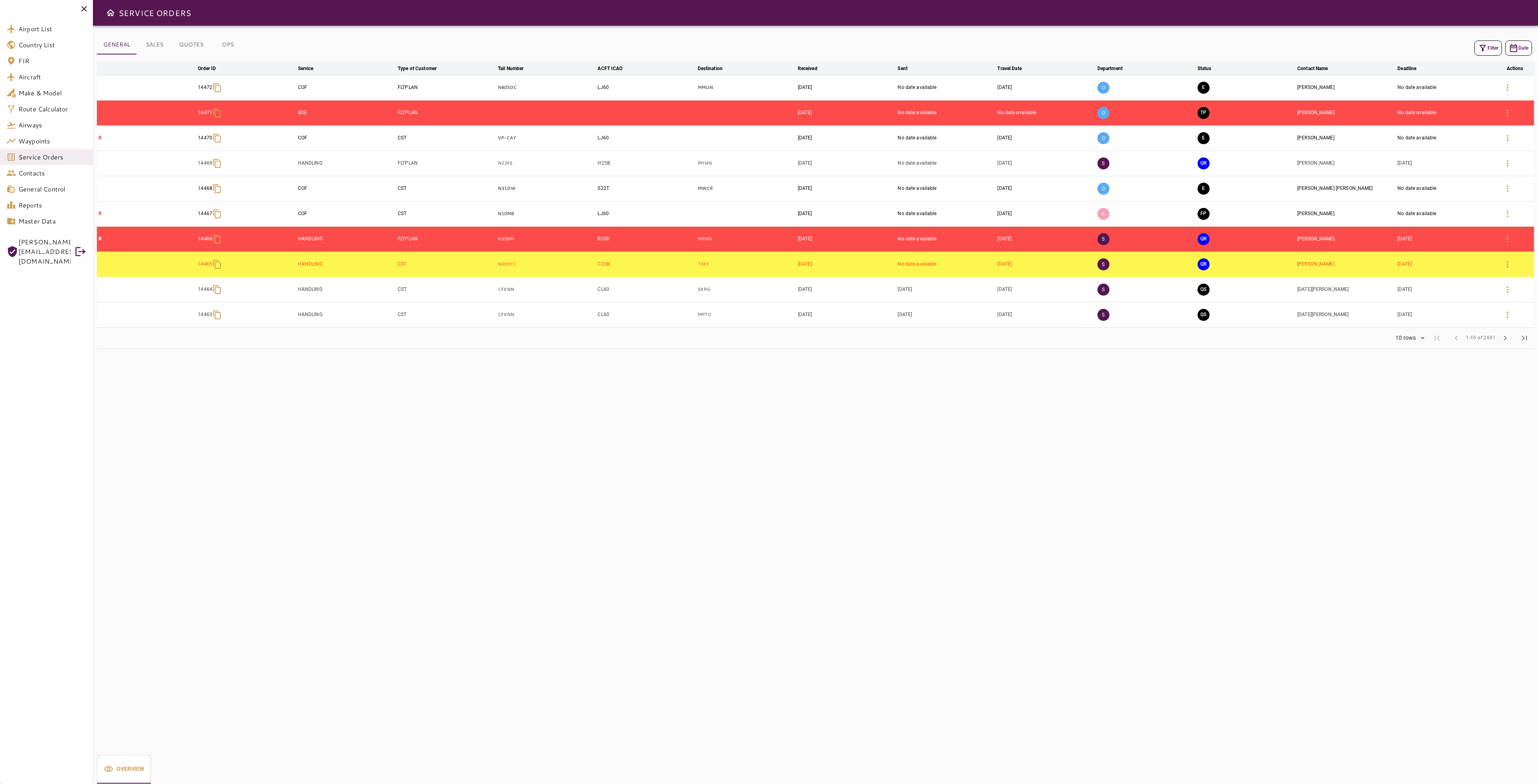
click at [1480, 45] on icon "button" at bounding box center [1482, 47] width 9 height 9
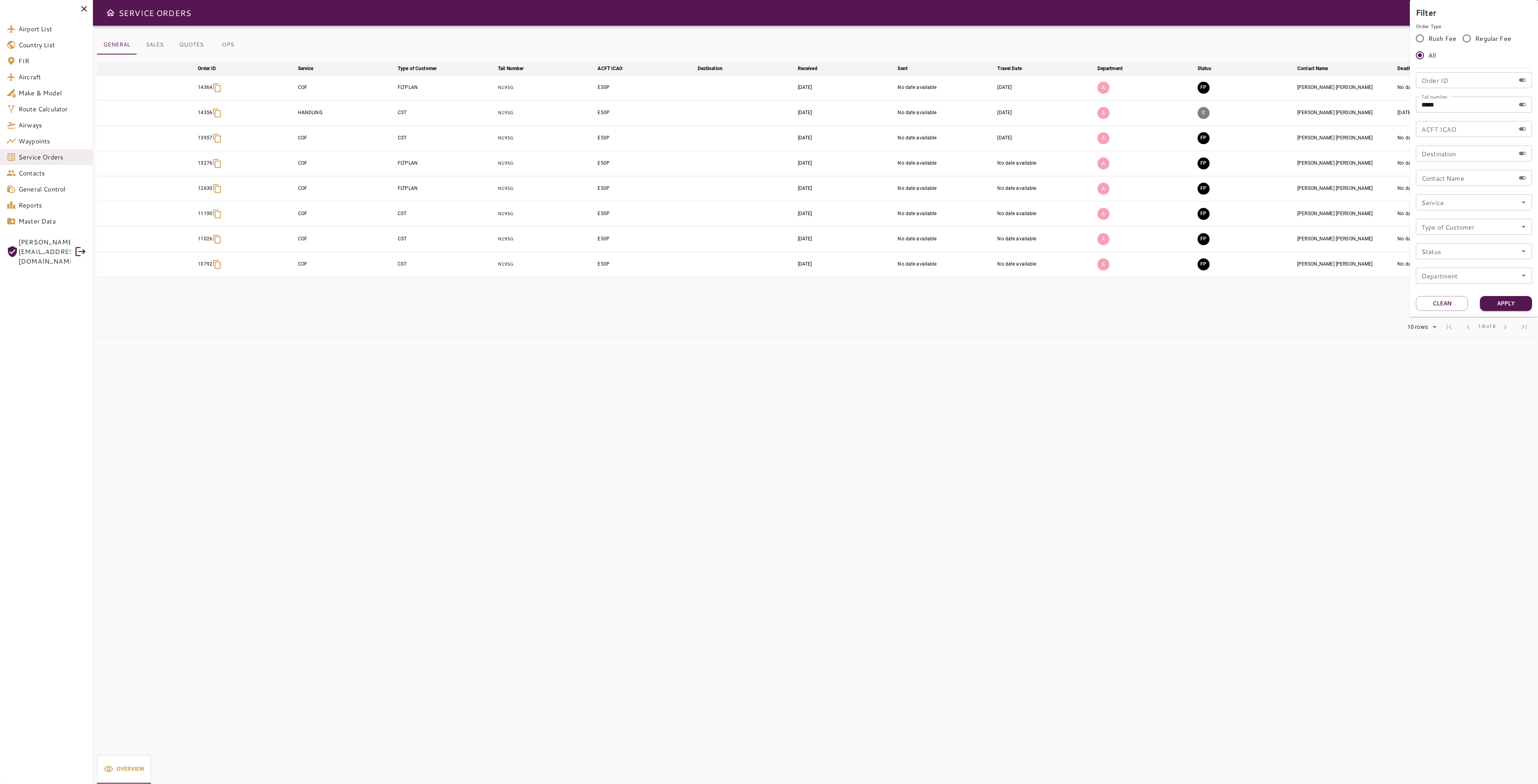
click at [1172, 310] on div at bounding box center [769, 392] width 1538 height 784
